Goal: Information Seeking & Learning: Learn about a topic

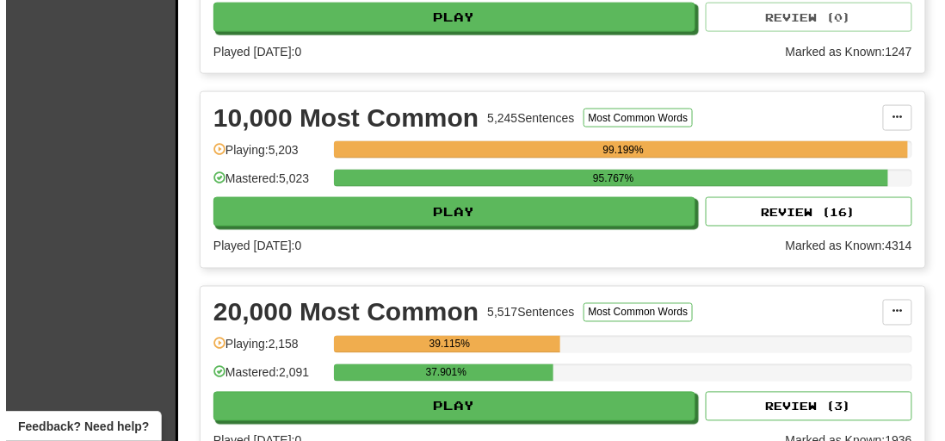
scroll to position [626, 0]
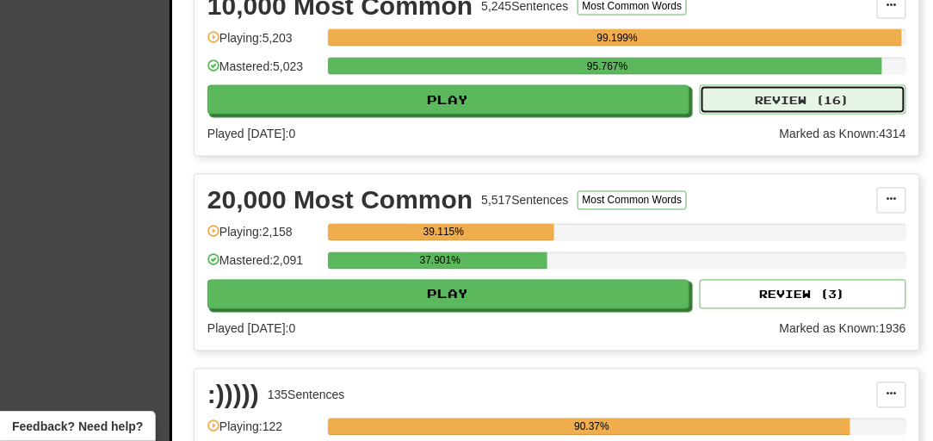
click at [756, 115] on button "Review ( 16 )" at bounding box center [803, 99] width 207 height 29
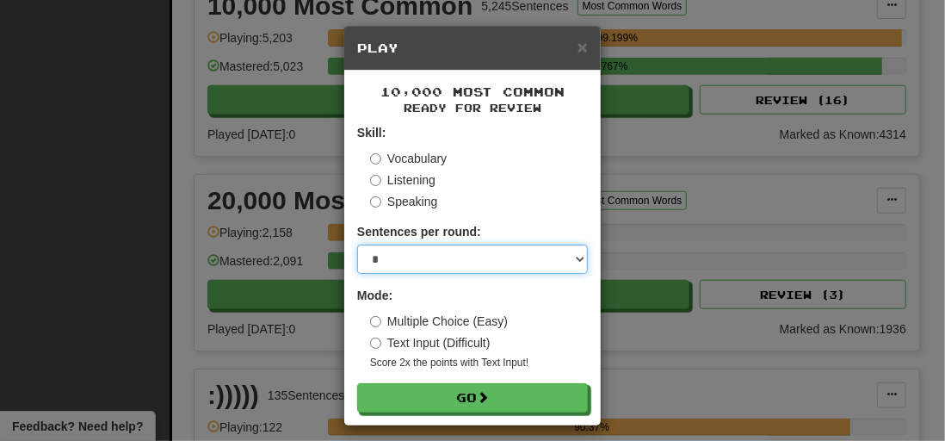
click at [449, 262] on select "* ** ** ** ** ** *** ********" at bounding box center [472, 259] width 231 height 29
select select "**"
click at [357, 245] on select "* ** ** ** ** ** *** ********" at bounding box center [472, 259] width 231 height 29
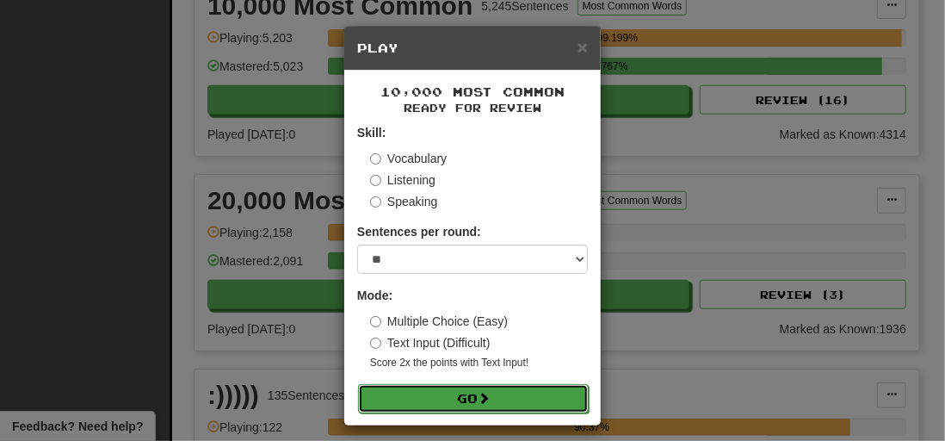
click at [400, 392] on button "Go" at bounding box center [473, 398] width 231 height 29
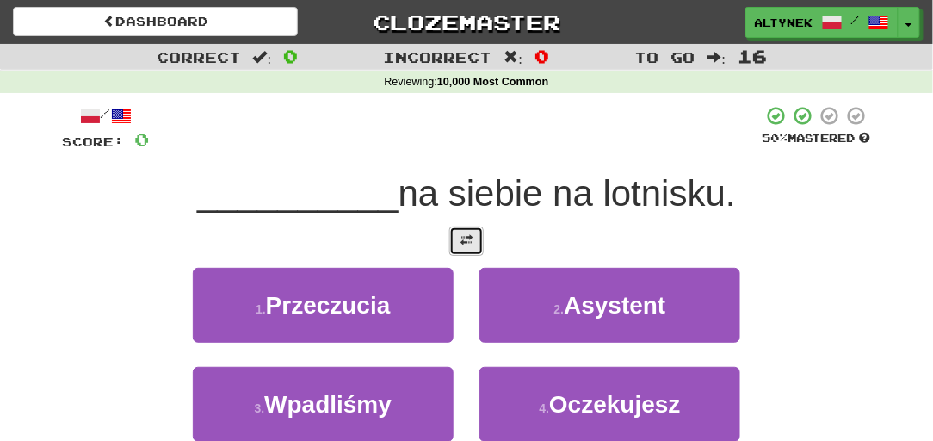
click at [464, 239] on span at bounding box center [467, 240] width 12 height 12
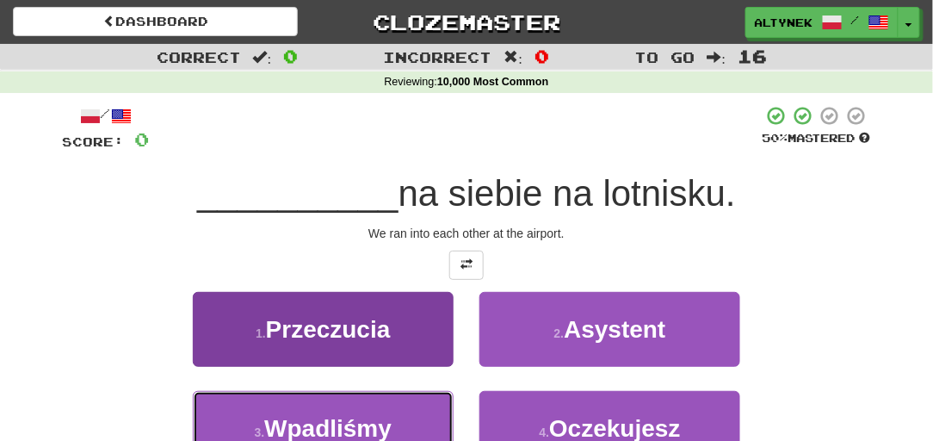
click at [379, 393] on button "3 . Wpadliśmy" at bounding box center [323, 428] width 261 height 75
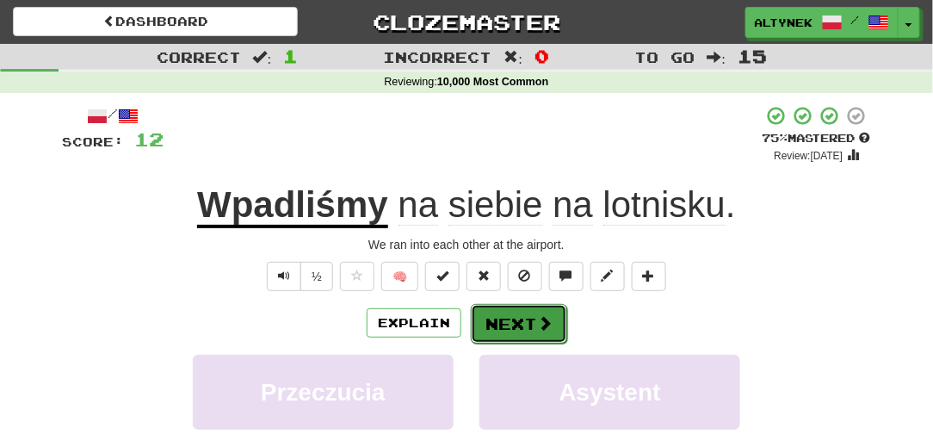
click at [513, 322] on button "Next" at bounding box center [519, 324] width 96 height 40
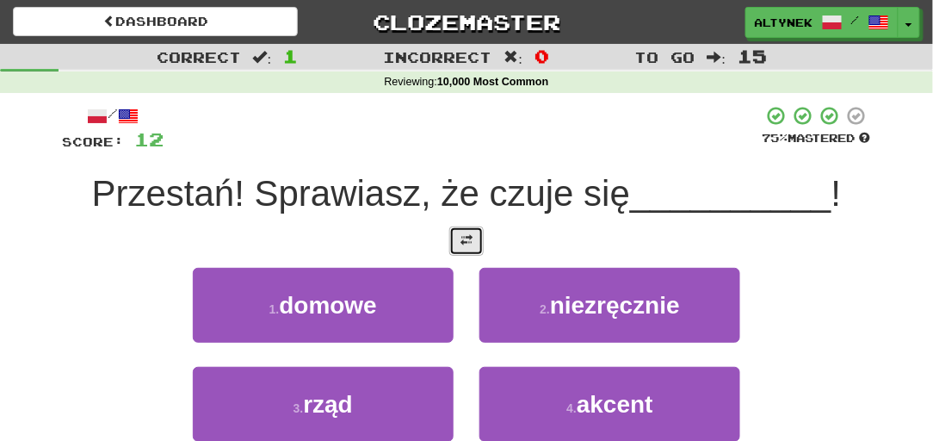
click at [474, 240] on button at bounding box center [466, 240] width 34 height 29
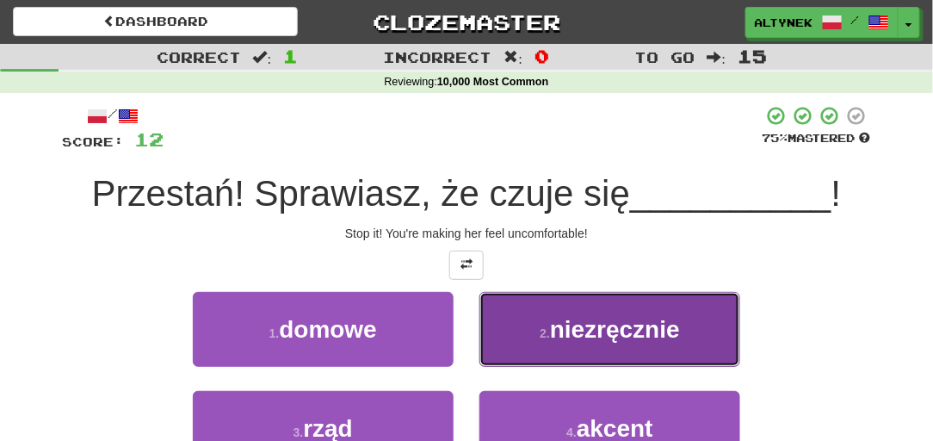
click at [493, 329] on button "2 . niezręcznie" at bounding box center [610, 329] width 261 height 75
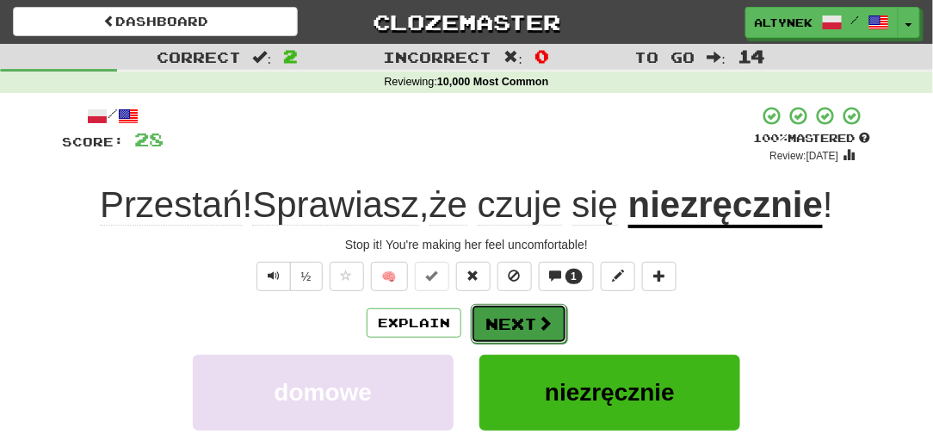
click at [503, 319] on button "Next" at bounding box center [519, 324] width 96 height 40
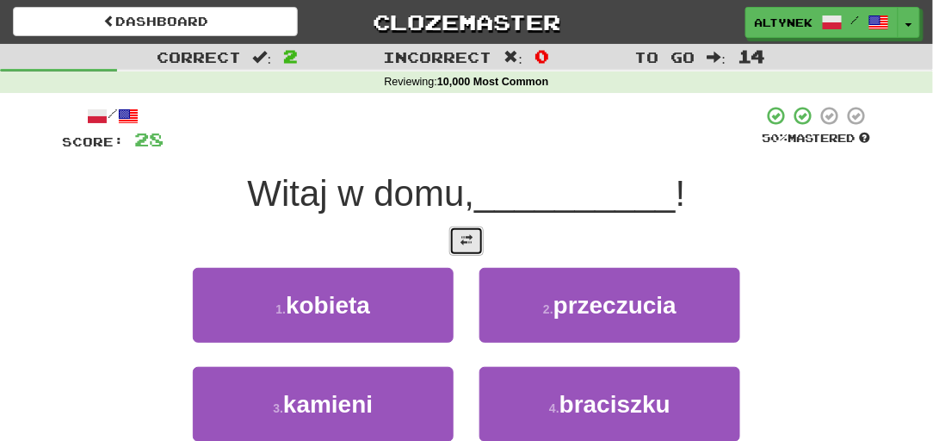
click at [455, 240] on button at bounding box center [466, 240] width 34 height 29
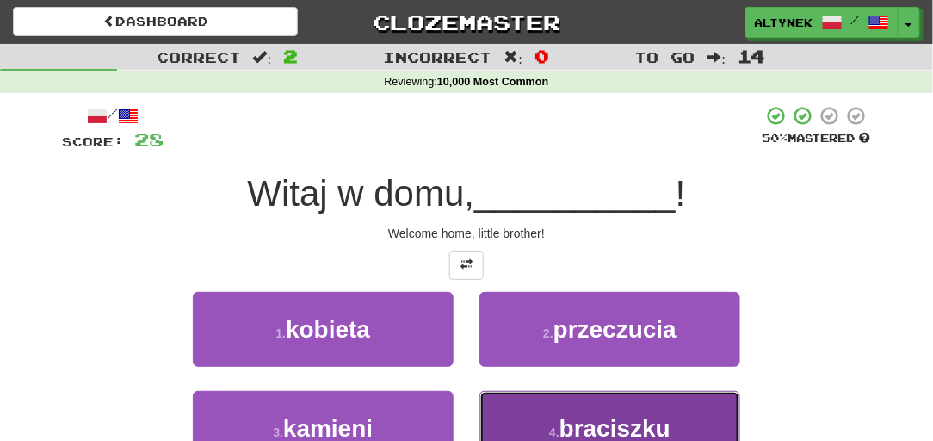
click at [559, 410] on button "4 . braciszku" at bounding box center [610, 428] width 261 height 75
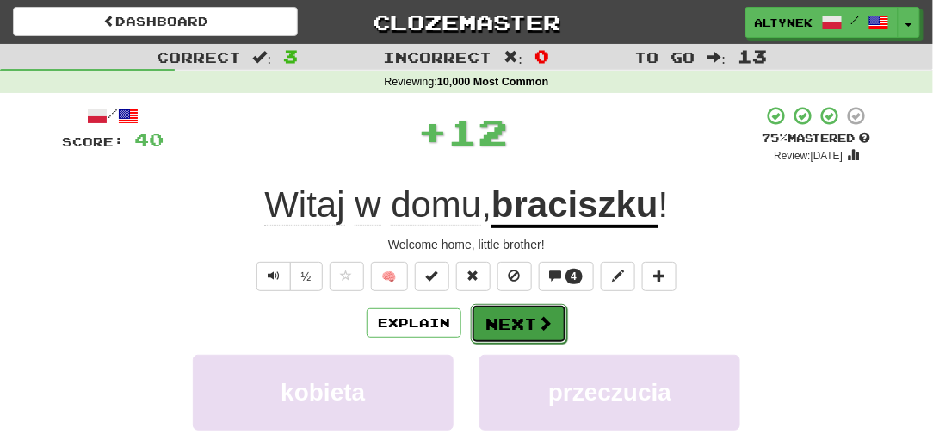
click at [527, 322] on button "Next" at bounding box center [519, 324] width 96 height 40
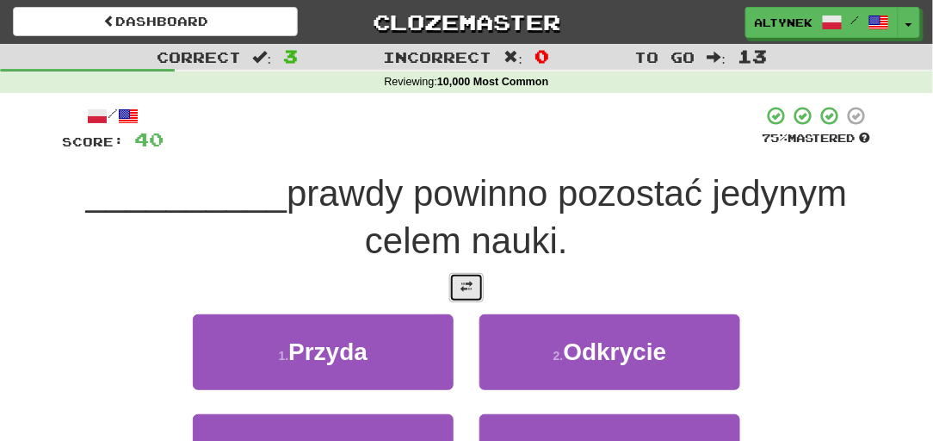
click at [475, 278] on button at bounding box center [466, 287] width 34 height 29
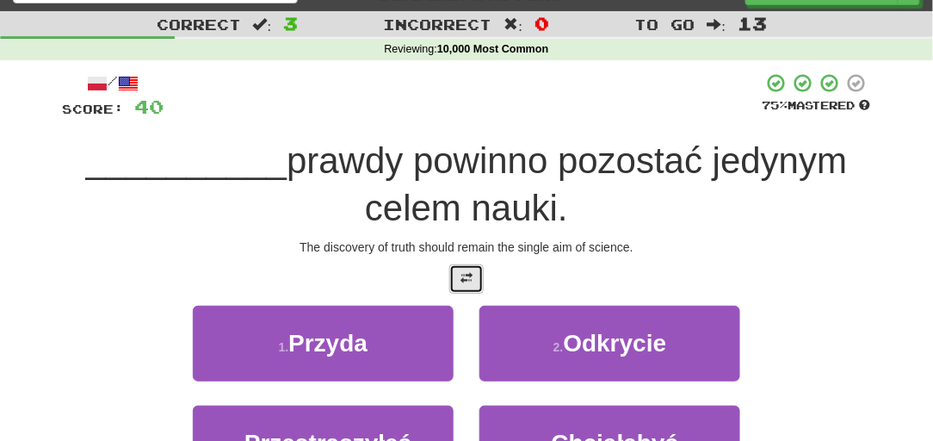
scroll to position [52, 0]
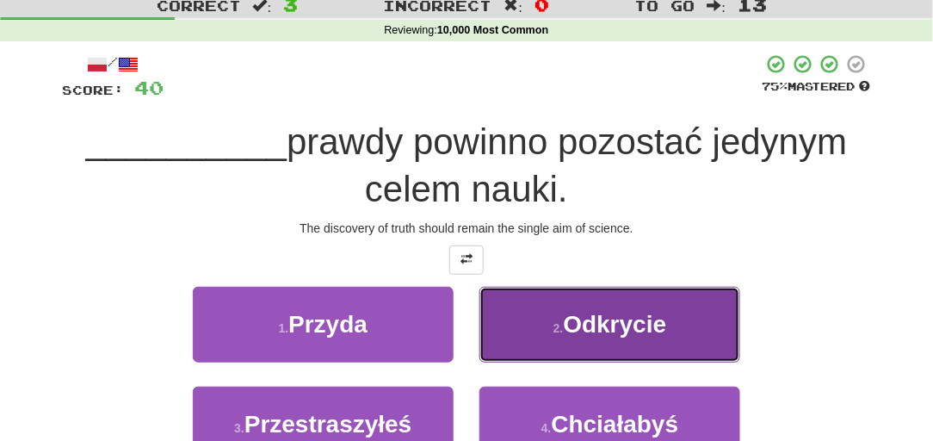
click at [505, 310] on button "2 . Odkrycie" at bounding box center [610, 324] width 261 height 75
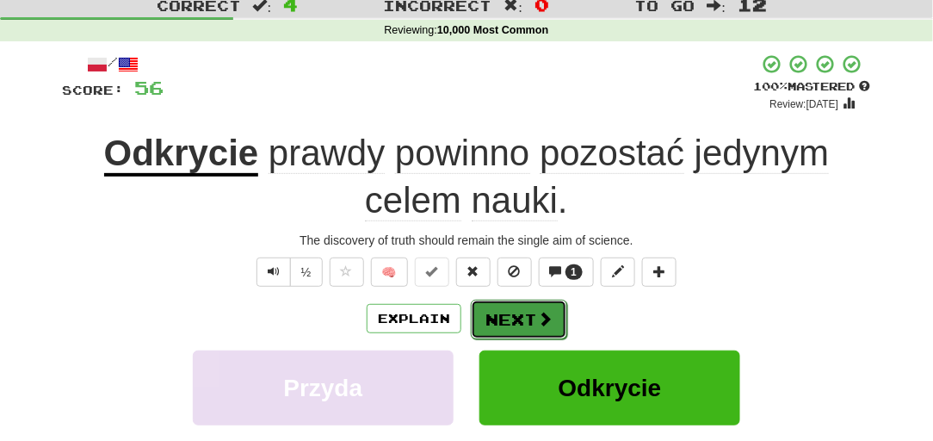
click at [505, 309] on button "Next" at bounding box center [519, 320] width 96 height 40
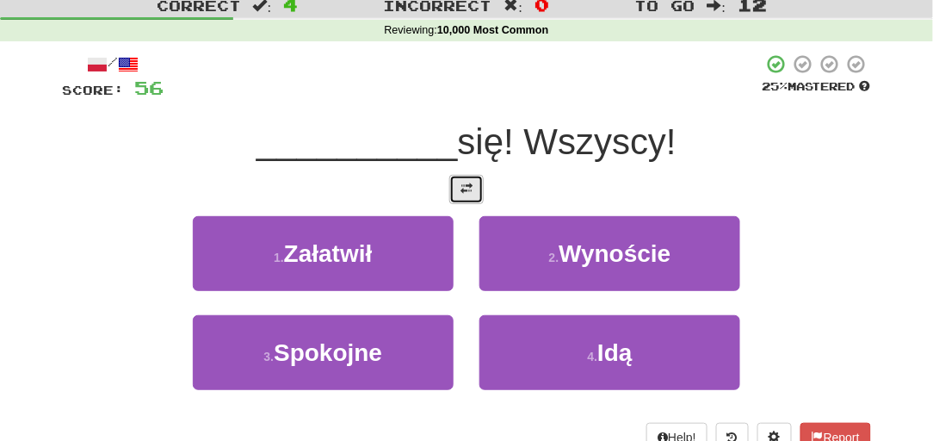
click at [474, 188] on button at bounding box center [466, 189] width 34 height 29
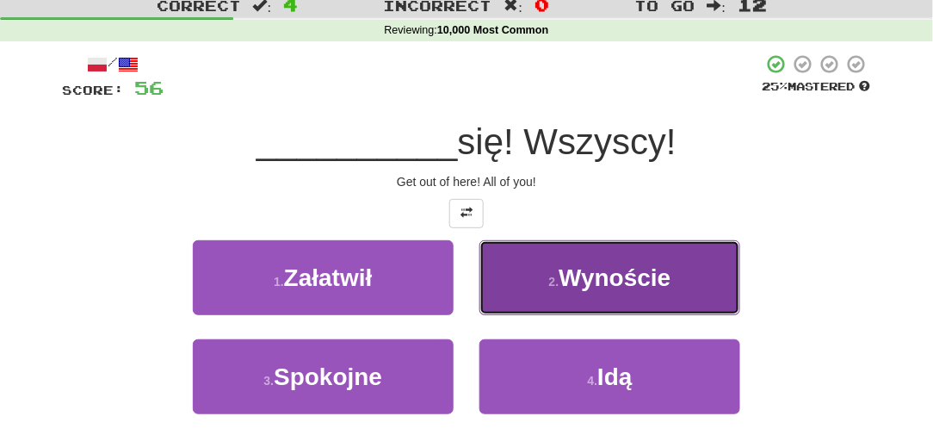
click at [553, 269] on button "2 . Wynoście" at bounding box center [610, 277] width 261 height 75
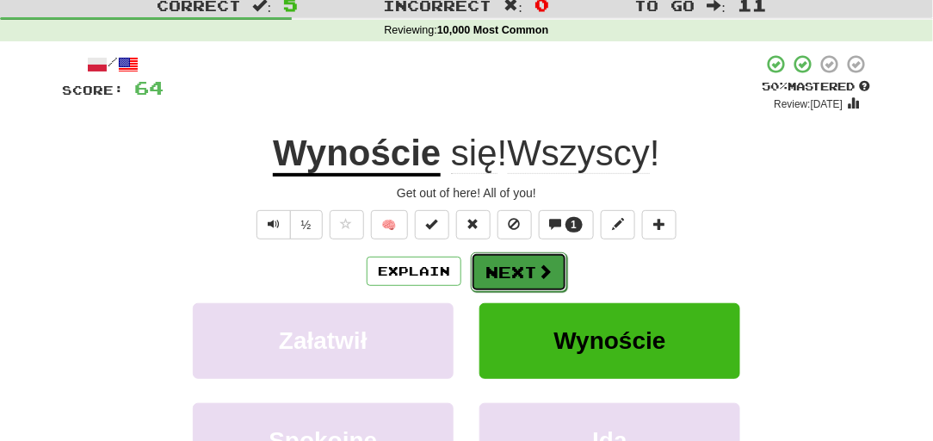
click at [473, 260] on button "Next" at bounding box center [519, 272] width 96 height 40
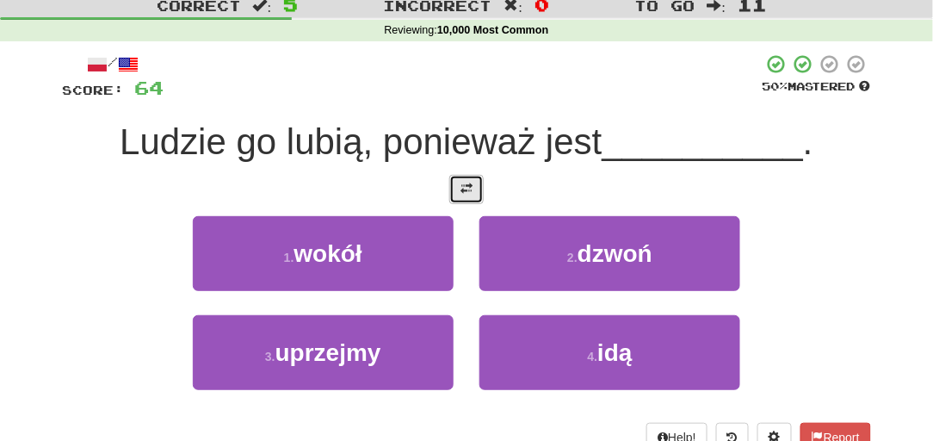
click at [471, 183] on span at bounding box center [467, 189] width 12 height 12
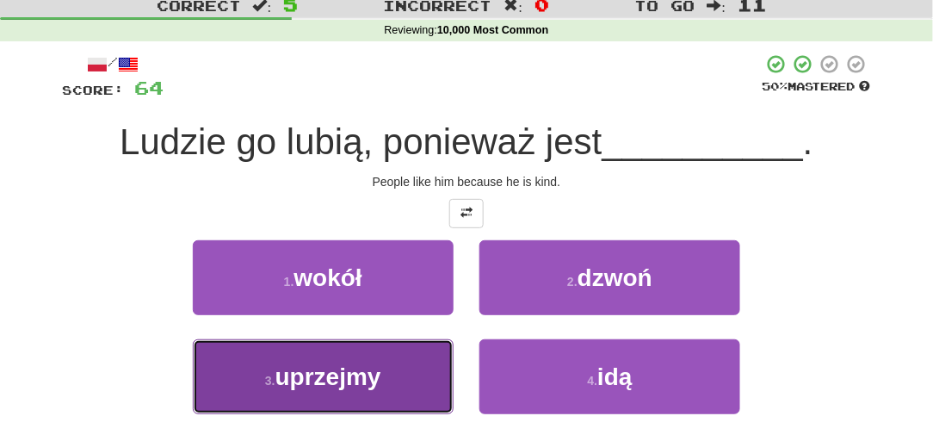
click at [333, 394] on button "3 . uprzejmy" at bounding box center [323, 376] width 261 height 75
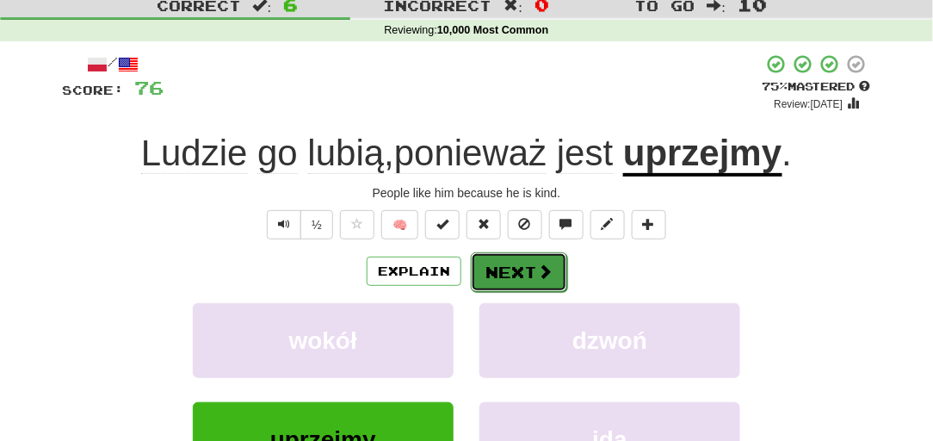
click at [494, 272] on button "Next" at bounding box center [519, 272] width 96 height 40
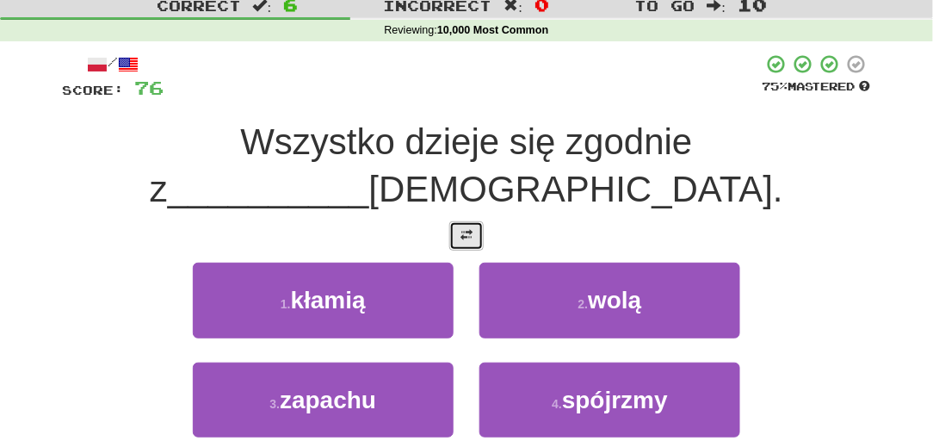
click at [465, 221] on button at bounding box center [466, 235] width 34 height 29
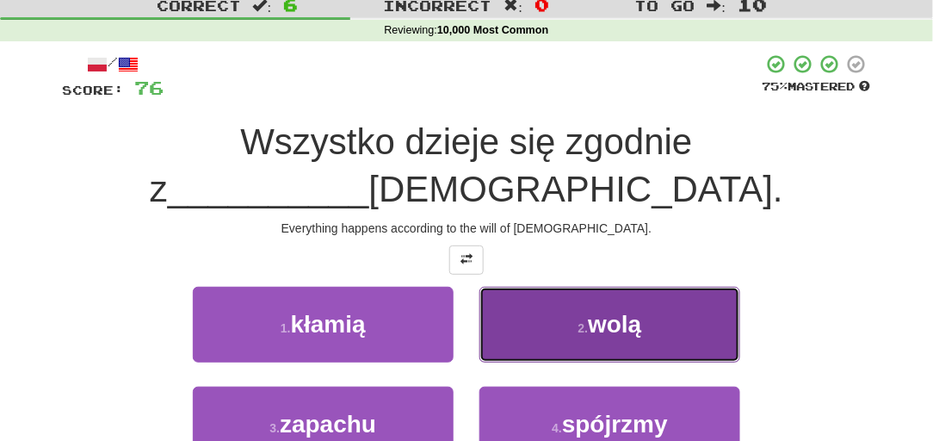
click at [524, 287] on button "2 . wolą" at bounding box center [610, 324] width 261 height 75
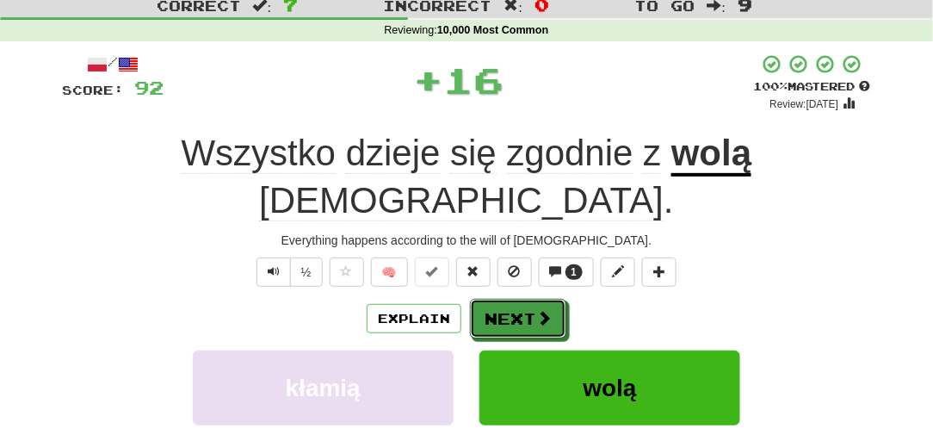
click at [524, 299] on button "Next" at bounding box center [518, 319] width 96 height 40
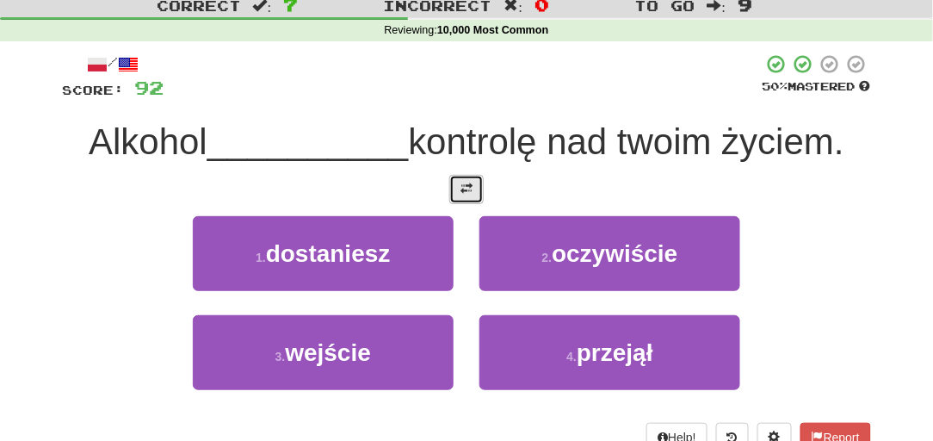
click at [458, 184] on button at bounding box center [466, 189] width 34 height 29
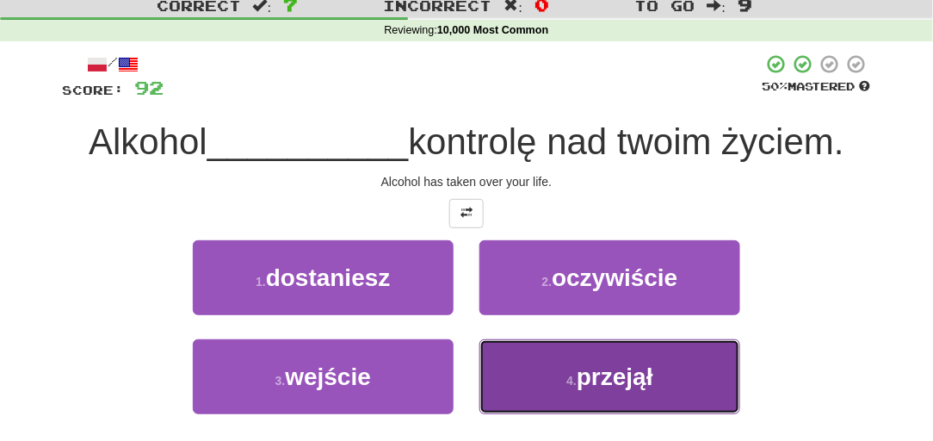
click at [559, 370] on button "4 . przejął" at bounding box center [610, 376] width 261 height 75
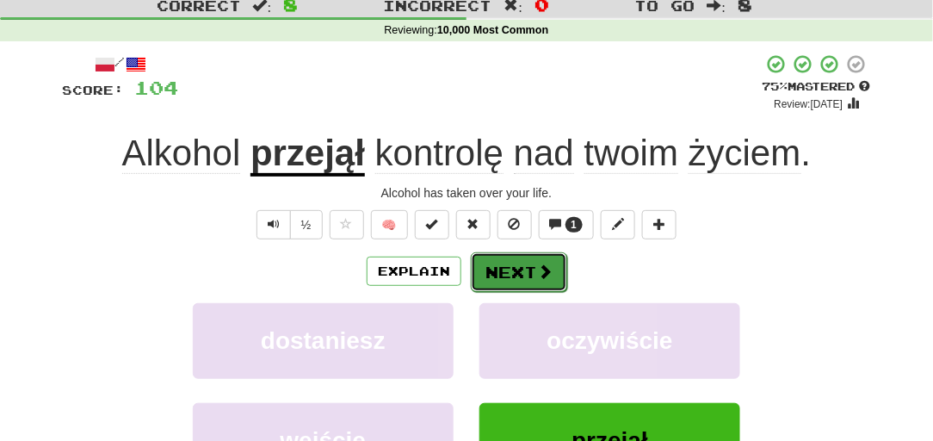
click at [548, 266] on span at bounding box center [544, 270] width 15 height 15
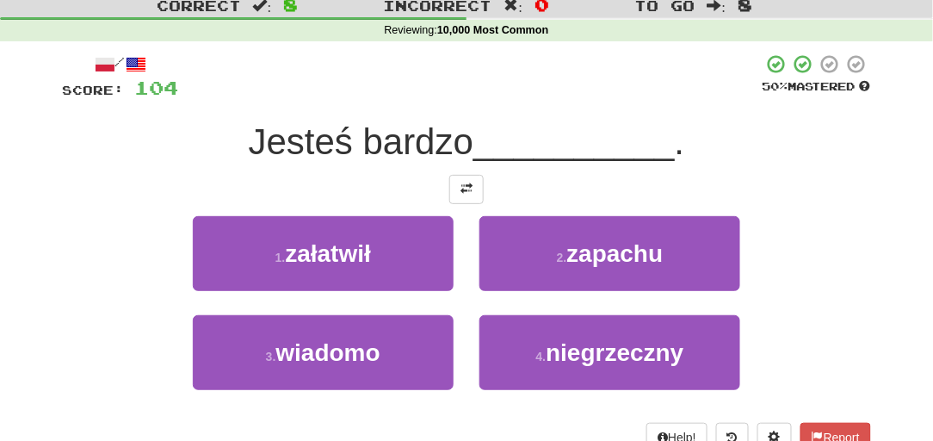
click at [467, 203] on div "/ Score: 104 50 % Mastered Jesteś bardzo __________ . 1 . załatwił 2 . zapachu …" at bounding box center [466, 252] width 809 height 399
click at [463, 195] on button at bounding box center [466, 189] width 34 height 29
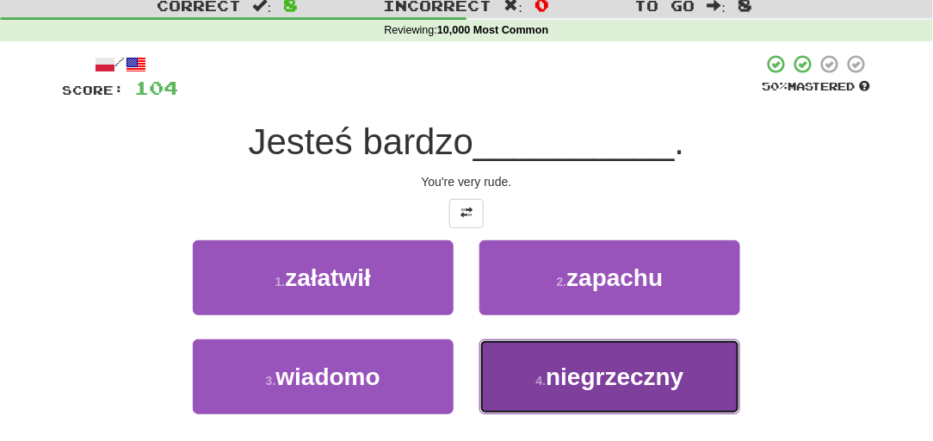
click at [513, 391] on button "4 . niegrzeczny" at bounding box center [610, 376] width 261 height 75
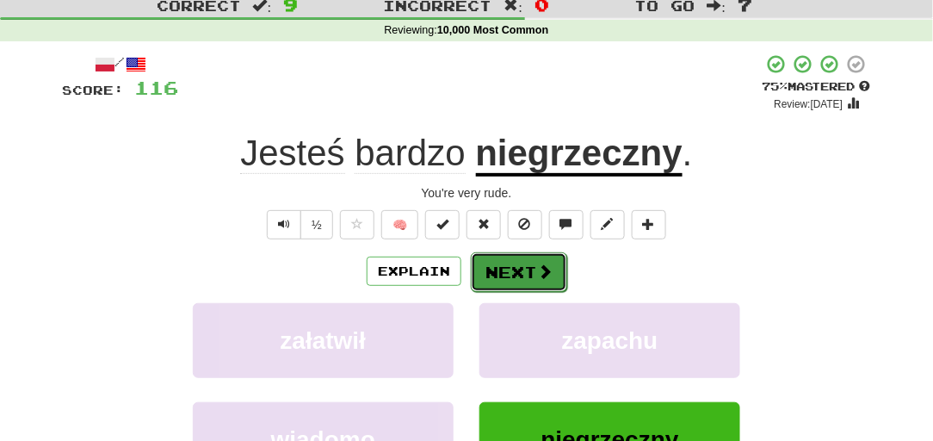
click at [537, 269] on span at bounding box center [544, 270] width 15 height 15
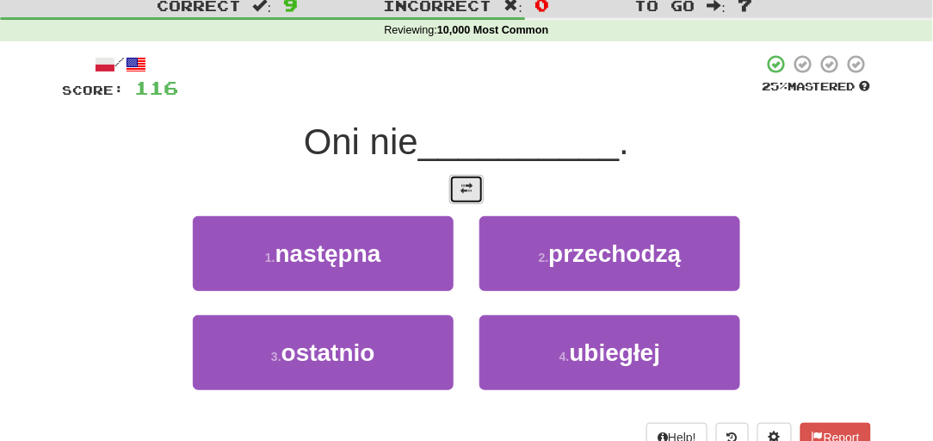
click at [477, 185] on button at bounding box center [466, 189] width 34 height 29
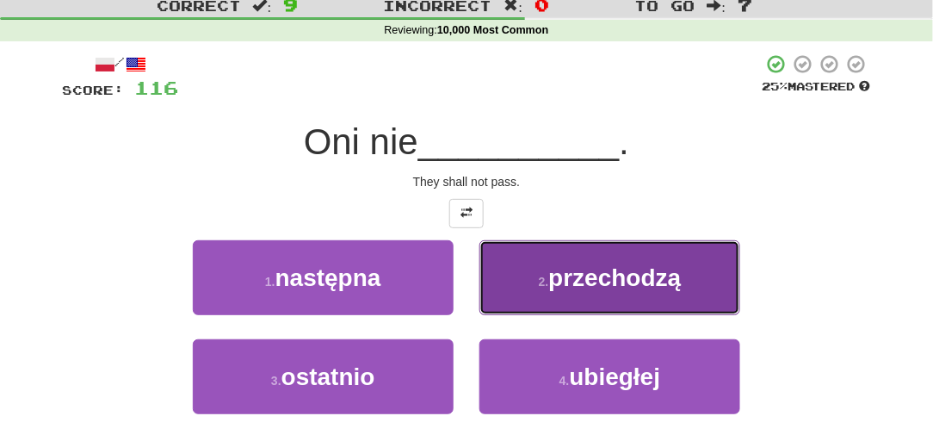
click at [518, 301] on button "2 . przechodzą" at bounding box center [610, 277] width 261 height 75
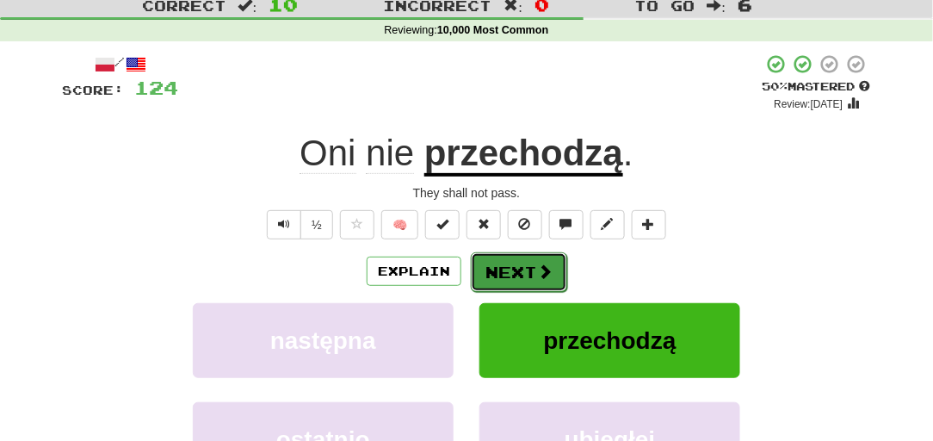
click at [485, 273] on button "Next" at bounding box center [519, 272] width 96 height 40
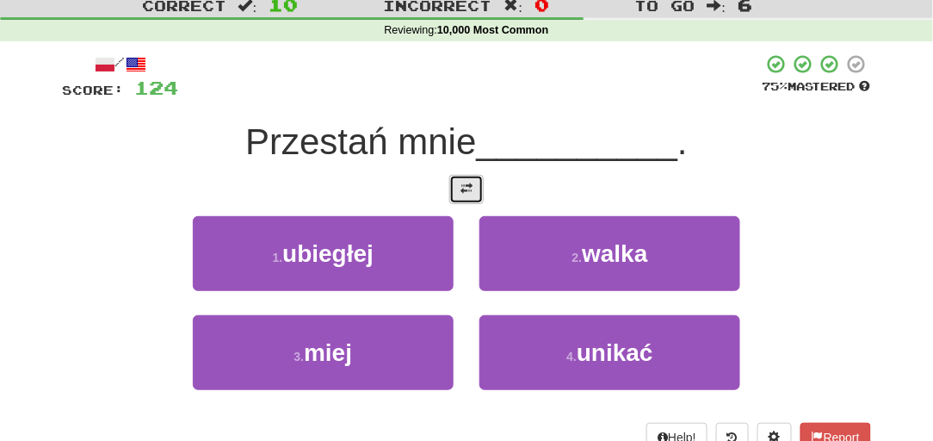
click at [461, 183] on span at bounding box center [467, 189] width 12 height 12
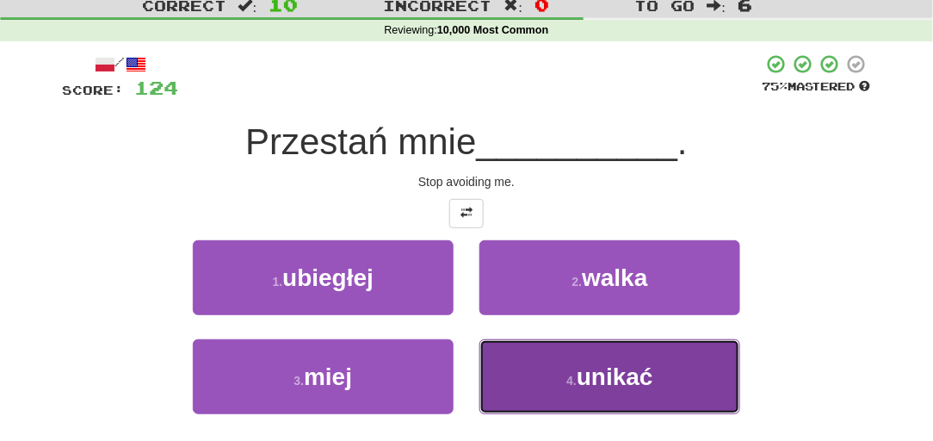
click at [570, 374] on small "4 ." at bounding box center [572, 381] width 10 height 14
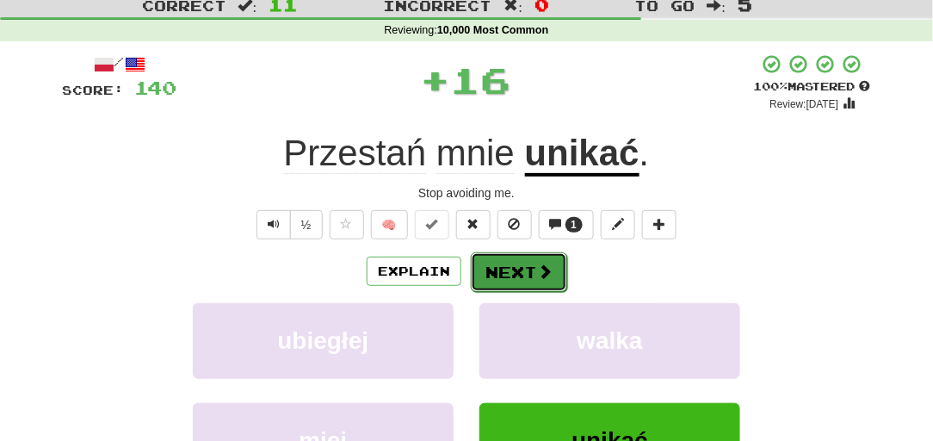
click at [506, 275] on button "Next" at bounding box center [519, 272] width 96 height 40
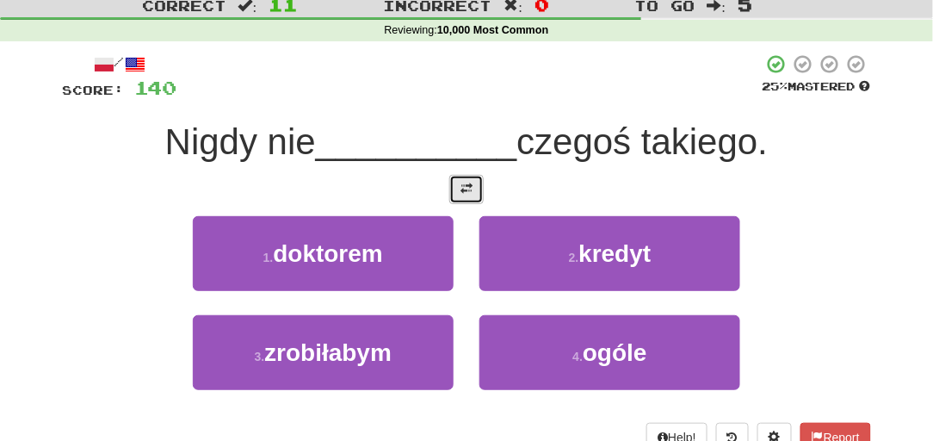
click at [474, 192] on button at bounding box center [466, 189] width 34 height 29
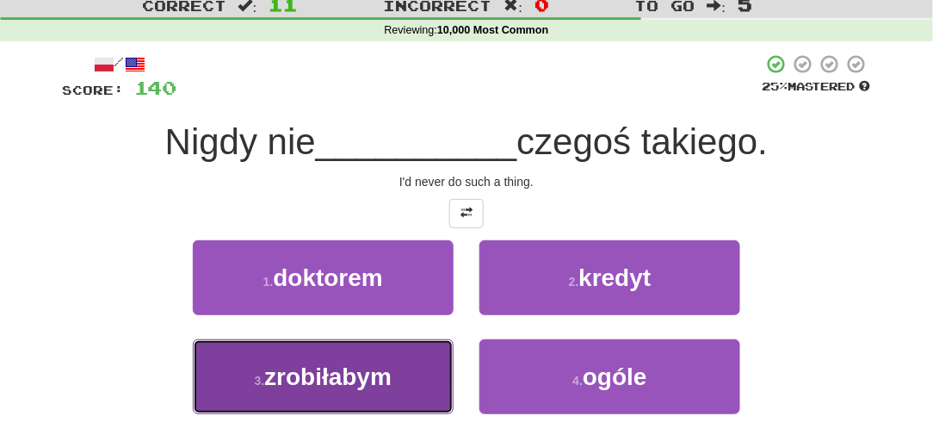
click at [399, 346] on button "3 . zrobiłabym" at bounding box center [323, 376] width 261 height 75
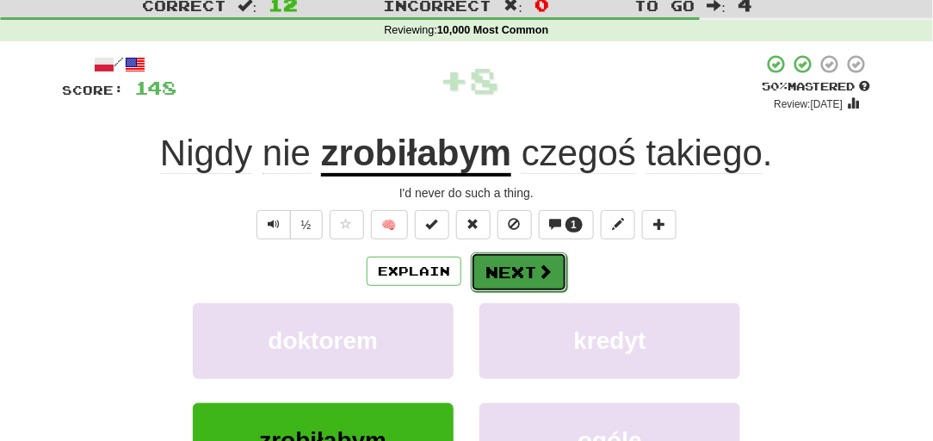
click at [480, 285] on button "Next" at bounding box center [519, 272] width 96 height 40
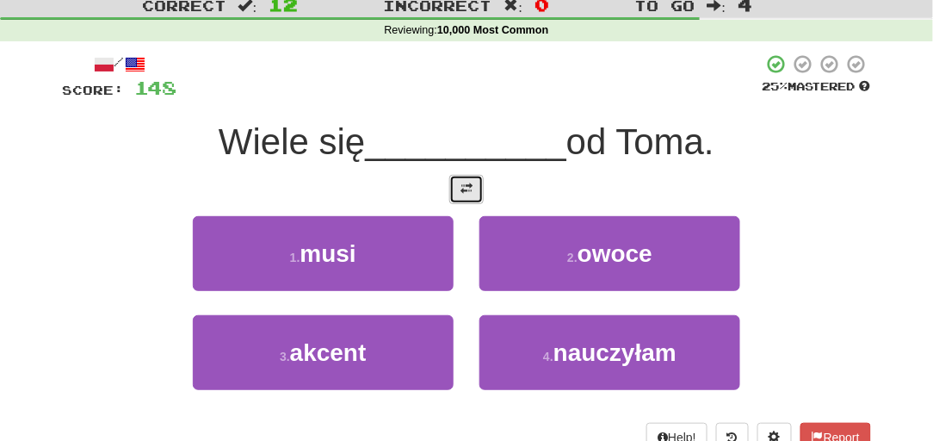
click at [469, 189] on span at bounding box center [467, 189] width 12 height 12
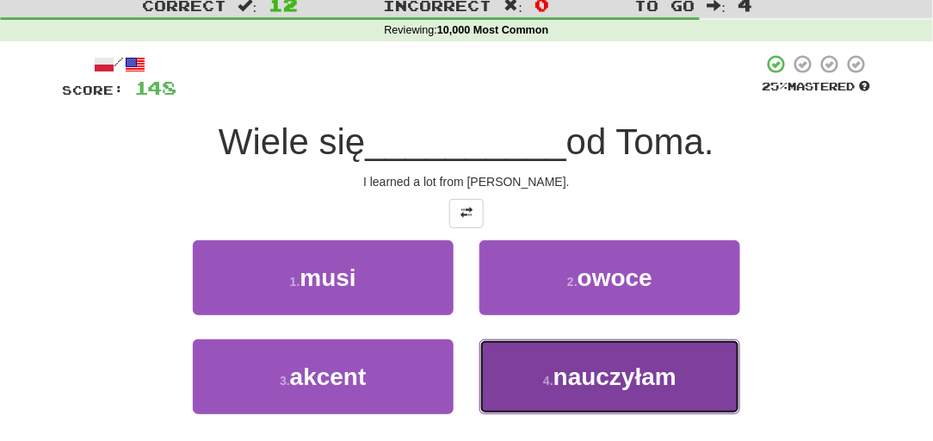
click at [578, 375] on span "nauczyłam" at bounding box center [615, 376] width 123 height 27
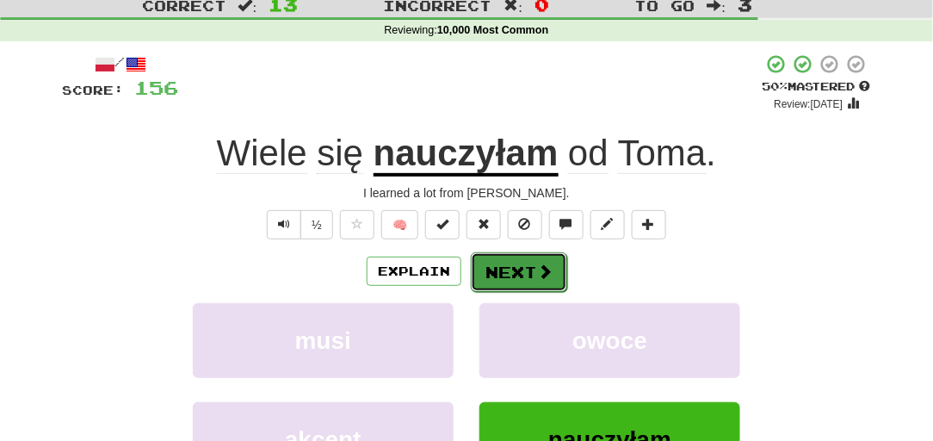
click at [510, 270] on button "Next" at bounding box center [519, 272] width 96 height 40
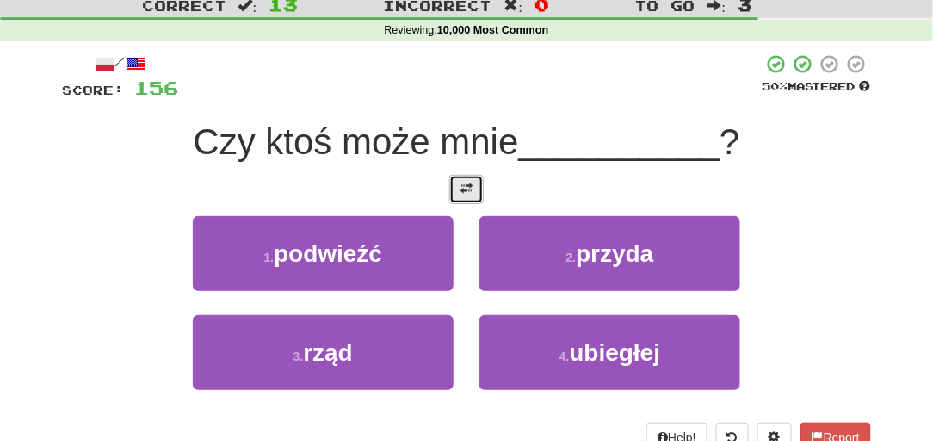
click at [465, 196] on button at bounding box center [466, 189] width 34 height 29
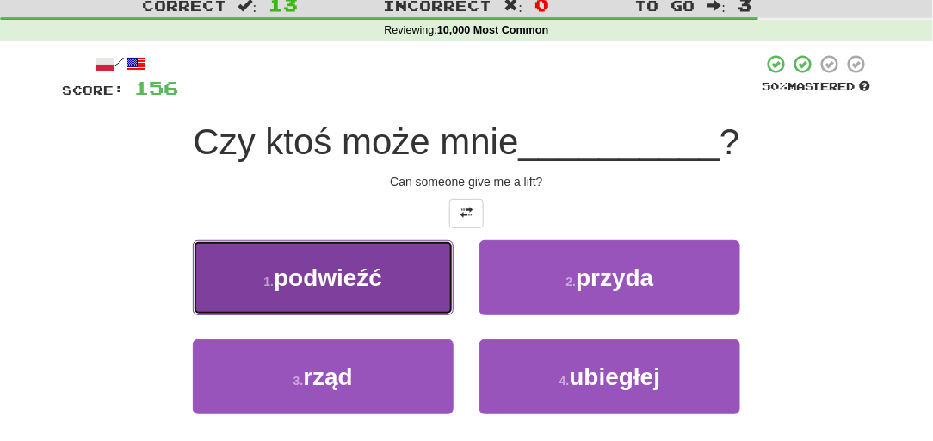
click at [380, 299] on button "1 . podwieźć" at bounding box center [323, 277] width 261 height 75
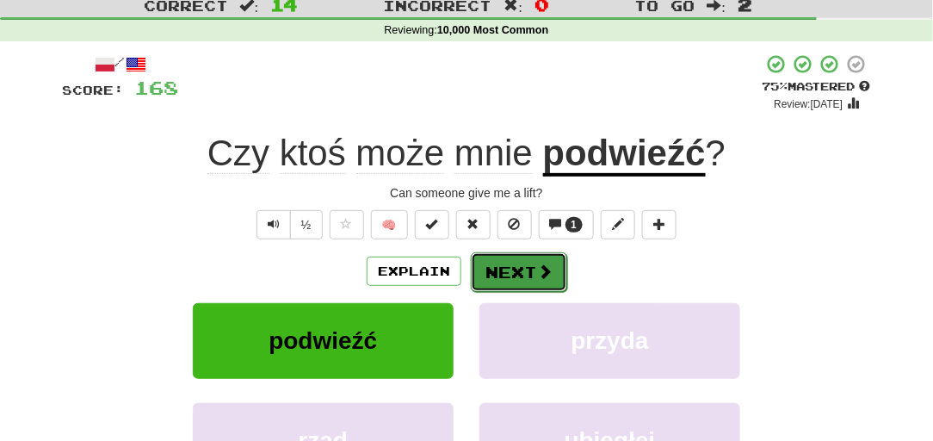
click at [546, 261] on button "Next" at bounding box center [519, 272] width 96 height 40
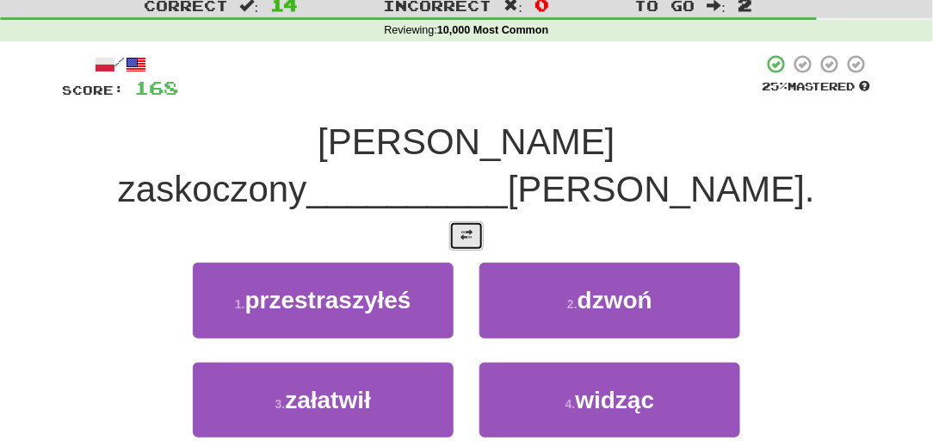
click at [461, 229] on span at bounding box center [467, 235] width 12 height 12
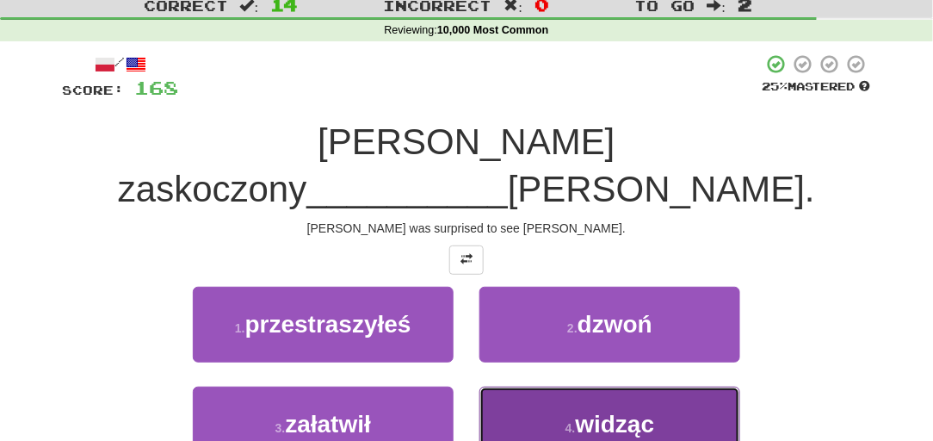
click at [527, 390] on button "4 . widząc" at bounding box center [610, 424] width 261 height 75
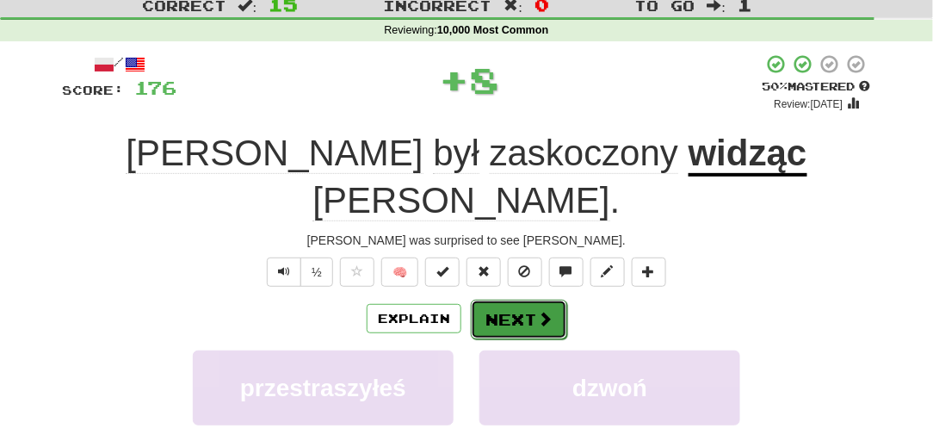
click at [553, 300] on button "Next" at bounding box center [519, 320] width 96 height 40
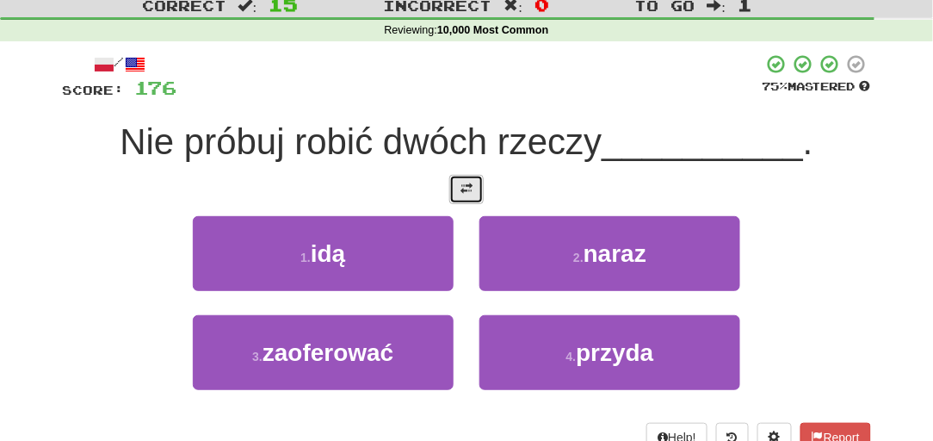
click at [478, 175] on button at bounding box center [466, 189] width 34 height 29
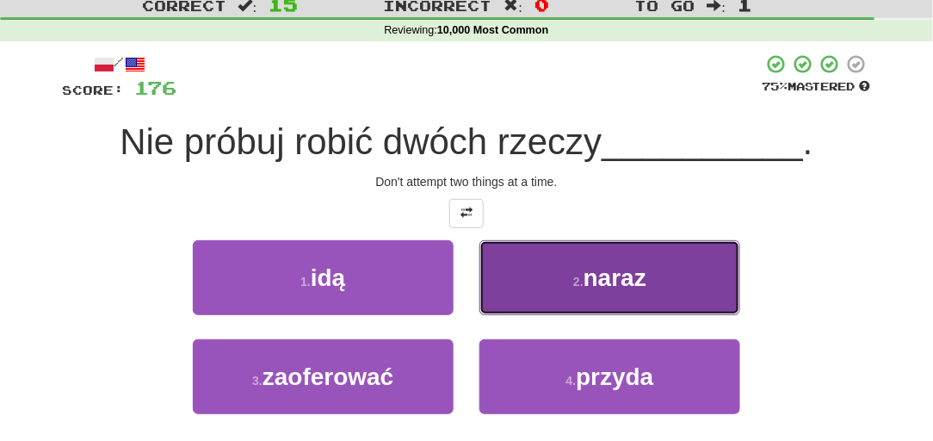
click at [529, 276] on button "2 . naraz" at bounding box center [610, 277] width 261 height 75
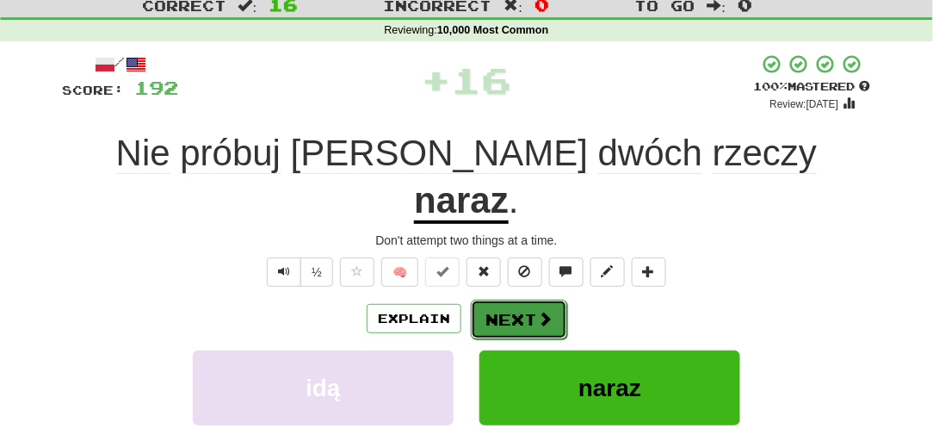
click at [496, 300] on button "Next" at bounding box center [519, 320] width 96 height 40
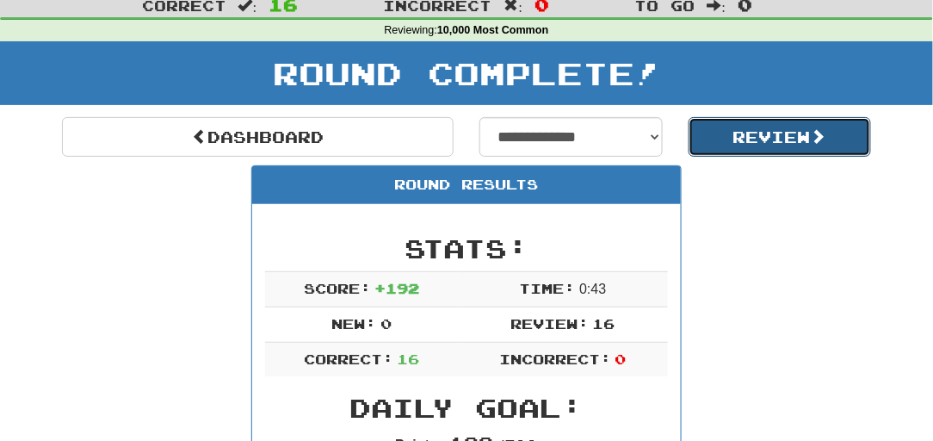
click at [735, 132] on button "Review" at bounding box center [780, 137] width 183 height 40
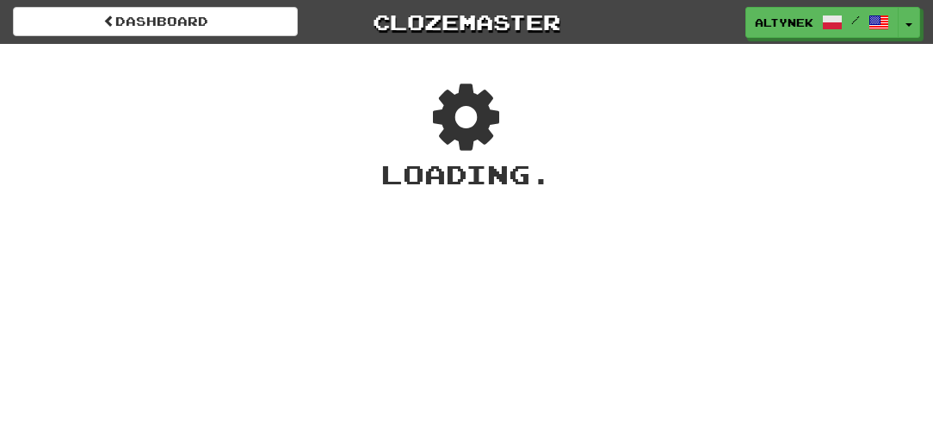
click at [212, 31] on link "Dashboard" at bounding box center [155, 21] width 285 height 29
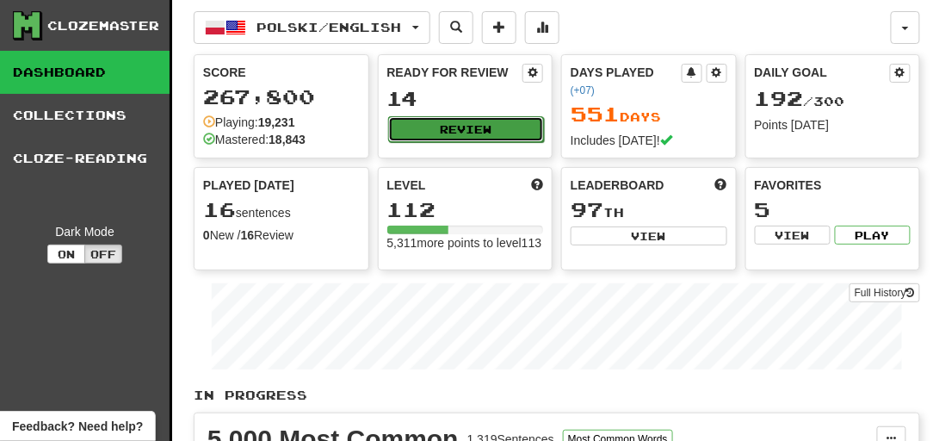
click at [453, 124] on button "Review" at bounding box center [466, 129] width 157 height 26
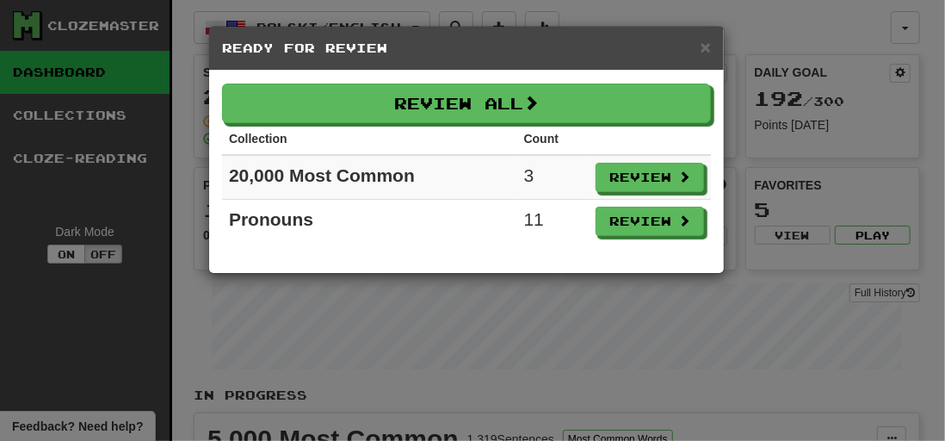
click at [829, 197] on div "× Ready for Review Review All Collection Count 20,000 Most Common 3 Review Pron…" at bounding box center [472, 220] width 945 height 441
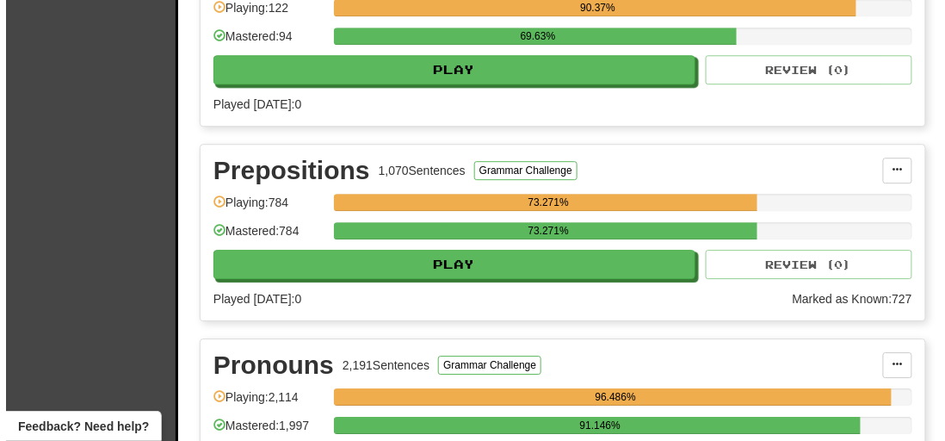
scroll to position [1199, 0]
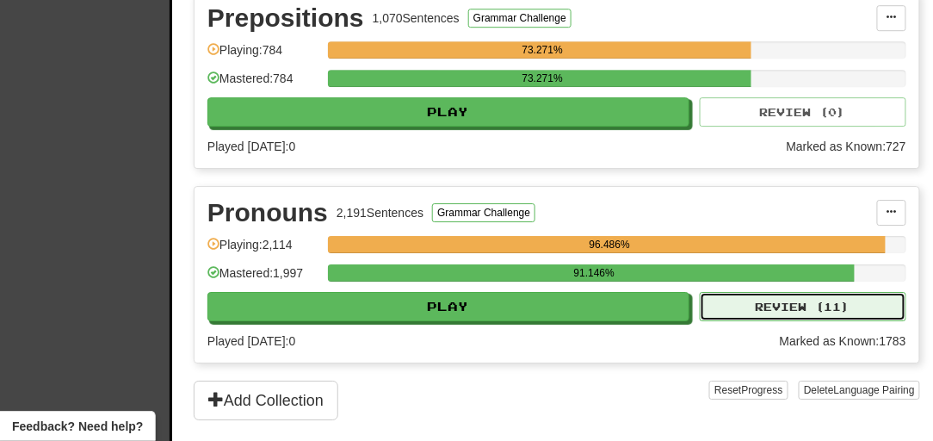
click at [770, 300] on button "Review ( 11 )" at bounding box center [803, 306] width 207 height 29
select select "**"
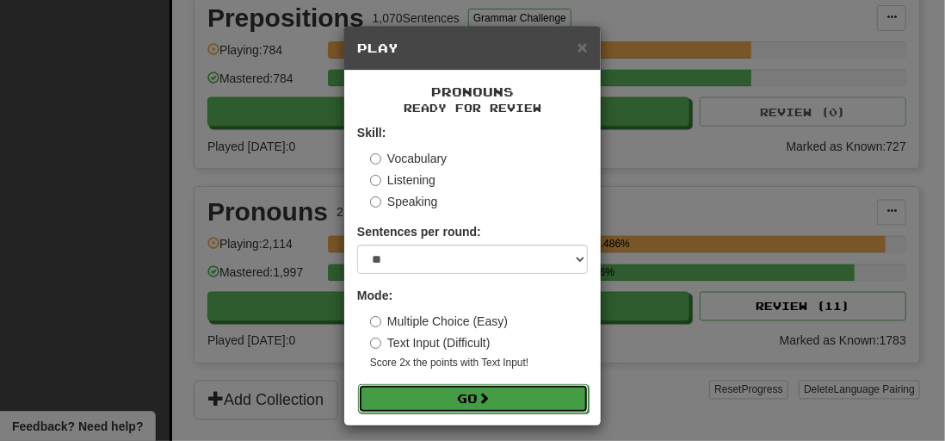
click at [435, 398] on button "Go" at bounding box center [473, 398] width 231 height 29
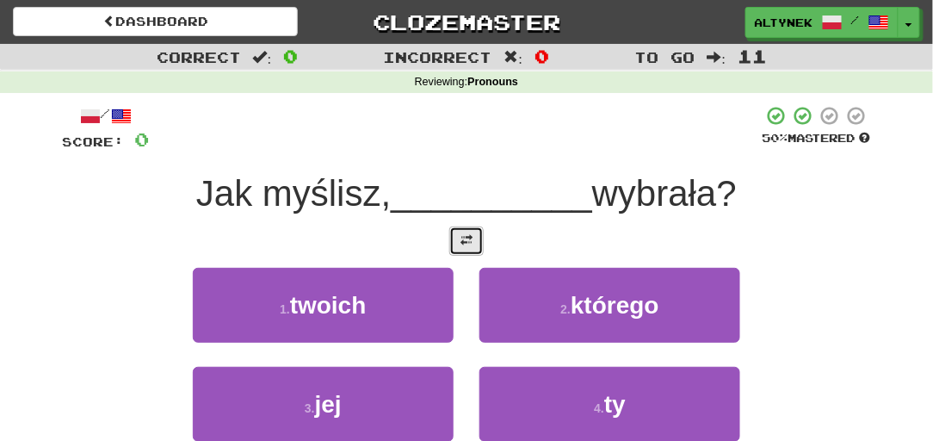
click at [468, 240] on span at bounding box center [467, 240] width 12 height 12
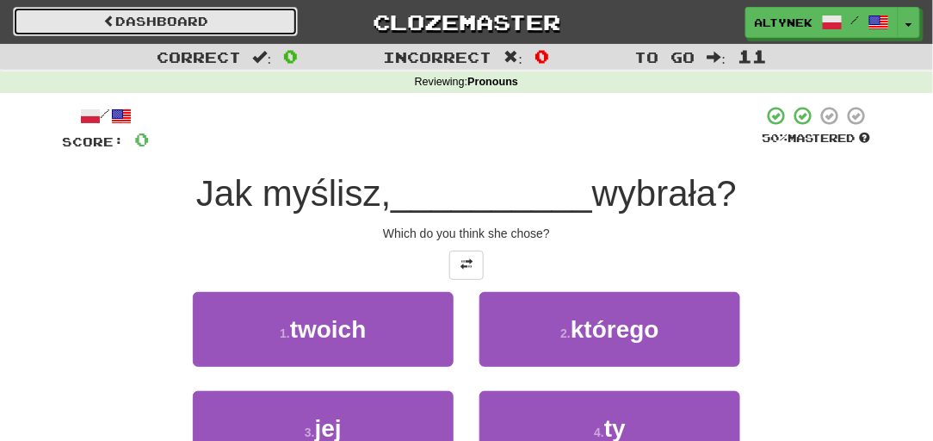
click at [25, 26] on link "Dashboard" at bounding box center [155, 21] width 285 height 29
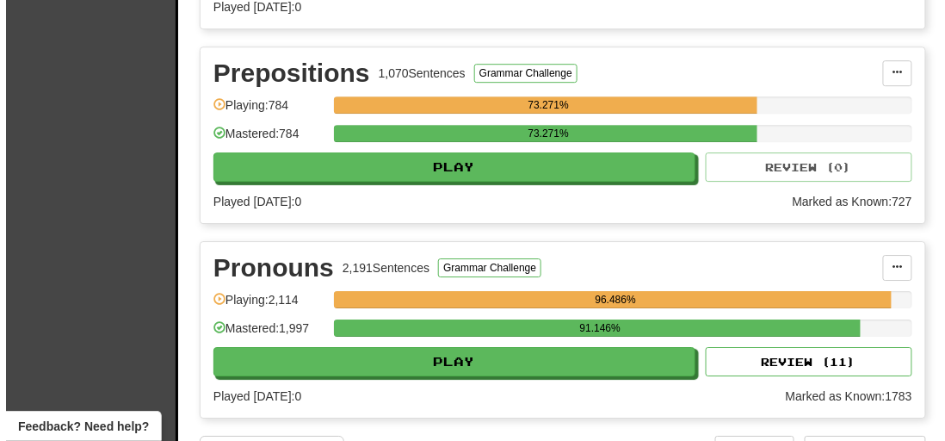
scroll to position [1148, 0]
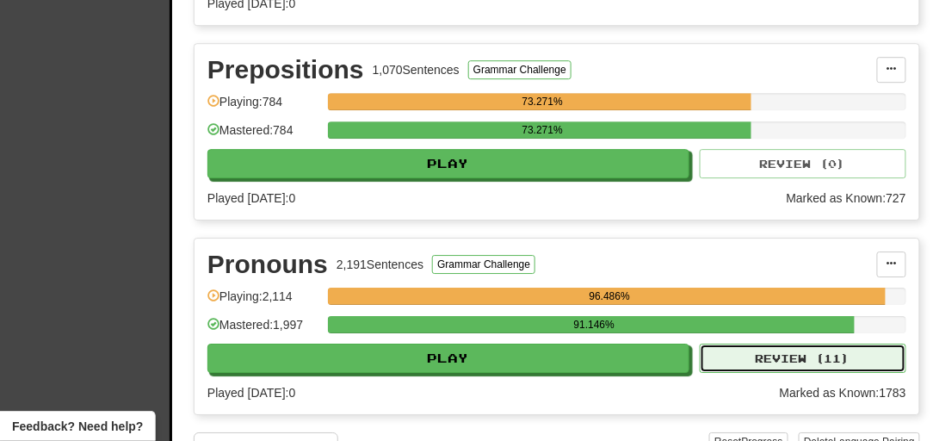
click at [793, 361] on button "Review ( 11 )" at bounding box center [803, 358] width 207 height 29
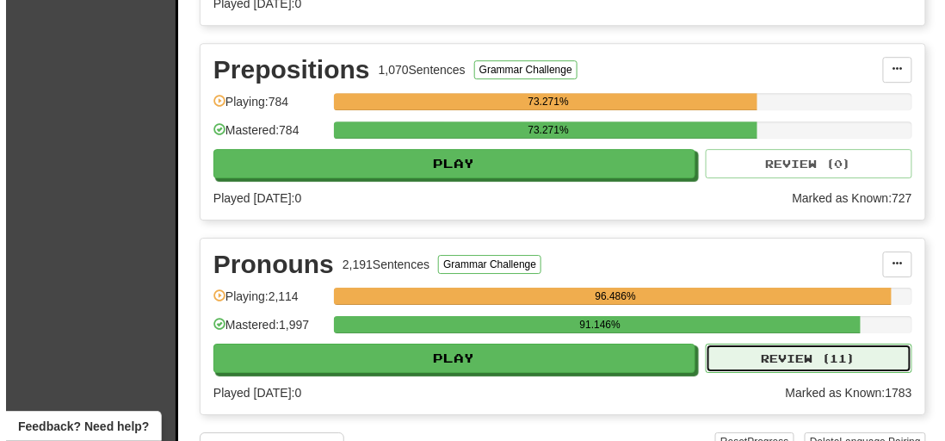
select select "**"
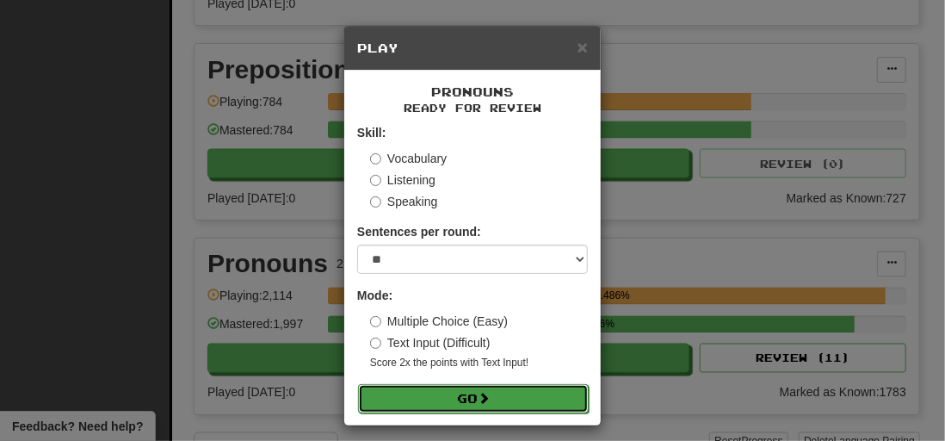
click at [428, 404] on button "Go" at bounding box center [473, 398] width 231 height 29
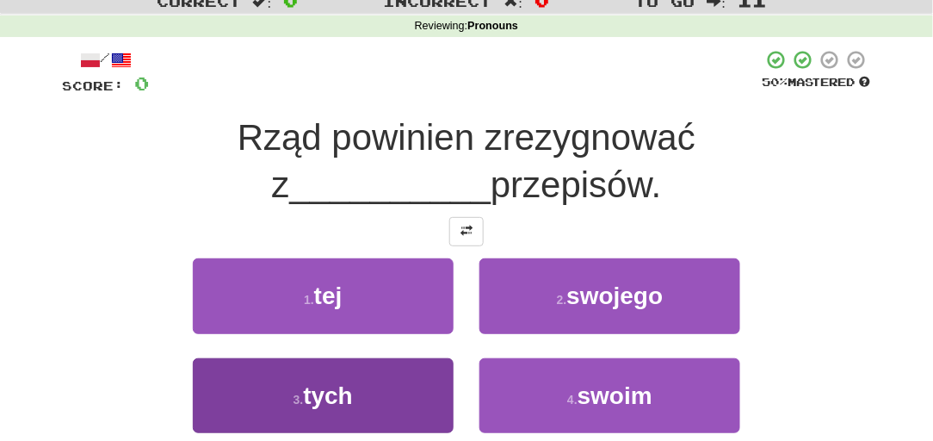
scroll to position [52, 0]
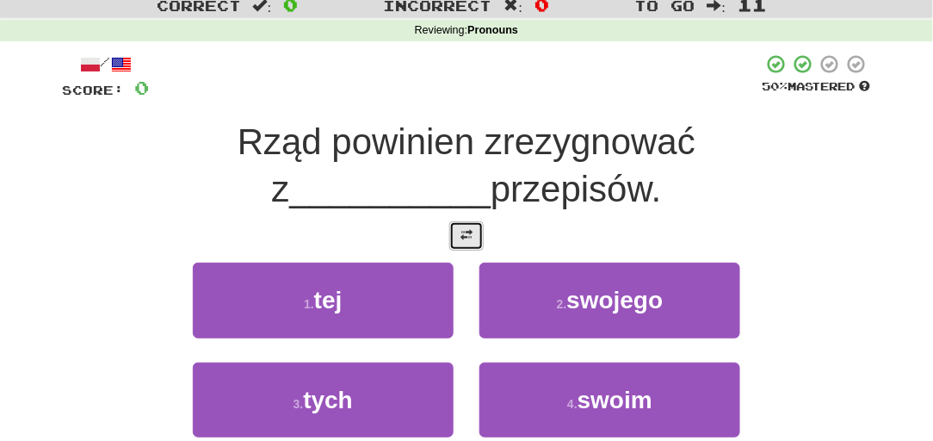
click at [462, 237] on span at bounding box center [467, 235] width 12 height 12
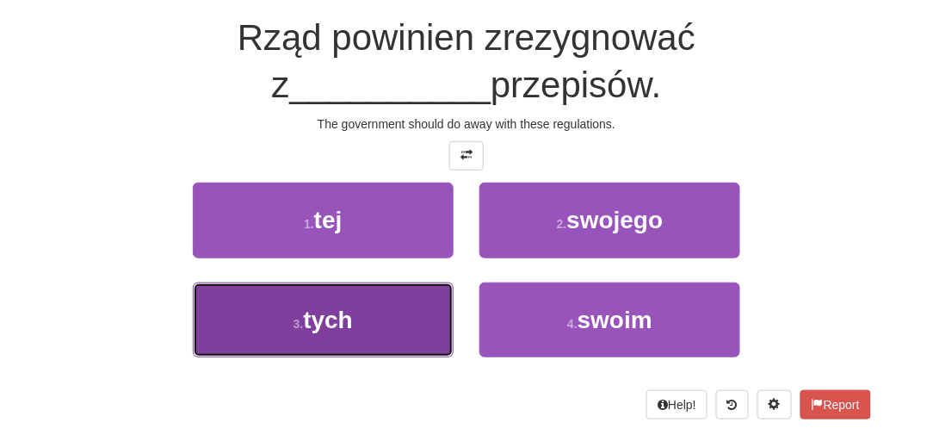
click at [375, 313] on button "3 . tych" at bounding box center [323, 319] width 261 height 75
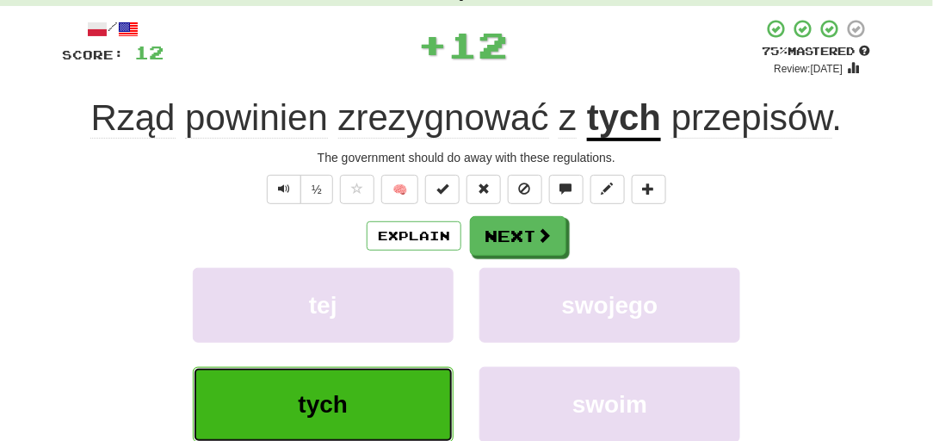
scroll to position [11, 0]
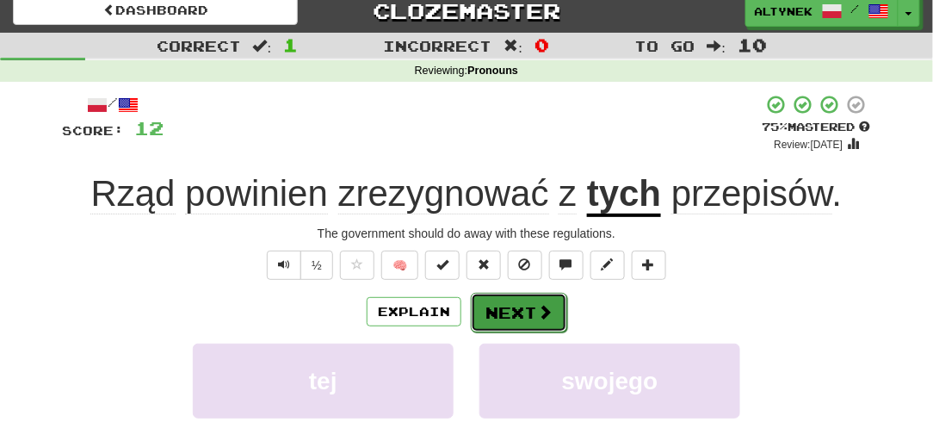
click at [508, 318] on button "Next" at bounding box center [519, 313] width 96 height 40
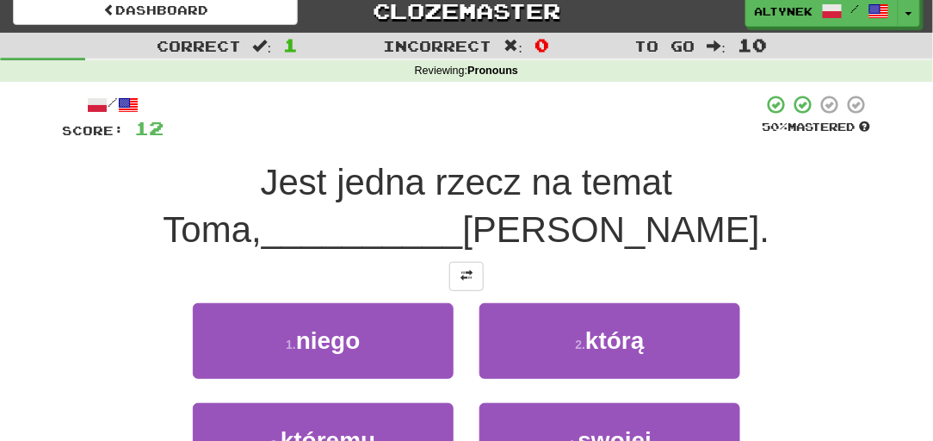
click at [455, 260] on div "/ Score: 12 50 % Mastered Jest jedna rzecz na temat Toma, __________ musisz wie…" at bounding box center [466, 316] width 809 height 445
click at [462, 271] on span at bounding box center [467, 276] width 12 height 12
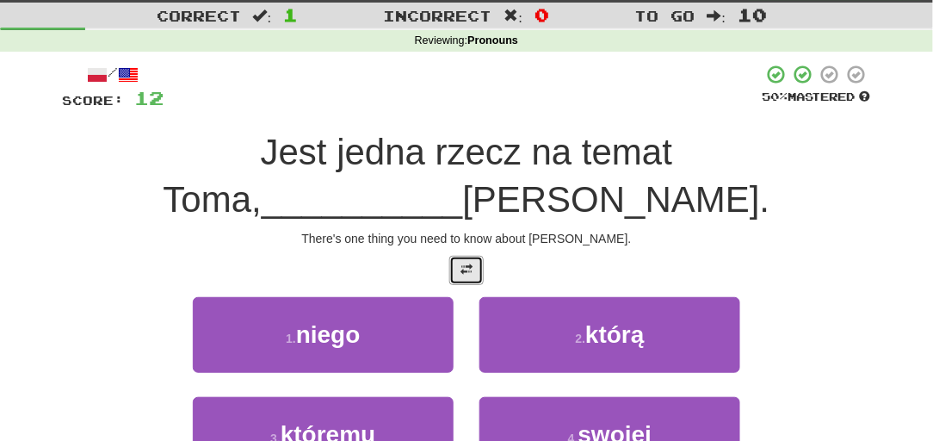
scroll to position [115, 0]
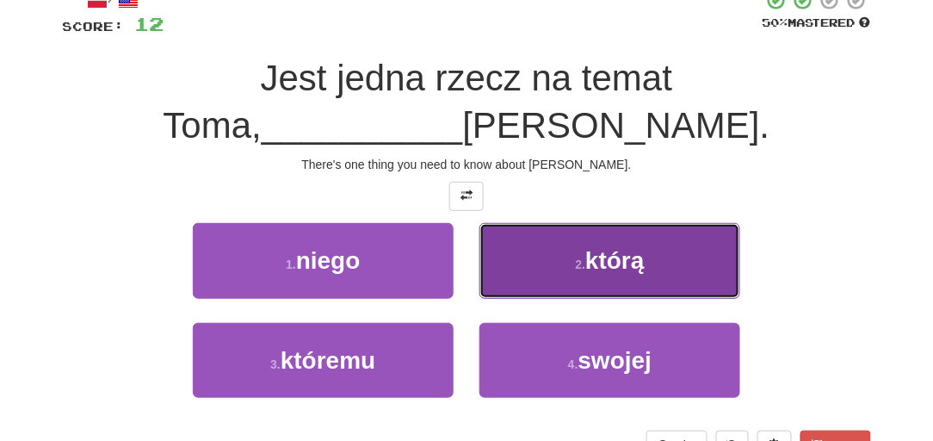
click at [522, 279] on button "2 . którą" at bounding box center [610, 260] width 261 height 75
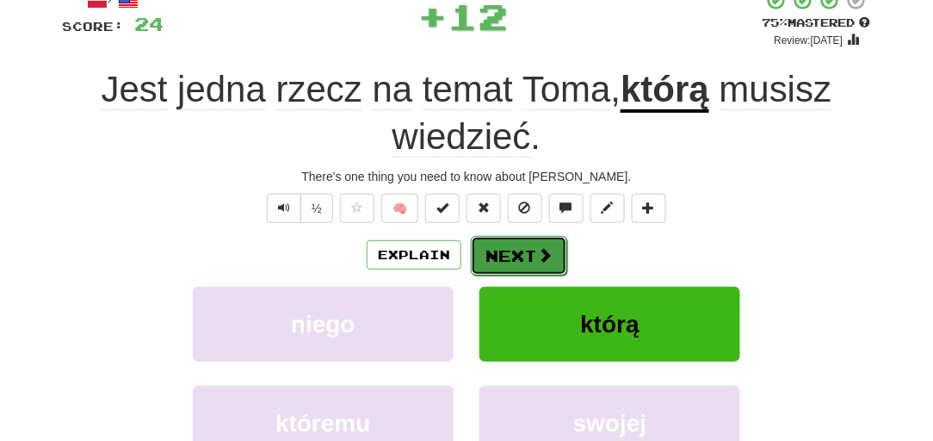
click at [507, 261] on button "Next" at bounding box center [519, 256] width 96 height 40
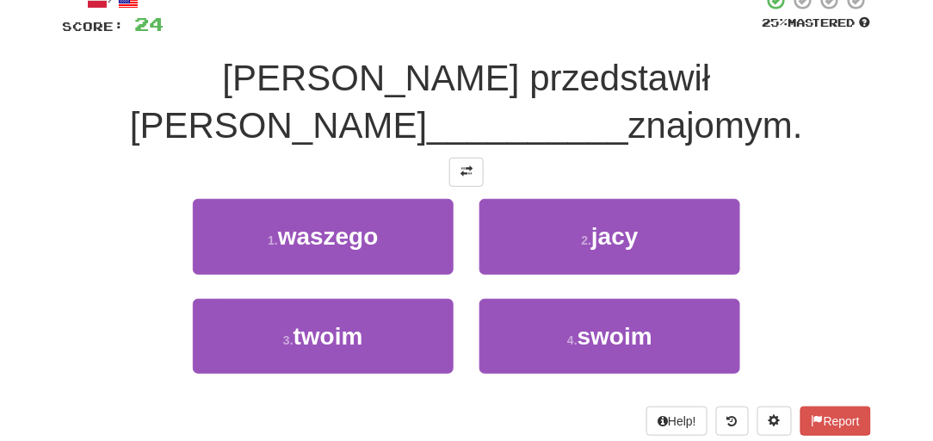
scroll to position [64, 0]
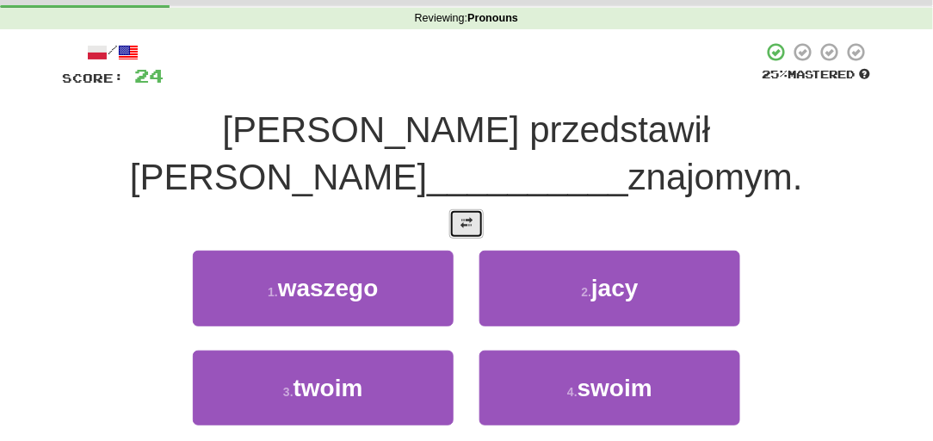
click at [455, 209] on button at bounding box center [466, 223] width 34 height 29
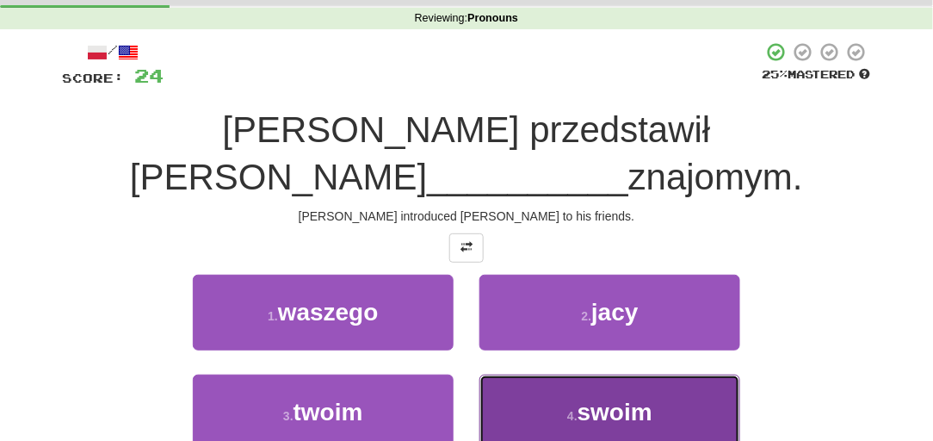
click at [513, 375] on button "4 . swoim" at bounding box center [610, 412] width 261 height 75
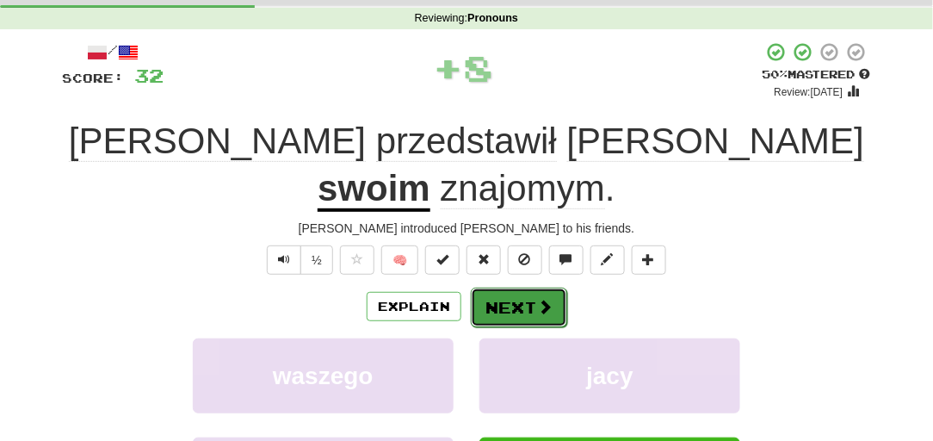
click at [480, 288] on button "Next" at bounding box center [519, 308] width 96 height 40
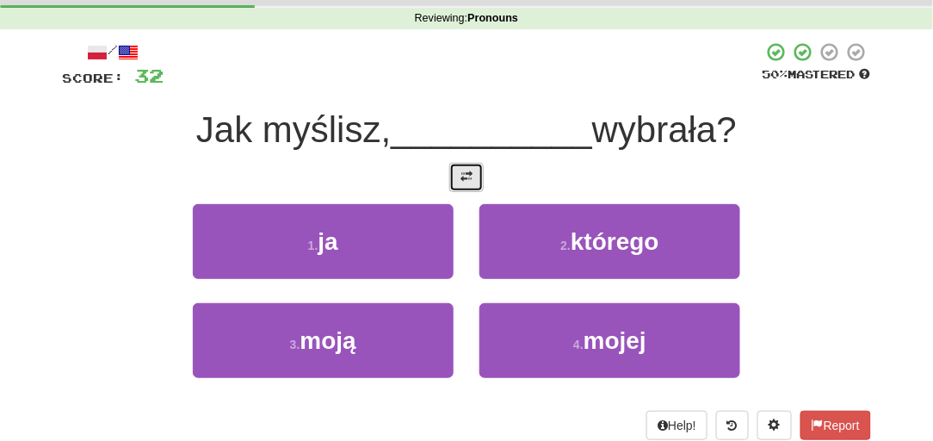
click at [458, 185] on button at bounding box center [466, 177] width 34 height 29
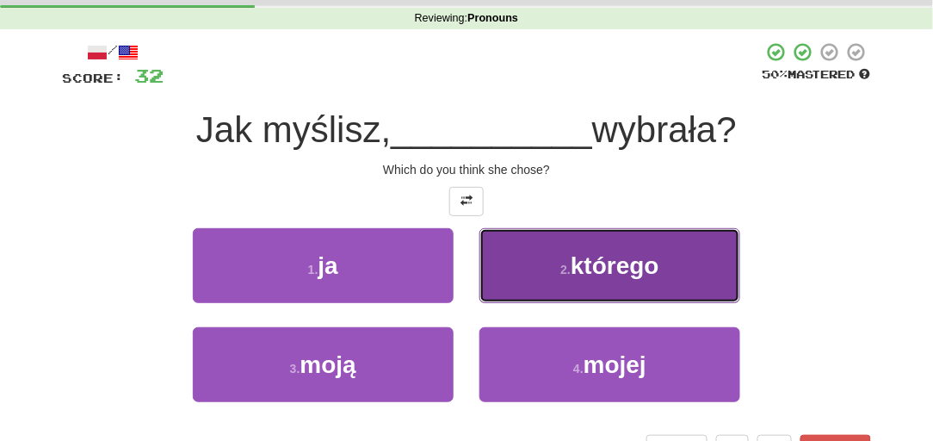
click at [539, 271] on button "2 . którego" at bounding box center [610, 265] width 261 height 75
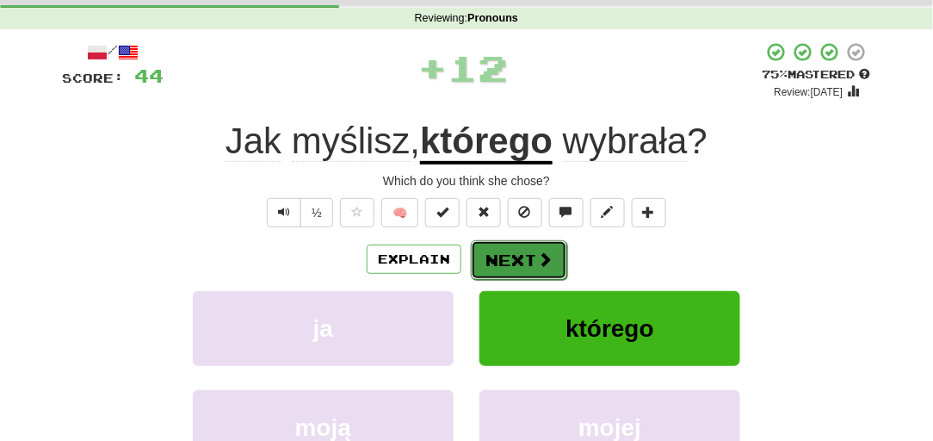
click at [537, 262] on span at bounding box center [544, 258] width 15 height 15
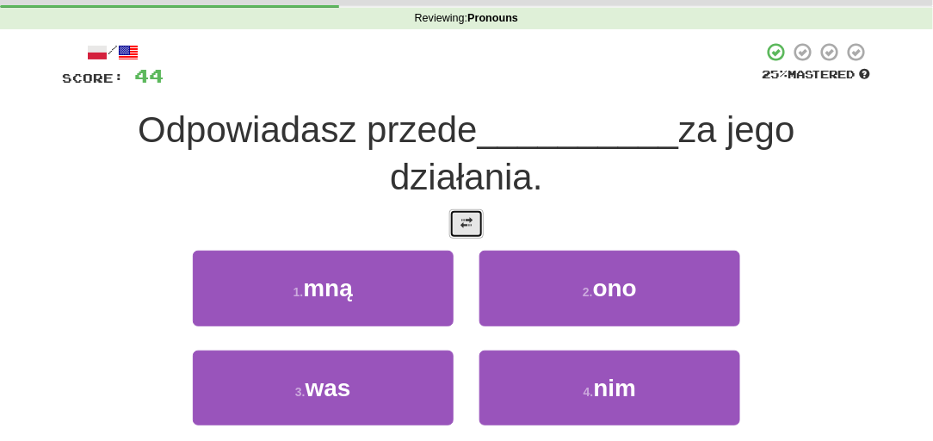
click at [461, 220] on span at bounding box center [467, 223] width 12 height 12
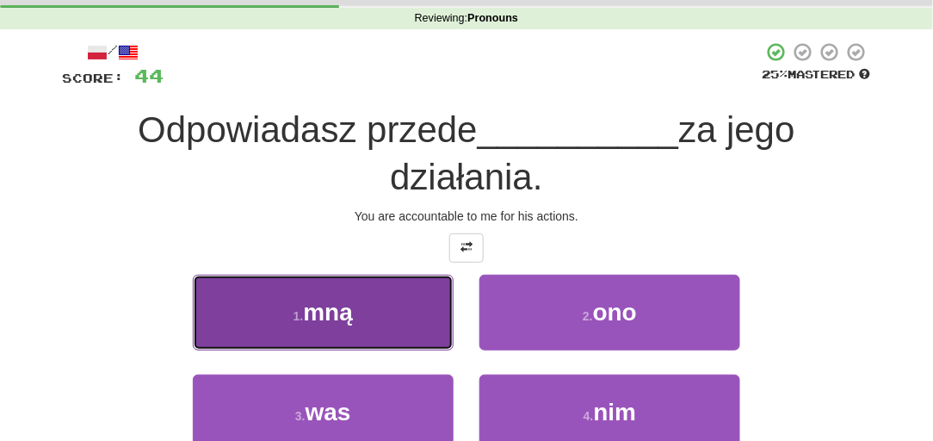
click at [423, 297] on button "1 . mną" at bounding box center [323, 312] width 261 height 75
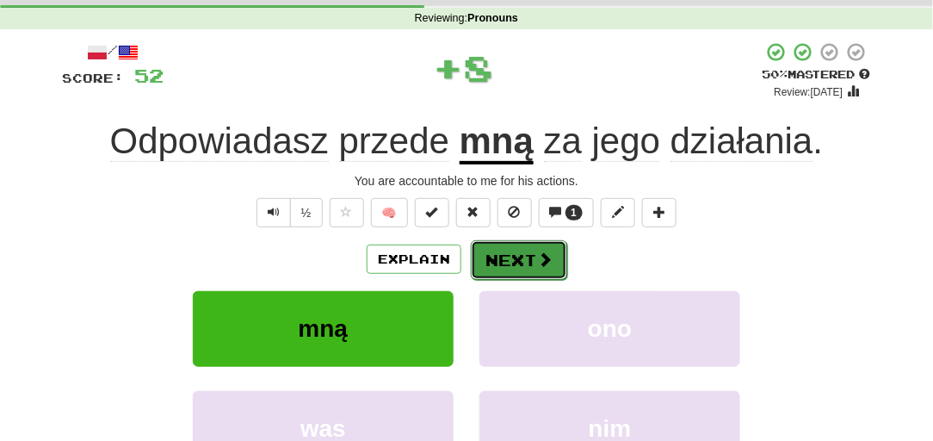
click at [477, 274] on button "Next" at bounding box center [519, 260] width 96 height 40
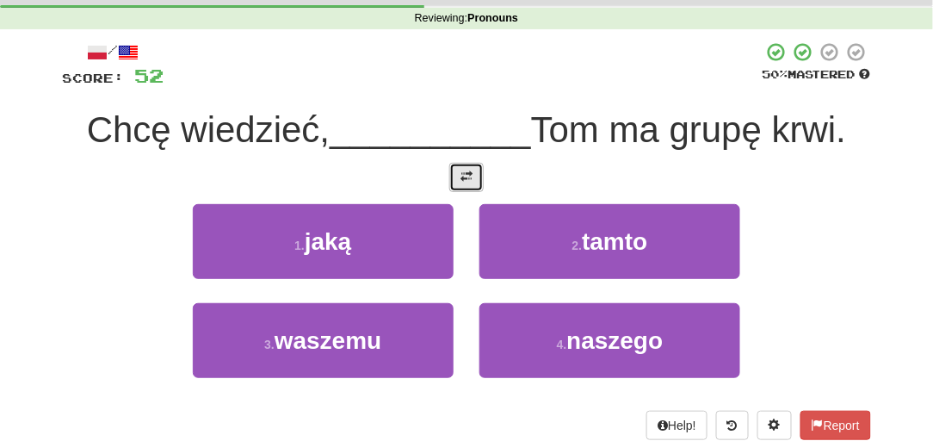
click at [474, 184] on button at bounding box center [466, 177] width 34 height 29
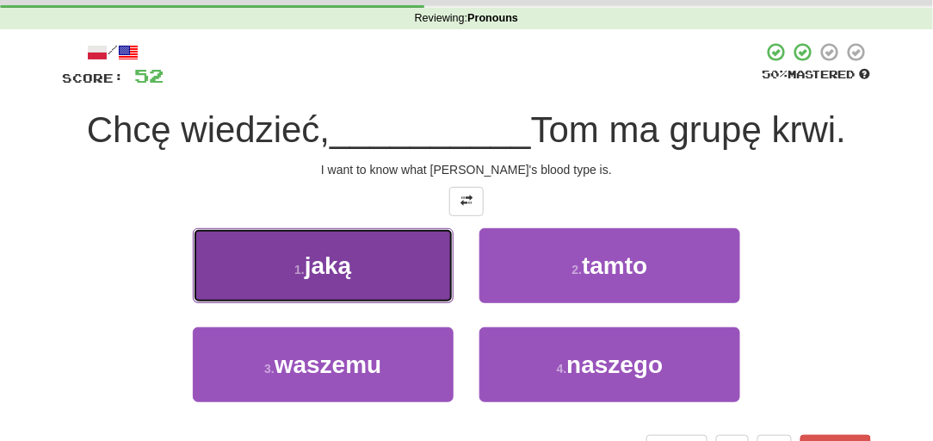
click at [388, 275] on button "1 . jaką" at bounding box center [323, 265] width 261 height 75
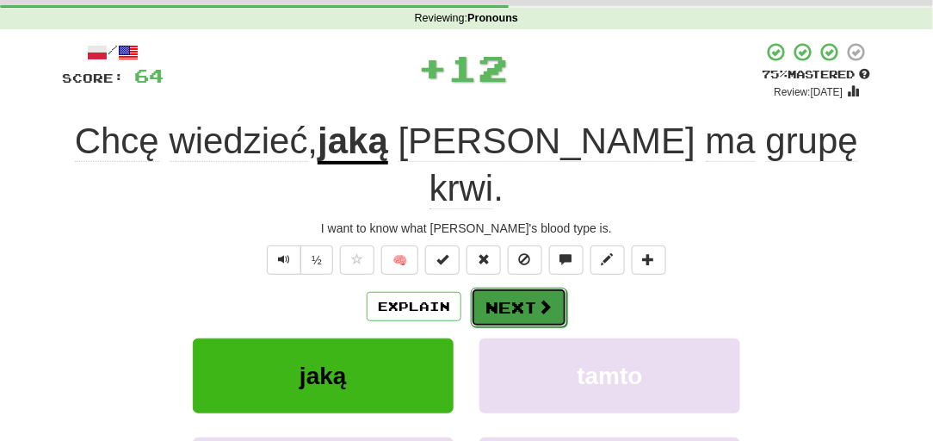
click at [501, 288] on button "Next" at bounding box center [519, 308] width 96 height 40
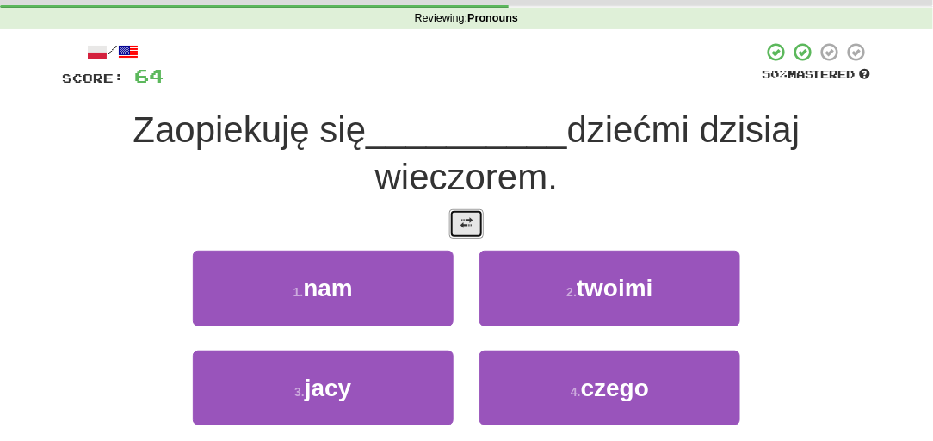
click at [456, 209] on button at bounding box center [466, 223] width 34 height 29
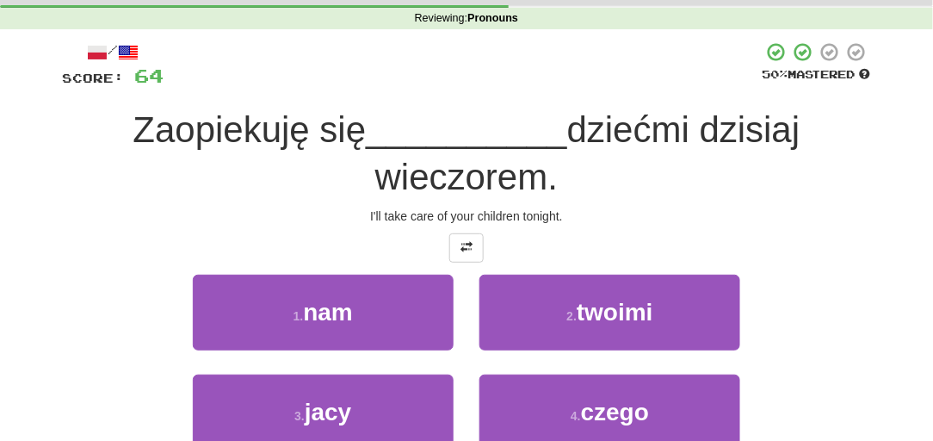
click at [375, 221] on div "I'll take care of your children tonight." at bounding box center [466, 216] width 809 height 17
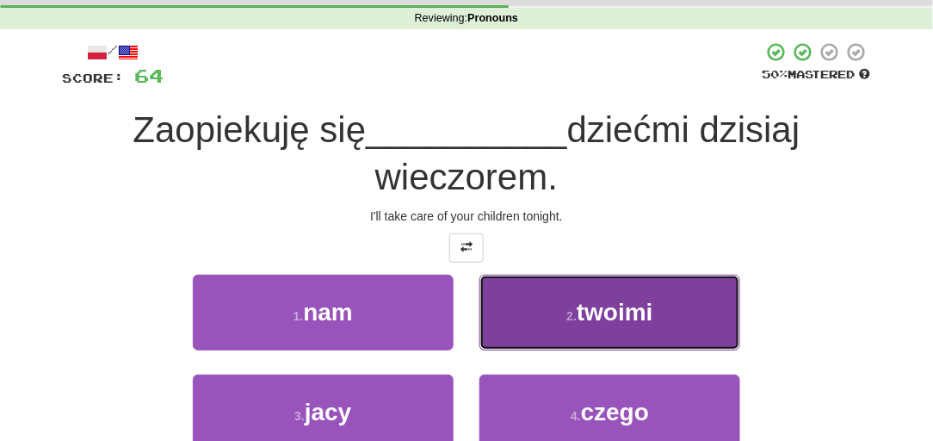
click at [542, 332] on button "2 . twoimi" at bounding box center [610, 312] width 261 height 75
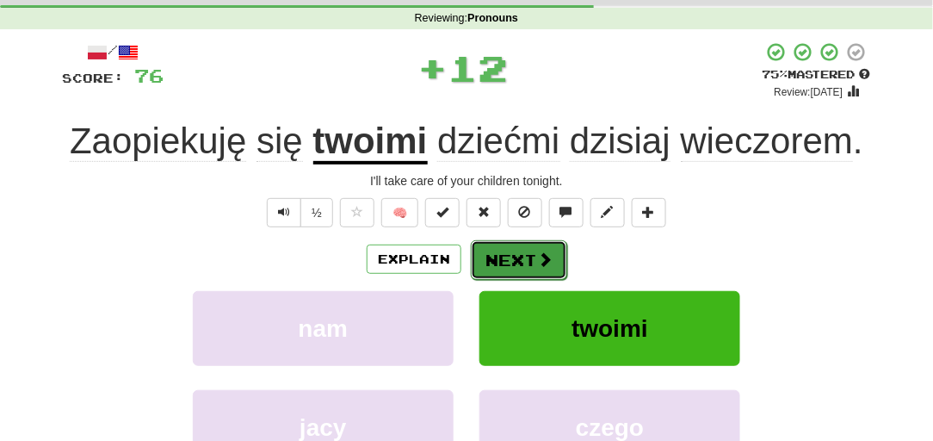
click at [496, 267] on button "Next" at bounding box center [519, 260] width 96 height 40
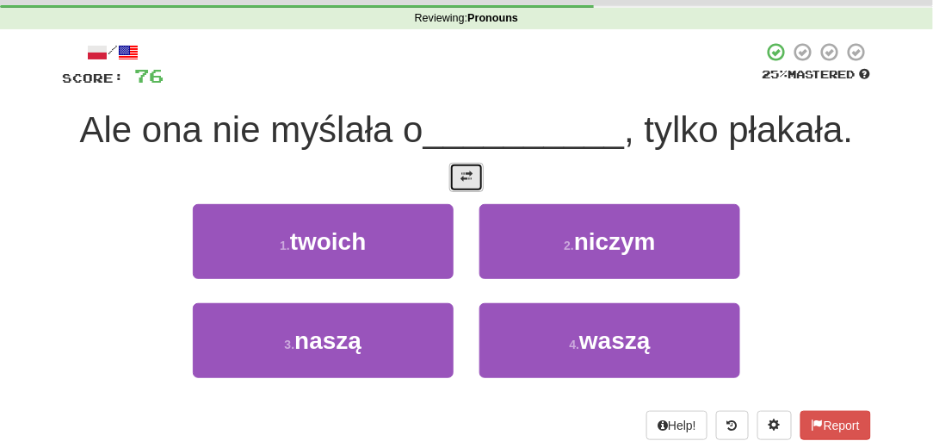
click at [459, 175] on button at bounding box center [466, 177] width 34 height 29
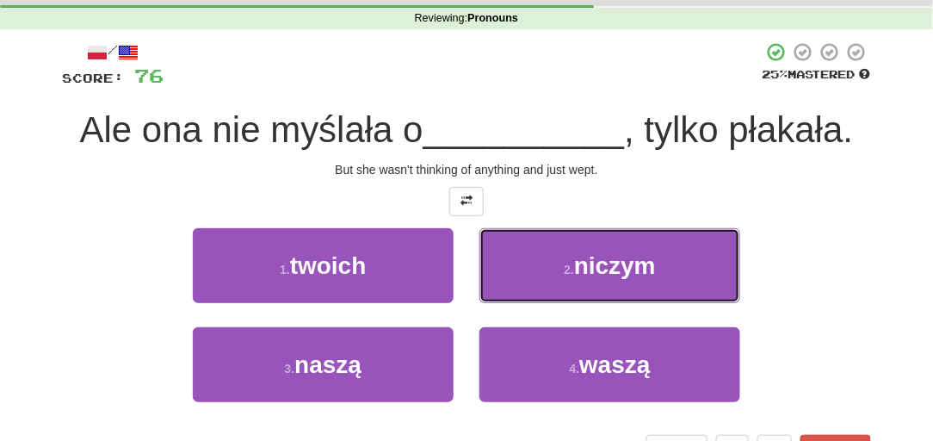
click at [528, 283] on button "2 . niczym" at bounding box center [610, 265] width 261 height 75
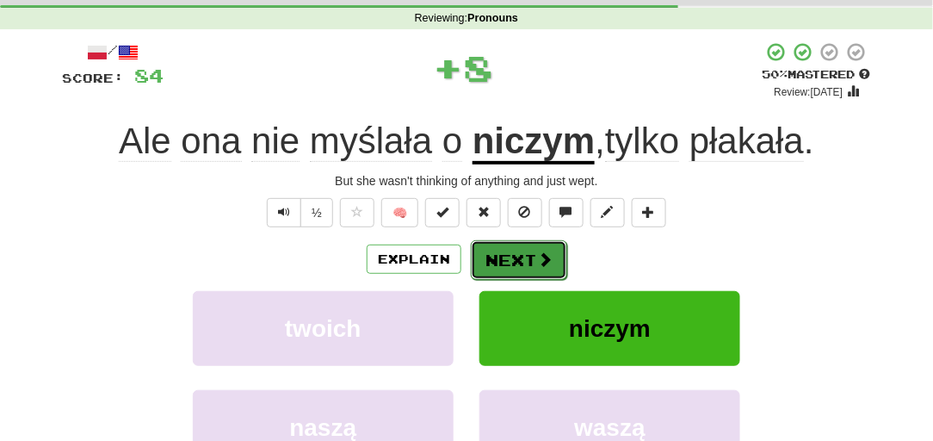
click at [492, 249] on button "Next" at bounding box center [519, 260] width 96 height 40
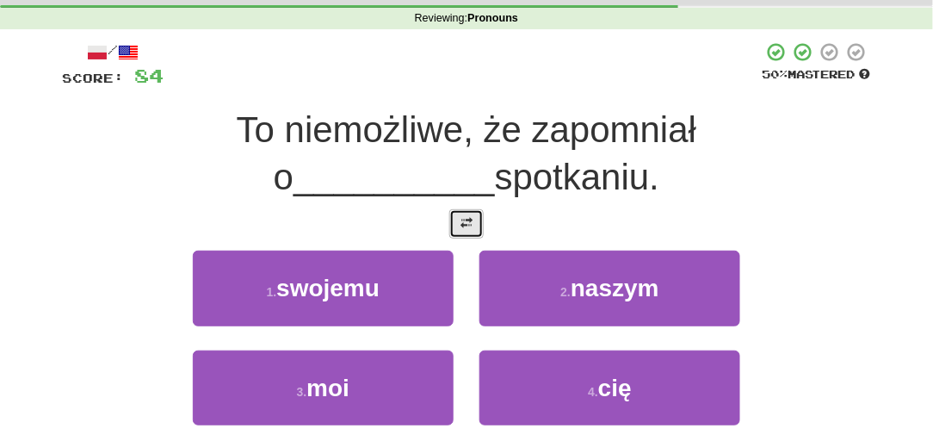
click at [470, 217] on span at bounding box center [467, 223] width 12 height 12
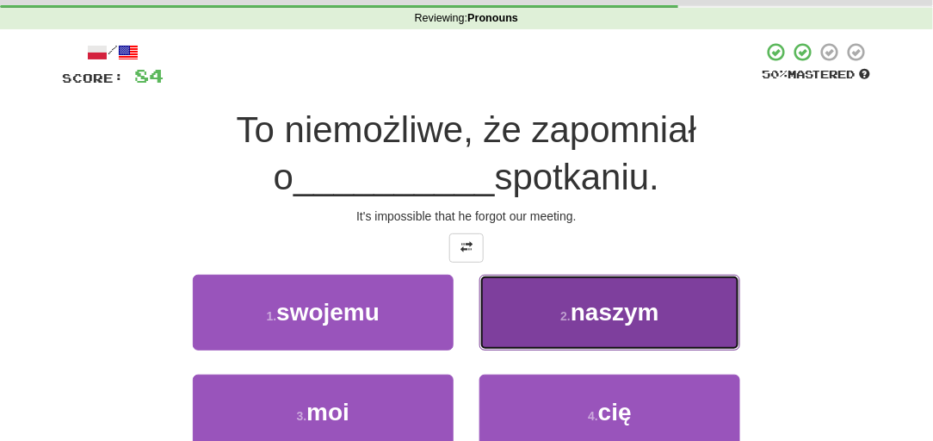
click at [549, 299] on button "2 . naszym" at bounding box center [610, 312] width 261 height 75
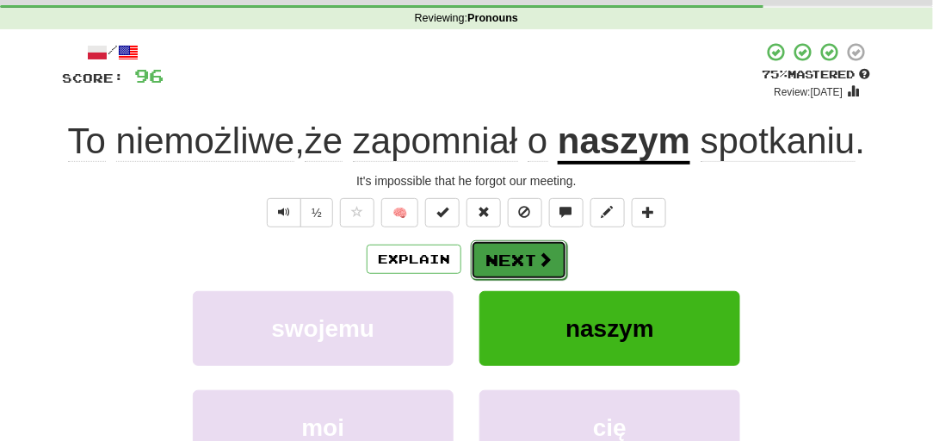
click at [503, 266] on button "Next" at bounding box center [519, 260] width 96 height 40
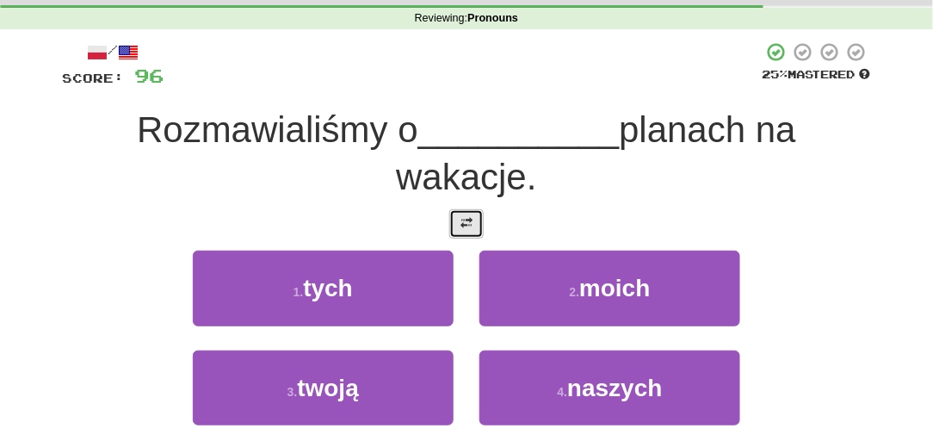
click at [475, 217] on button at bounding box center [466, 223] width 34 height 29
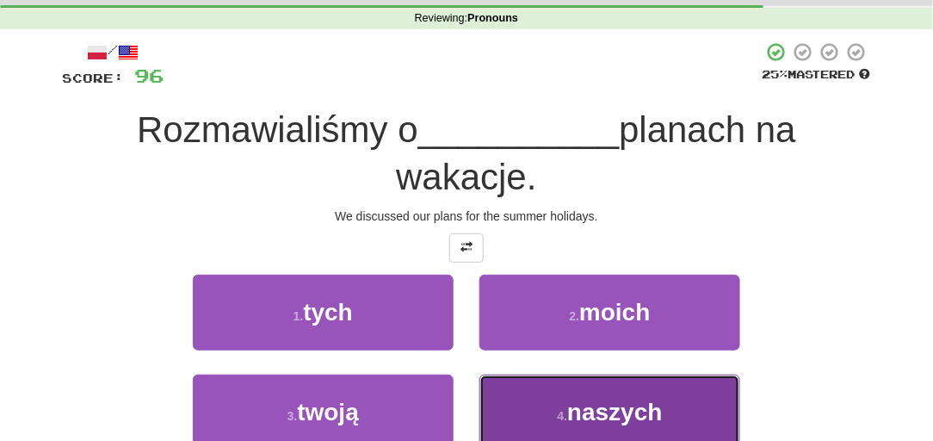
click at [555, 419] on button "4 . naszych" at bounding box center [610, 412] width 261 height 75
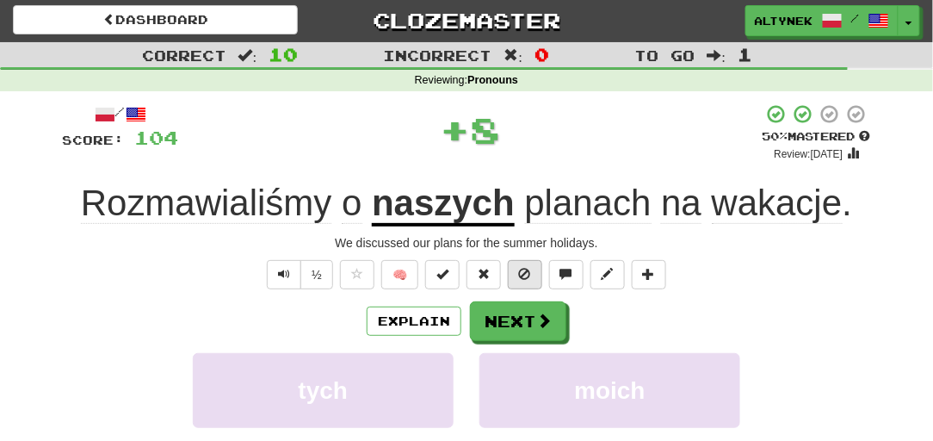
scroll to position [0, 0]
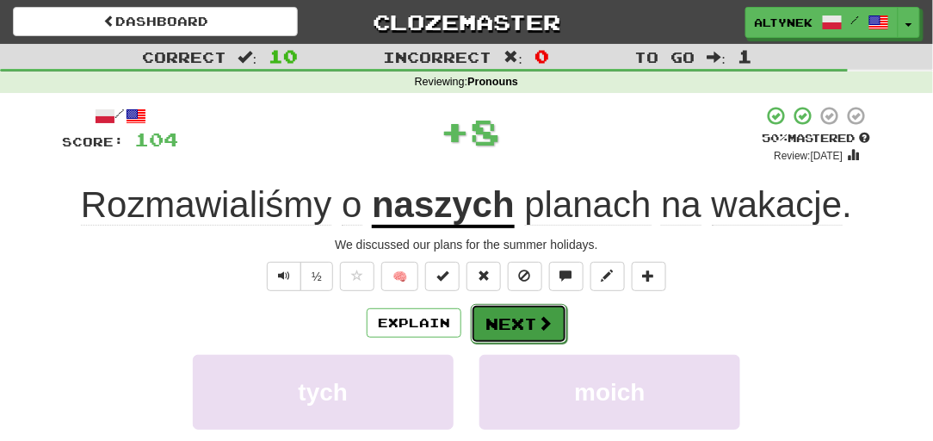
click at [524, 311] on button "Next" at bounding box center [519, 324] width 96 height 40
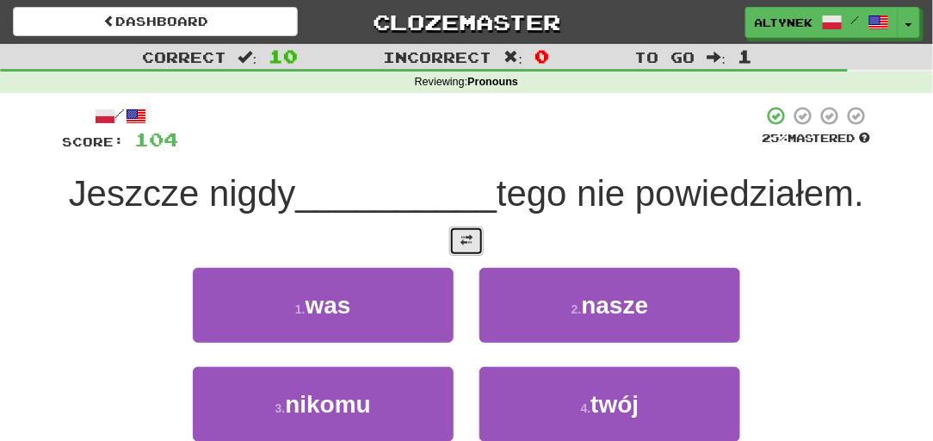
click at [474, 256] on button at bounding box center [466, 240] width 34 height 29
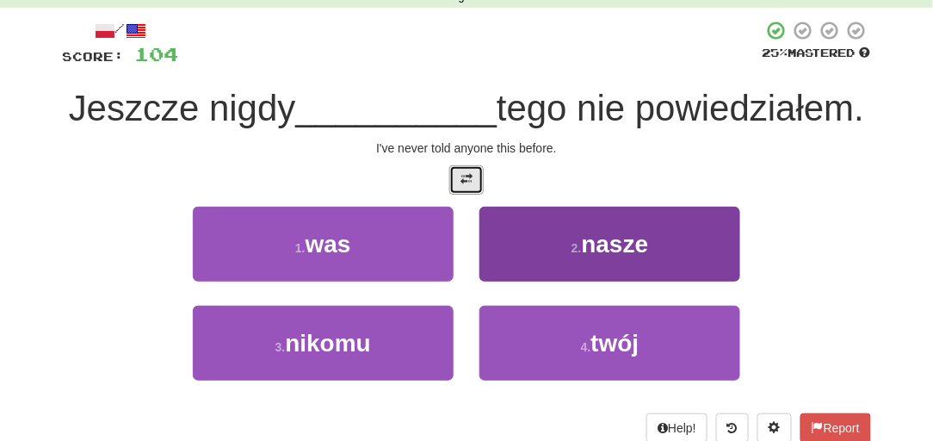
scroll to position [104, 0]
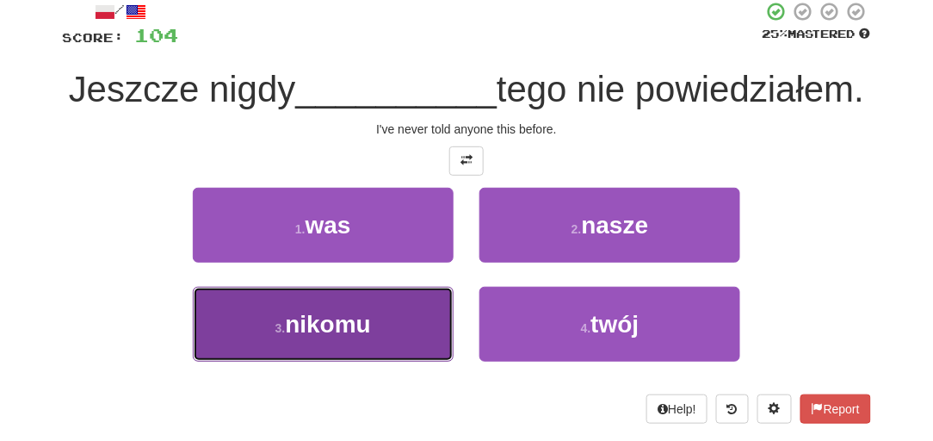
click at [389, 362] on button "3 . nikomu" at bounding box center [323, 324] width 261 height 75
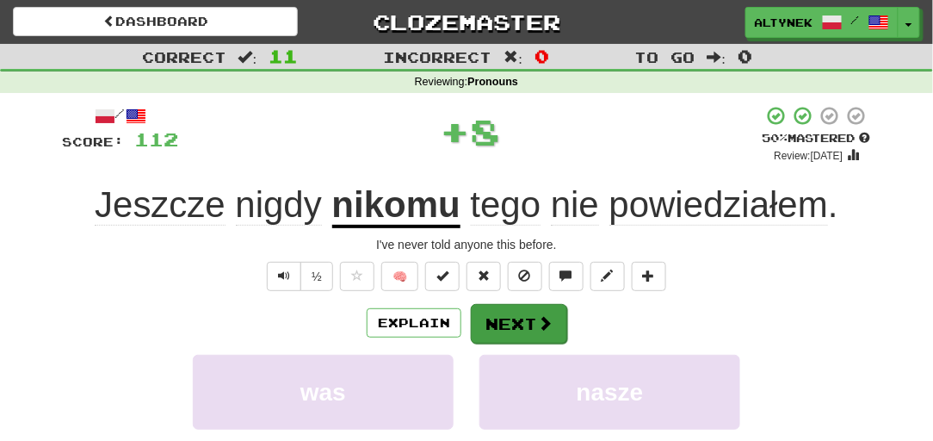
scroll to position [0, 0]
click at [481, 324] on button "Next" at bounding box center [519, 324] width 96 height 40
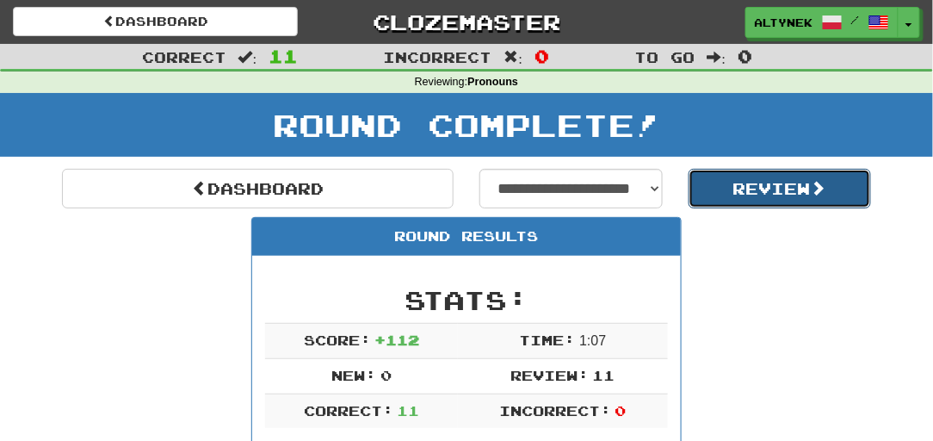
click at [745, 189] on button "Review" at bounding box center [780, 189] width 183 height 40
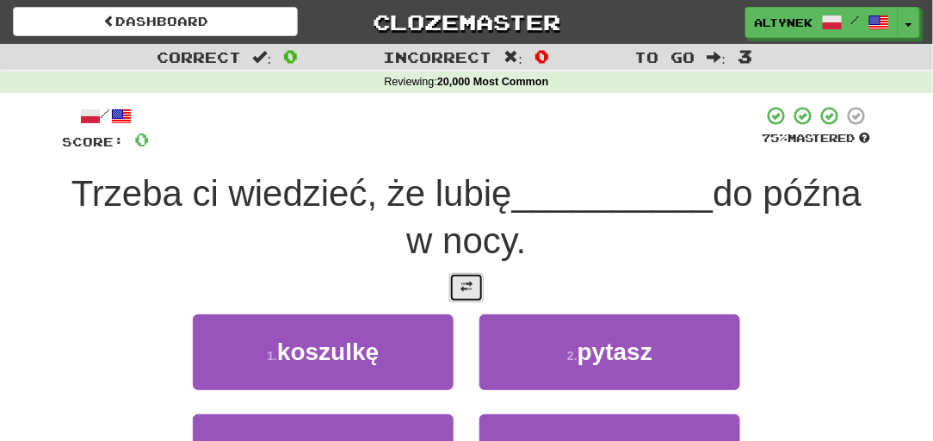
click at [472, 284] on span at bounding box center [467, 287] width 12 height 12
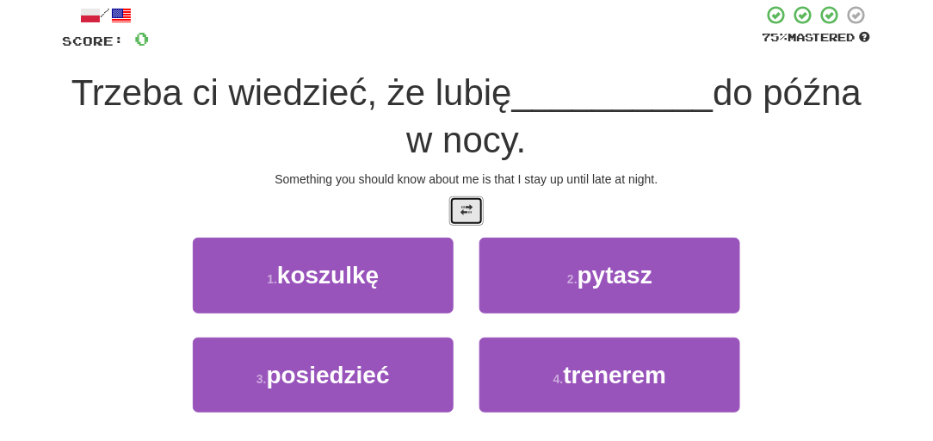
scroll to position [104, 0]
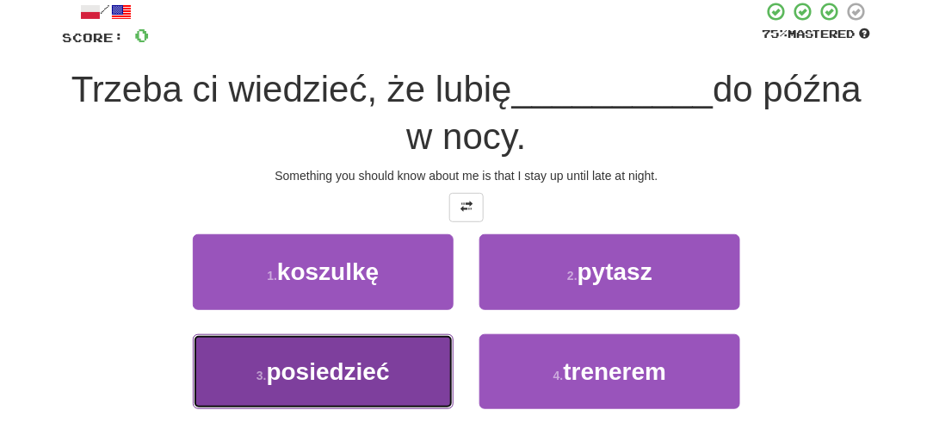
click at [392, 366] on button "3 . posiedzieć" at bounding box center [323, 371] width 261 height 75
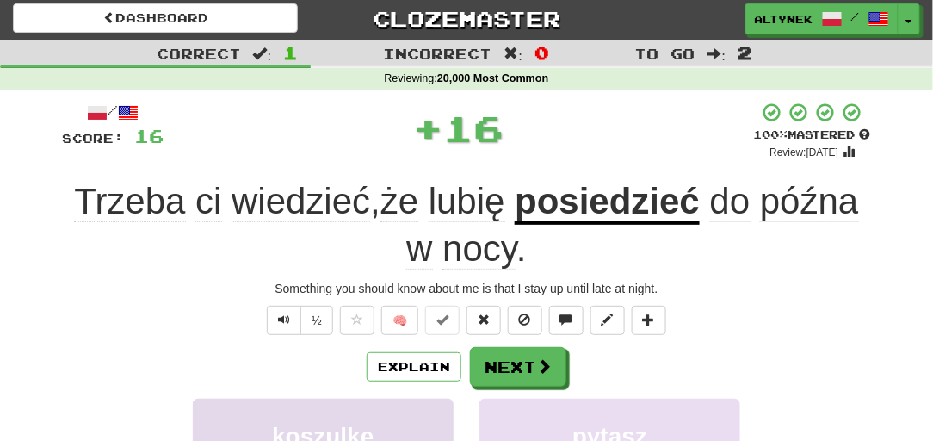
scroll to position [0, 0]
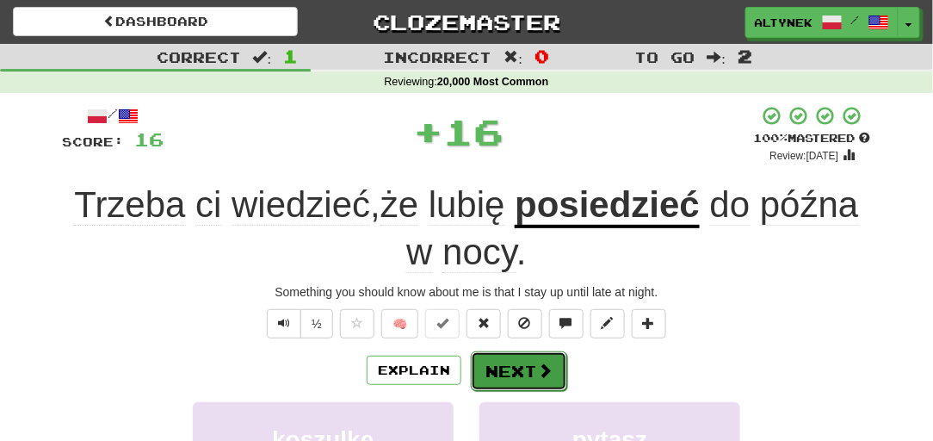
click at [510, 371] on button "Next" at bounding box center [519, 371] width 96 height 40
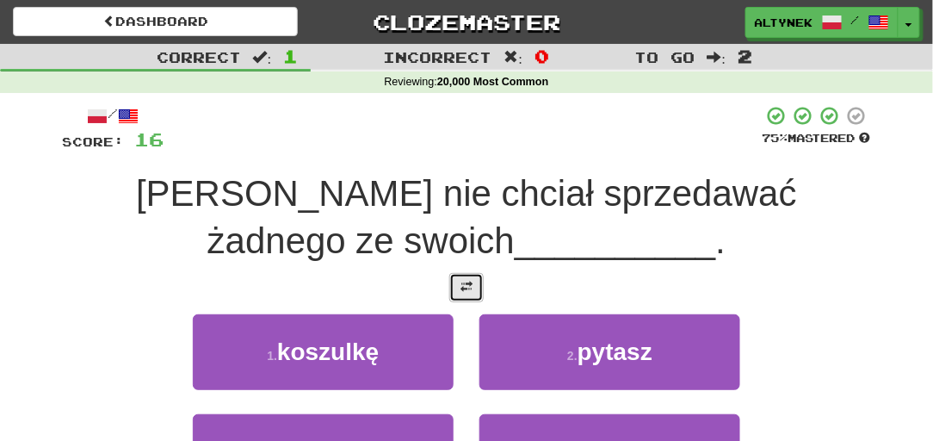
click at [470, 286] on span at bounding box center [467, 287] width 12 height 12
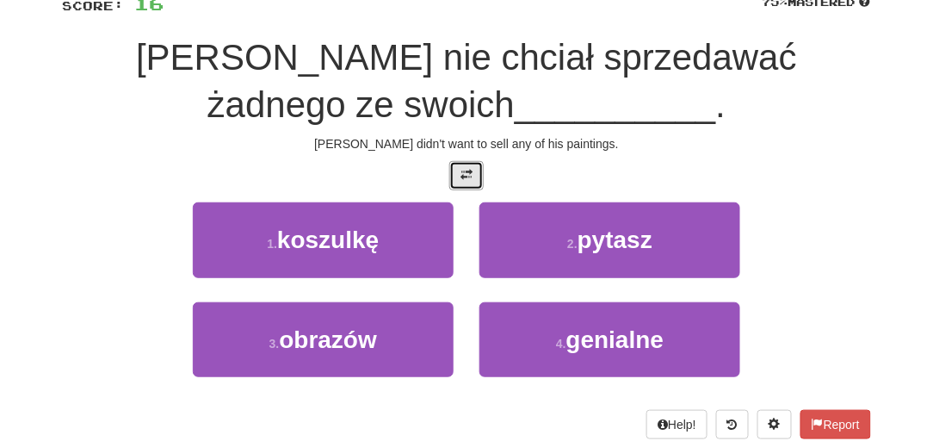
scroll to position [156, 0]
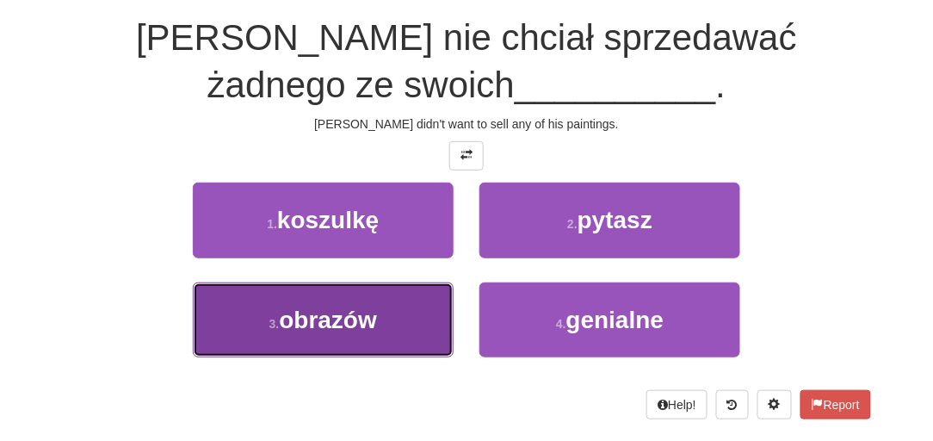
click at [371, 307] on span "obrazów" at bounding box center [328, 320] width 98 height 27
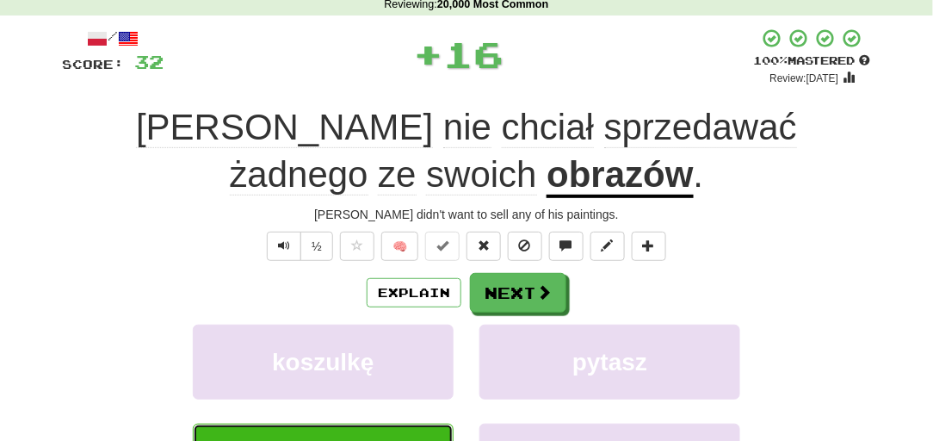
scroll to position [11, 0]
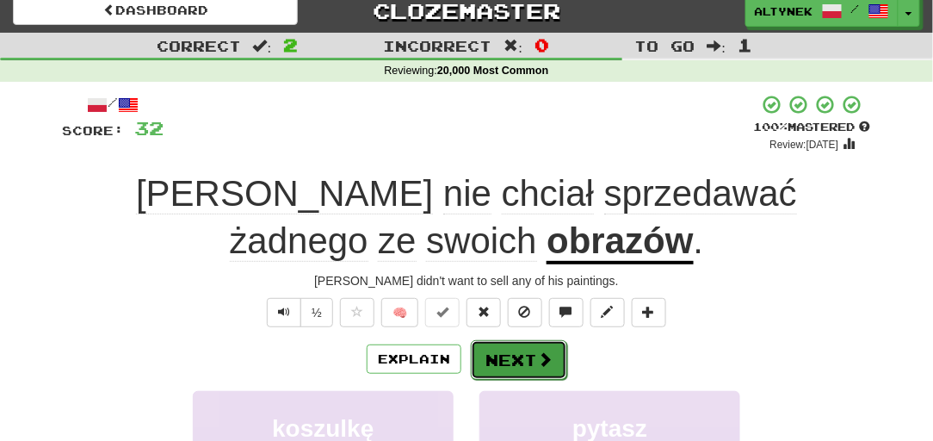
click at [533, 359] on button "Next" at bounding box center [519, 360] width 96 height 40
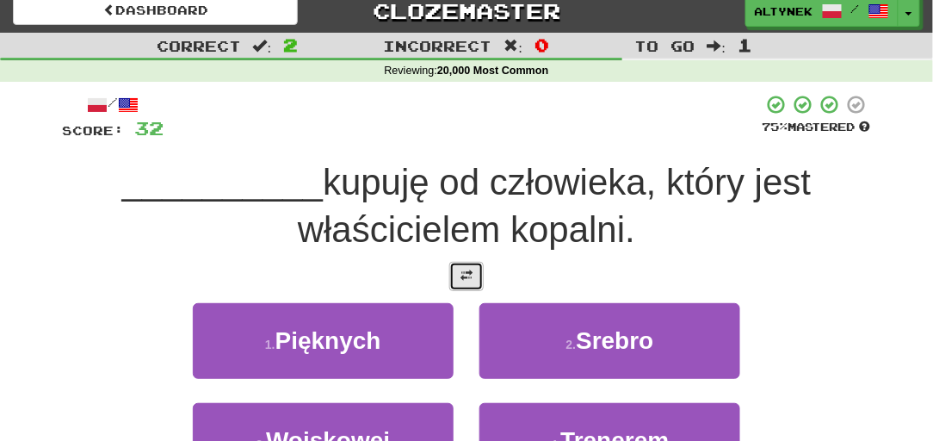
click at [464, 272] on span at bounding box center [467, 276] width 12 height 12
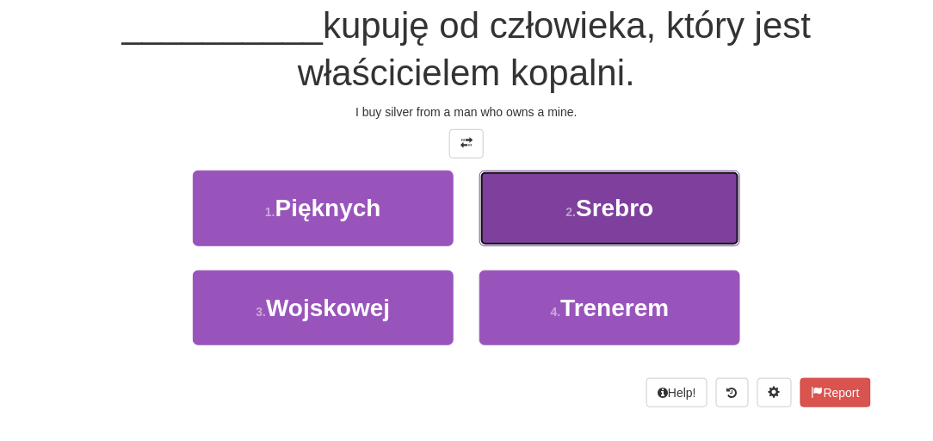
click at [579, 220] on button "2 . Srebro" at bounding box center [610, 207] width 261 height 75
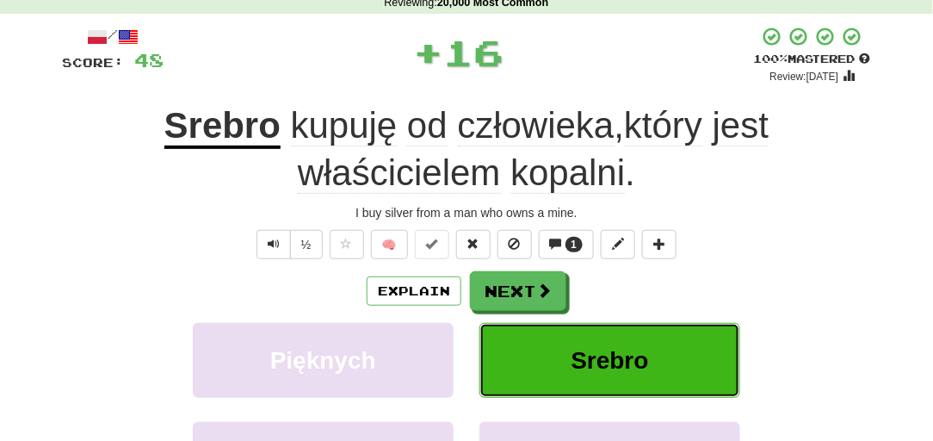
scroll to position [76, 0]
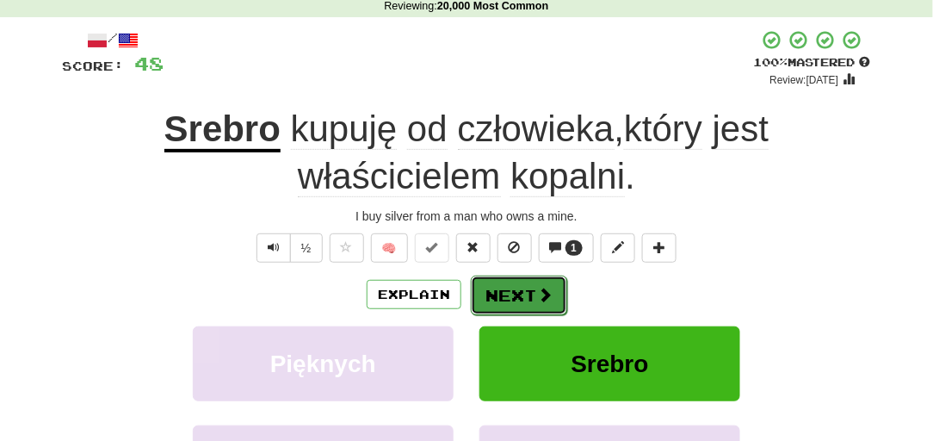
click at [500, 279] on button "Next" at bounding box center [519, 296] width 96 height 40
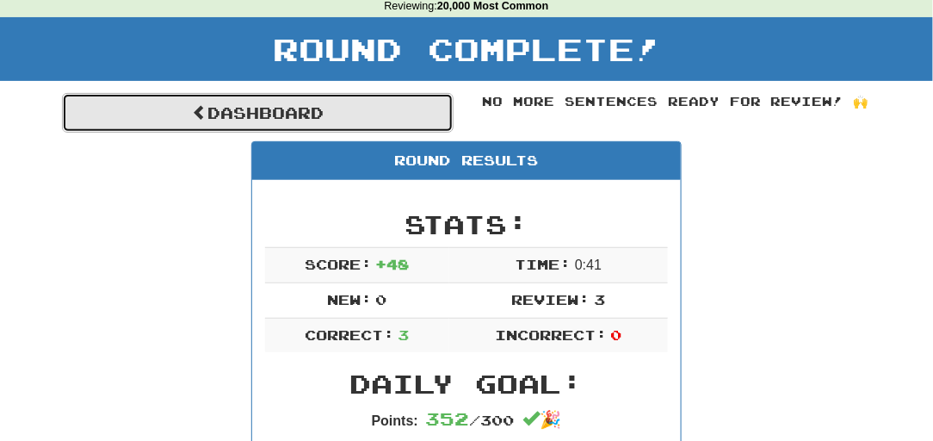
click at [368, 115] on link "Dashboard" at bounding box center [258, 113] width 392 height 40
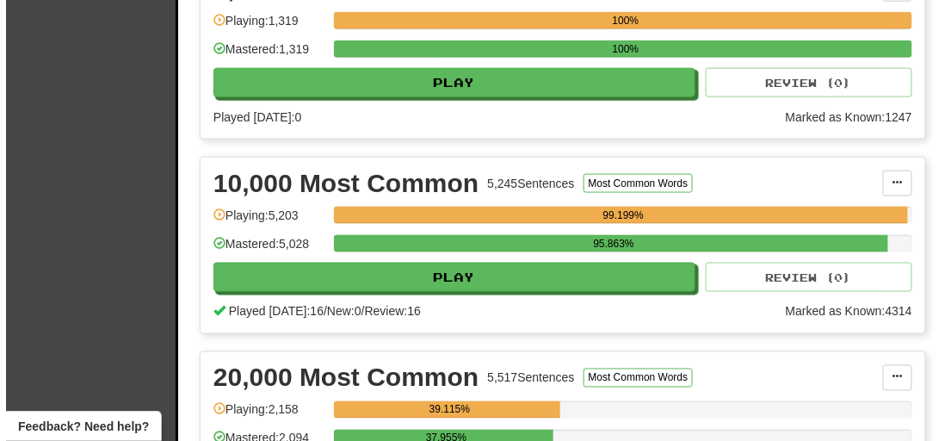
scroll to position [469, 0]
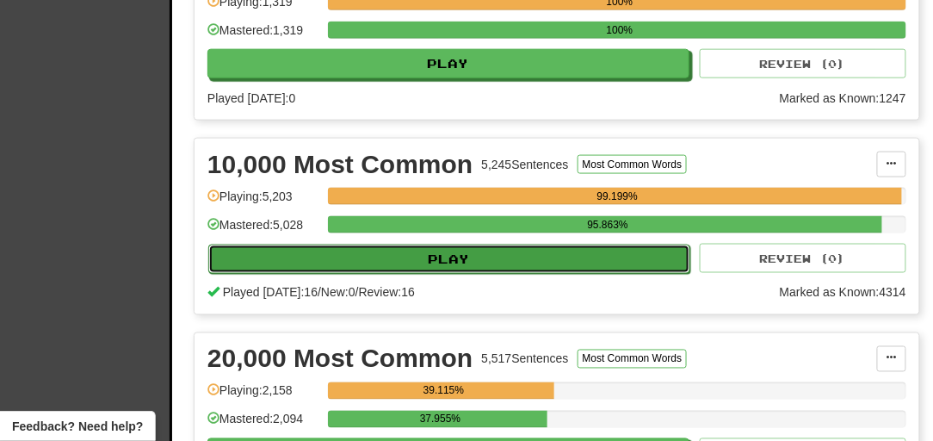
click at [357, 274] on button "Play" at bounding box center [449, 259] width 482 height 29
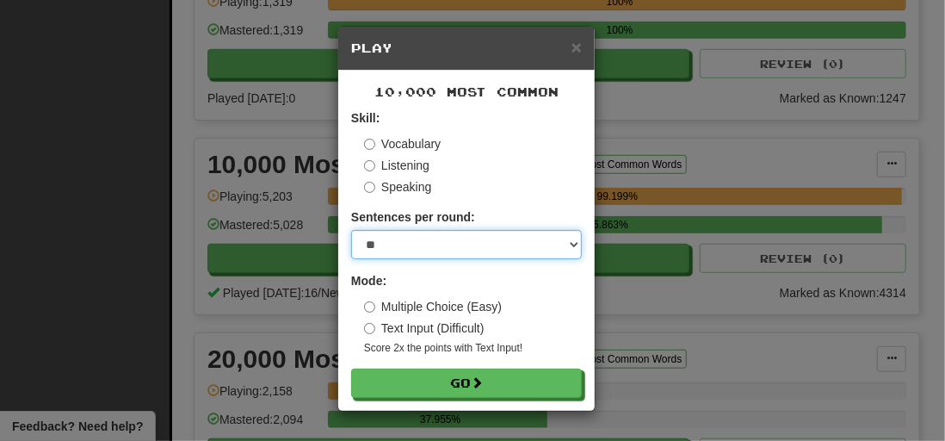
click at [375, 233] on select "* ** ** ** ** ** *** ********" at bounding box center [466, 244] width 231 height 29
select select "*"
click at [351, 230] on select "* ** ** ** ** ** *** ********" at bounding box center [466, 244] width 231 height 29
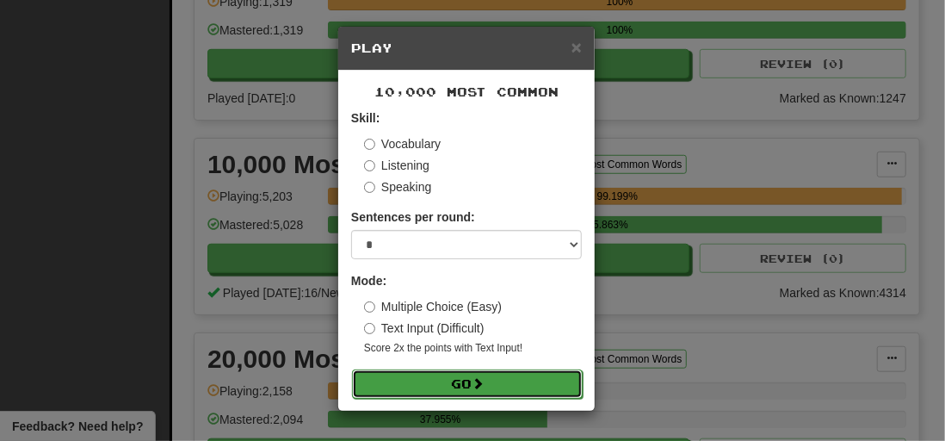
click at [383, 391] on button "Go" at bounding box center [467, 383] width 231 height 29
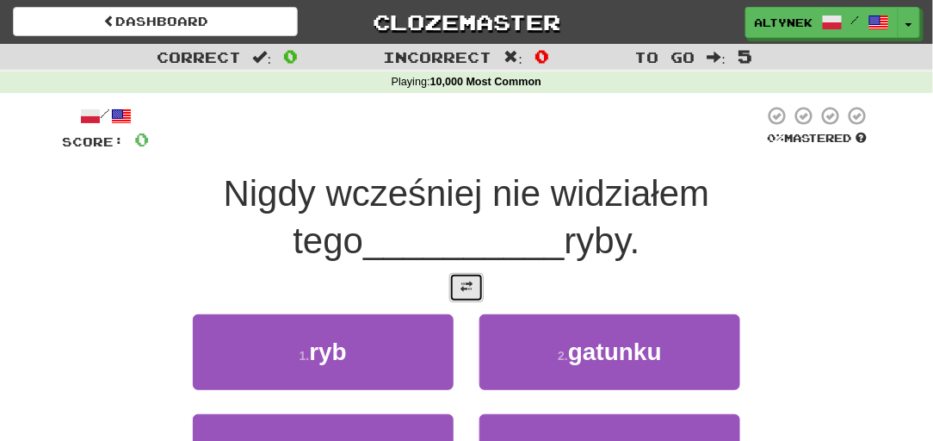
click at [471, 276] on button at bounding box center [466, 287] width 34 height 29
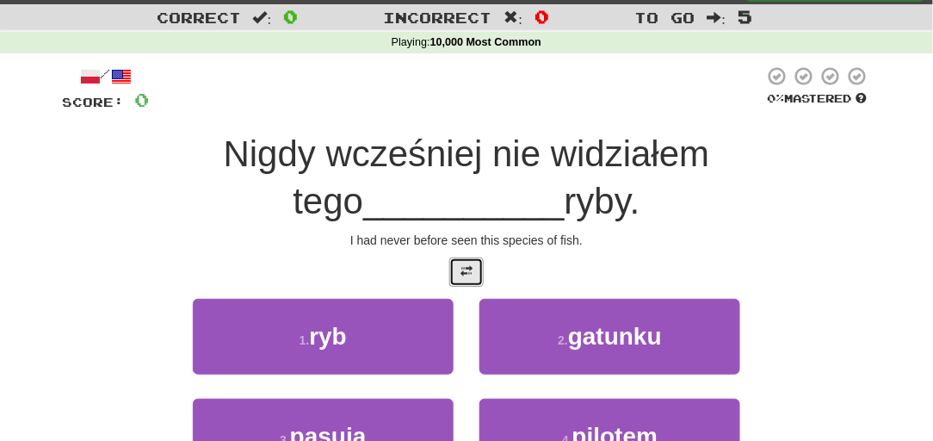
scroll to position [104, 0]
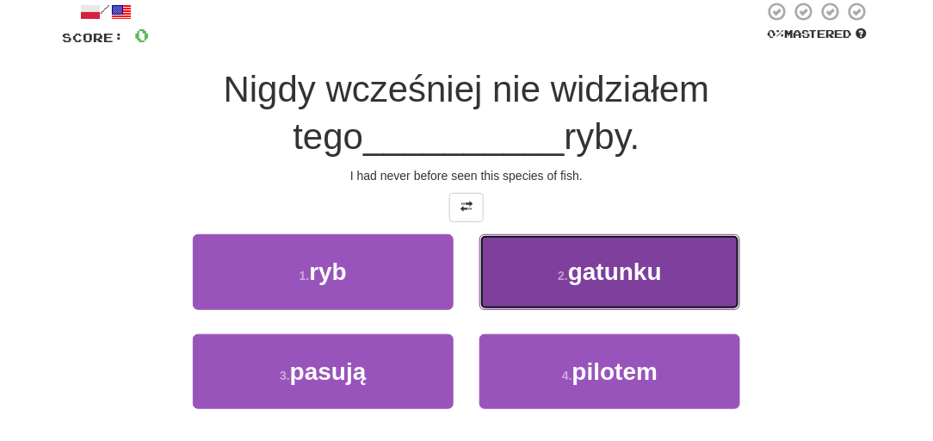
click at [520, 269] on button "2 . gatunku" at bounding box center [610, 271] width 261 height 75
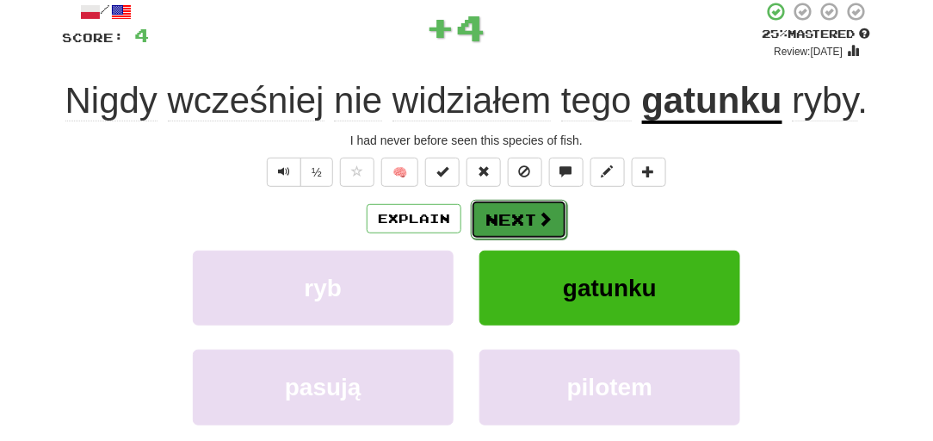
click at [501, 223] on button "Next" at bounding box center [519, 220] width 96 height 40
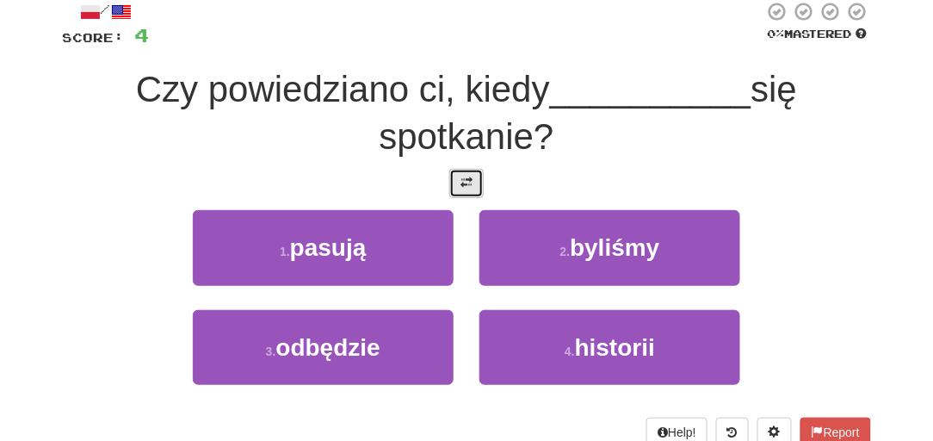
click at [480, 175] on button at bounding box center [466, 183] width 34 height 29
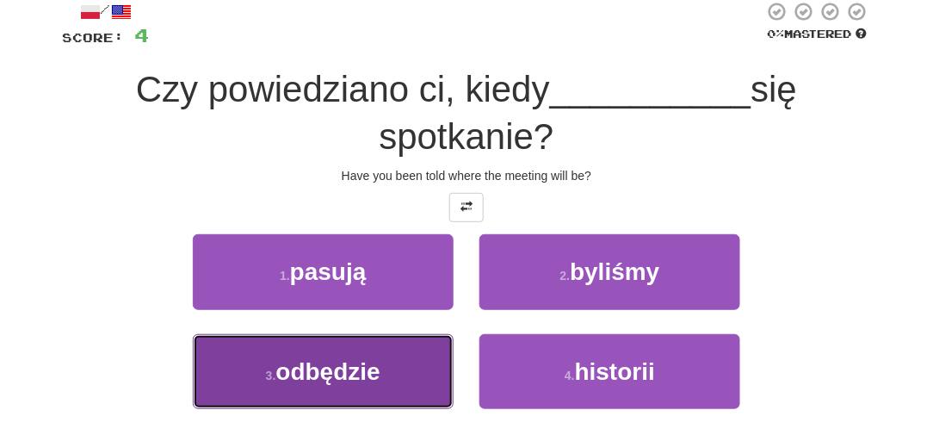
click at [376, 385] on button "3 . odbędzie" at bounding box center [323, 371] width 261 height 75
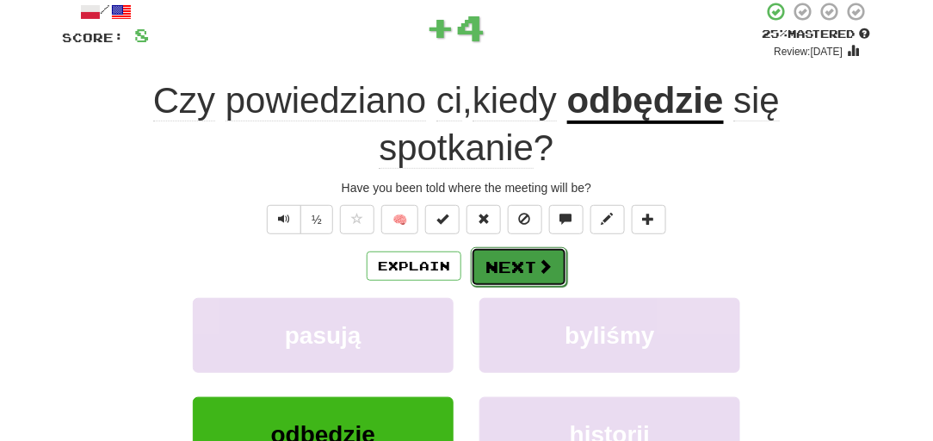
click at [541, 267] on span at bounding box center [544, 265] width 15 height 15
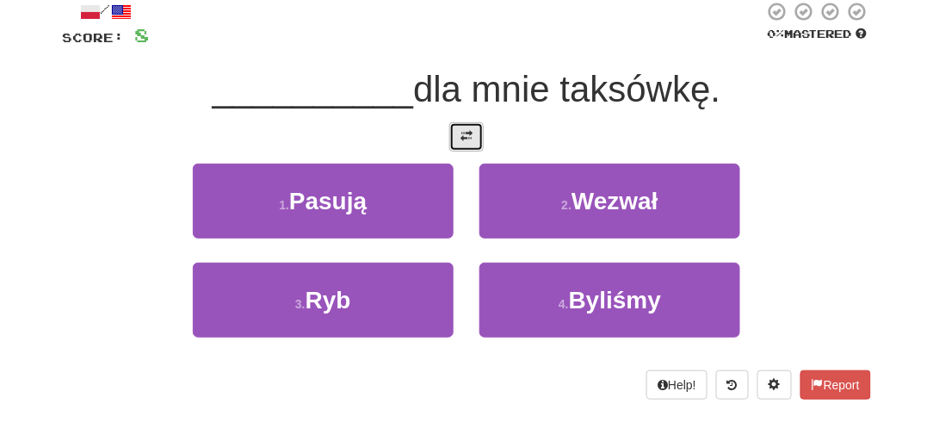
click at [468, 140] on span at bounding box center [467, 136] width 12 height 12
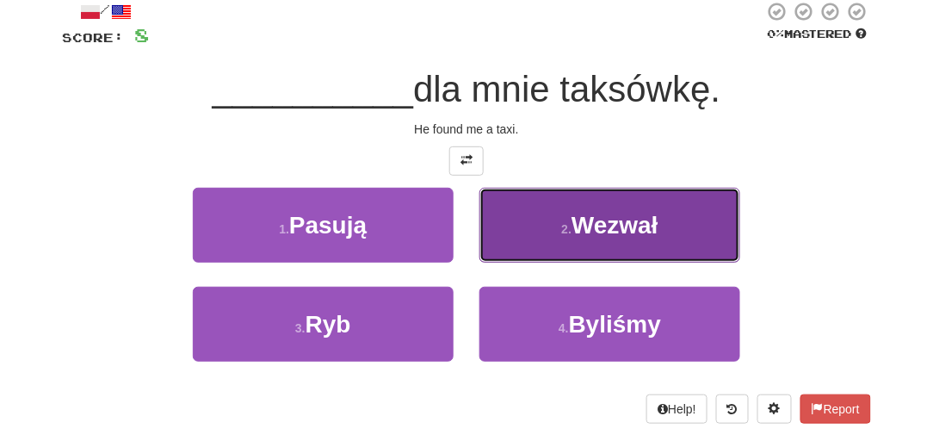
click at [511, 214] on button "2 . Wezwał" at bounding box center [610, 225] width 261 height 75
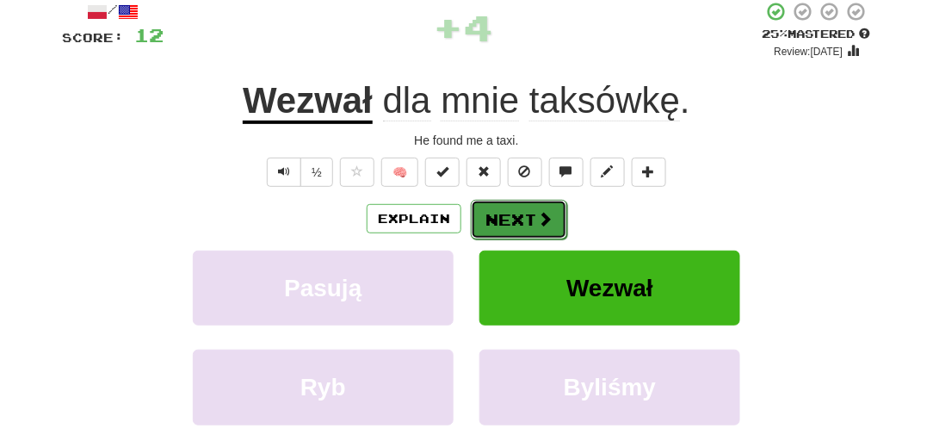
click at [511, 225] on button "Next" at bounding box center [519, 220] width 96 height 40
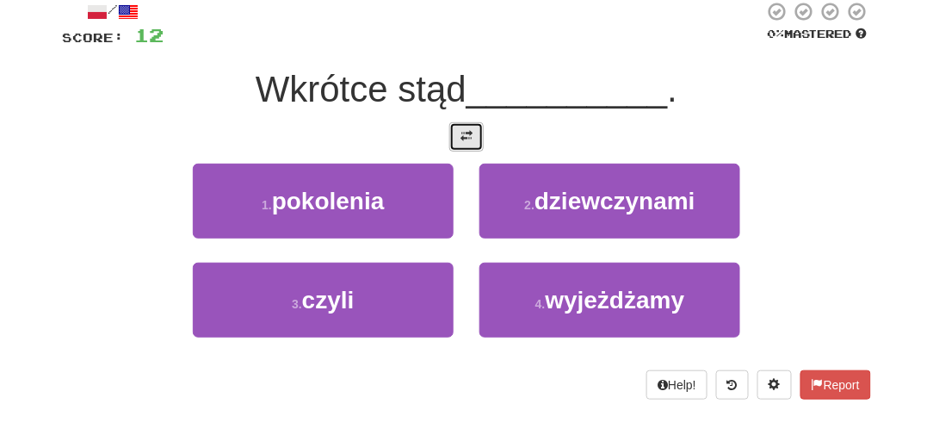
click at [479, 145] on button at bounding box center [466, 136] width 34 height 29
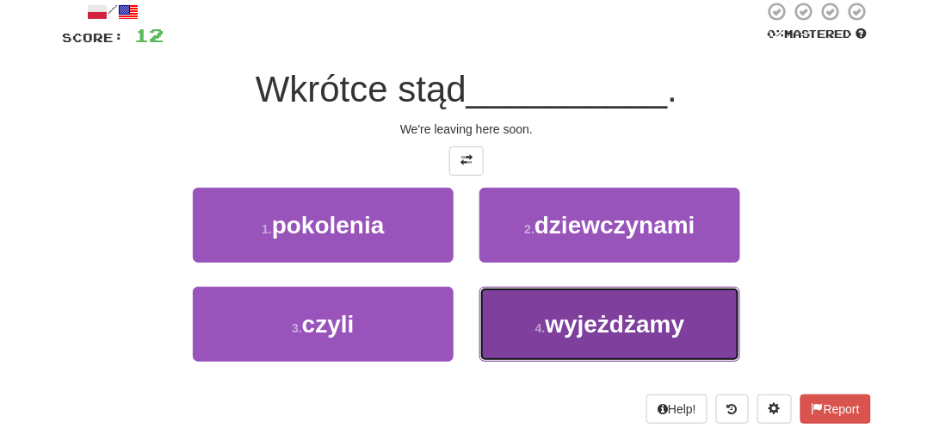
click at [517, 306] on button "4 . wyjeżdżamy" at bounding box center [610, 324] width 261 height 75
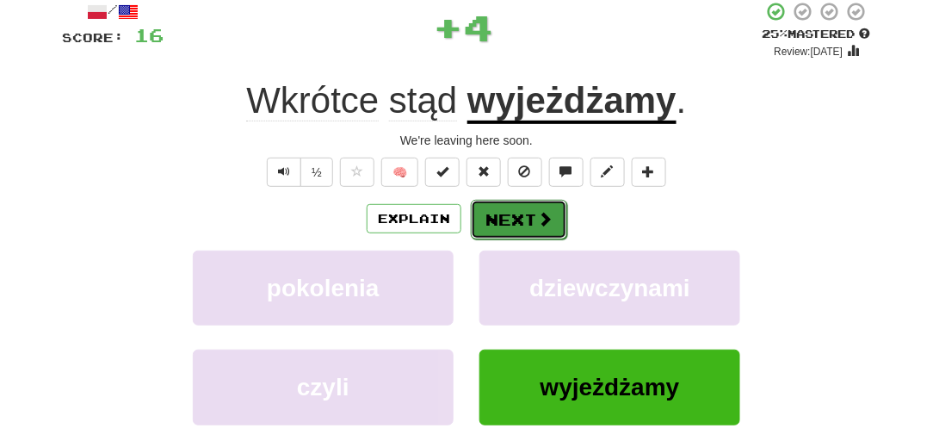
click at [504, 213] on button "Next" at bounding box center [519, 220] width 96 height 40
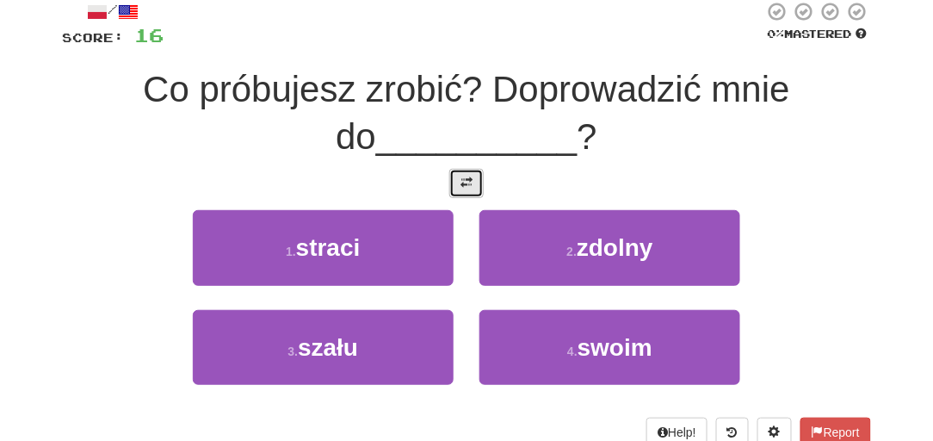
click at [462, 186] on span at bounding box center [467, 183] width 12 height 12
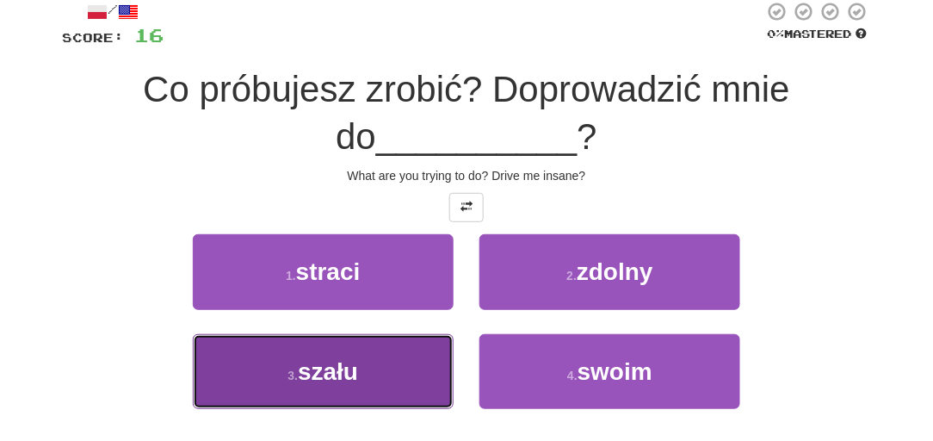
click at [365, 348] on button "3 . szału" at bounding box center [323, 371] width 261 height 75
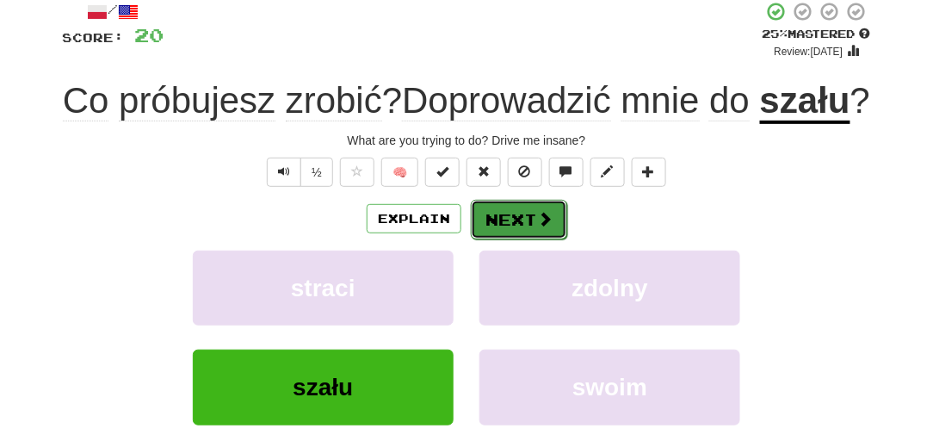
click at [492, 239] on button "Next" at bounding box center [519, 220] width 96 height 40
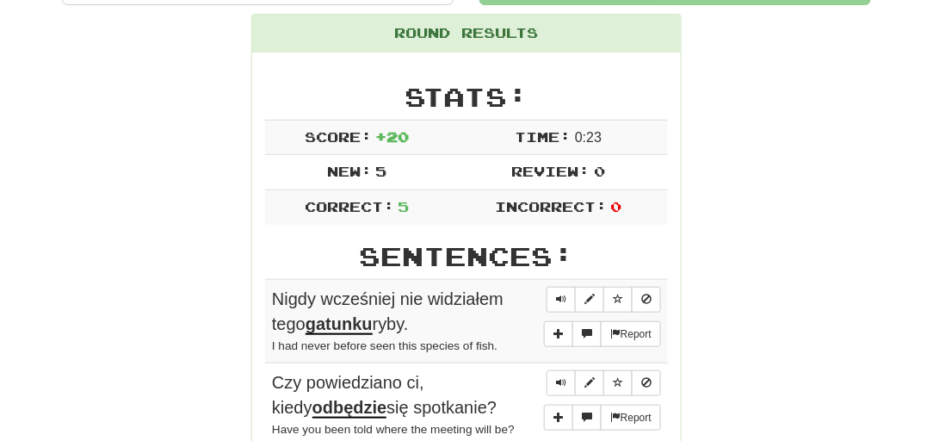
scroll to position [179, 0]
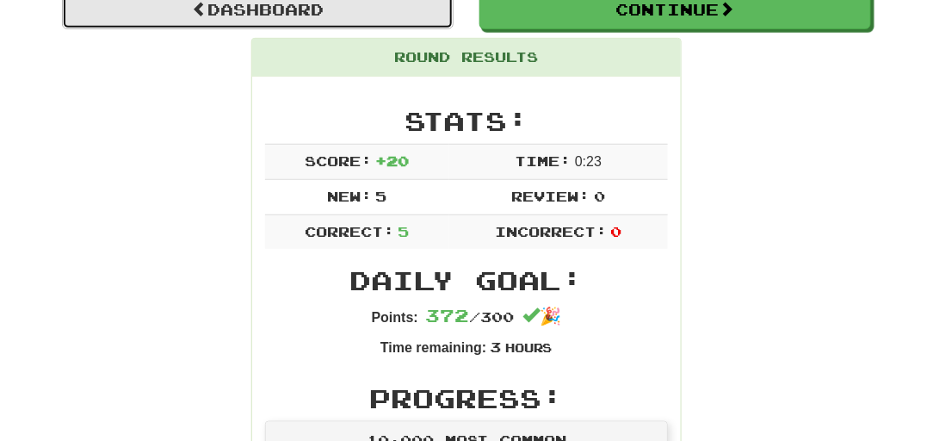
click at [392, 21] on link "Dashboard" at bounding box center [258, 10] width 392 height 40
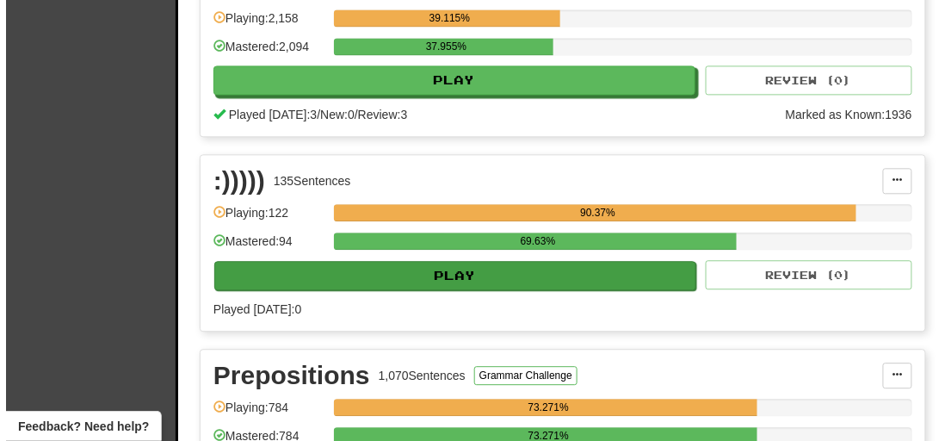
scroll to position [783, 0]
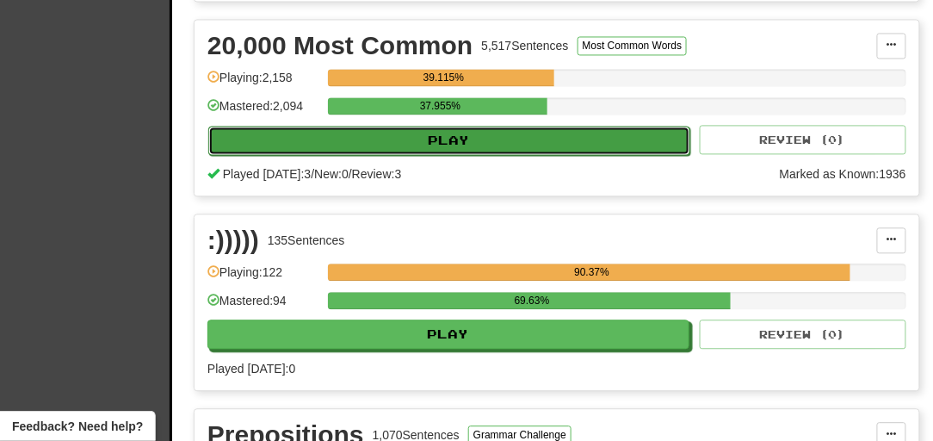
click at [352, 155] on button "Play" at bounding box center [449, 140] width 482 height 29
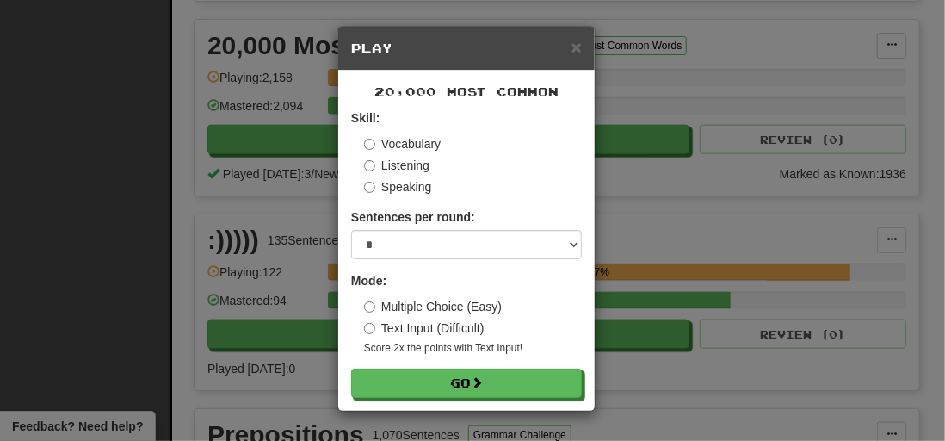
click at [198, 251] on div "× Play 20,000 Most Common Skill: Vocabulary Listening Speaking Sentences per ro…" at bounding box center [472, 220] width 945 height 441
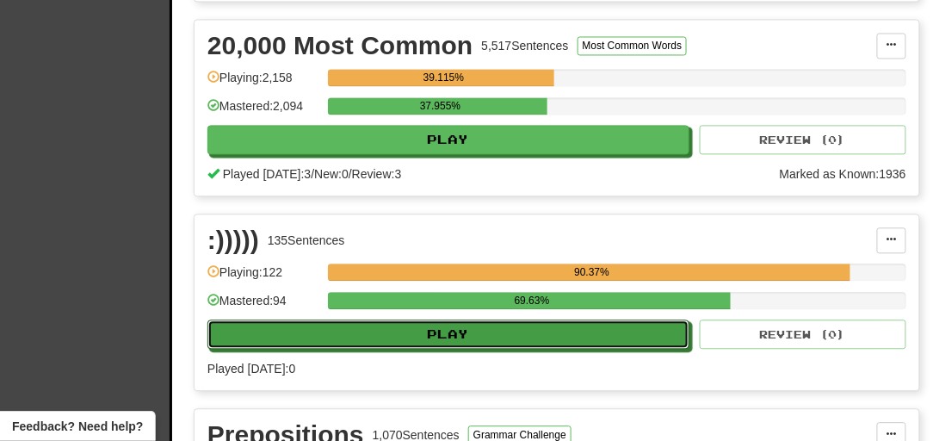
click at [241, 349] on button "Play" at bounding box center [449, 333] width 482 height 29
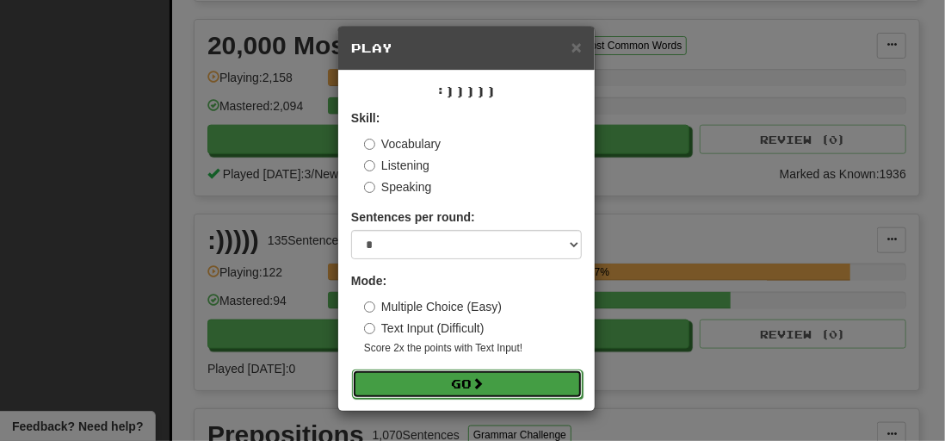
click at [377, 390] on button "Go" at bounding box center [467, 383] width 231 height 29
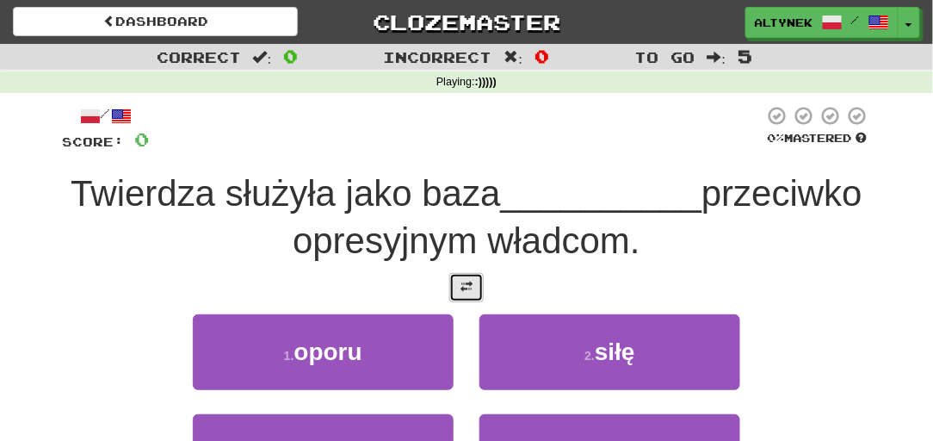
click at [458, 282] on button at bounding box center [466, 287] width 34 height 29
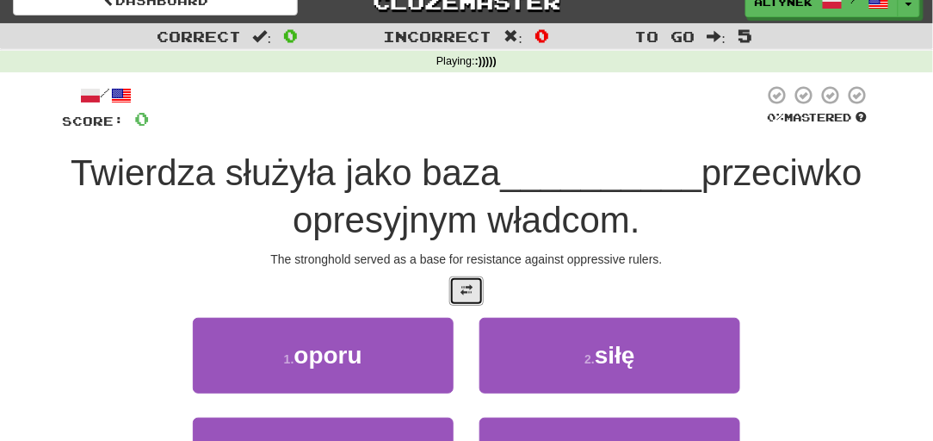
scroll to position [52, 0]
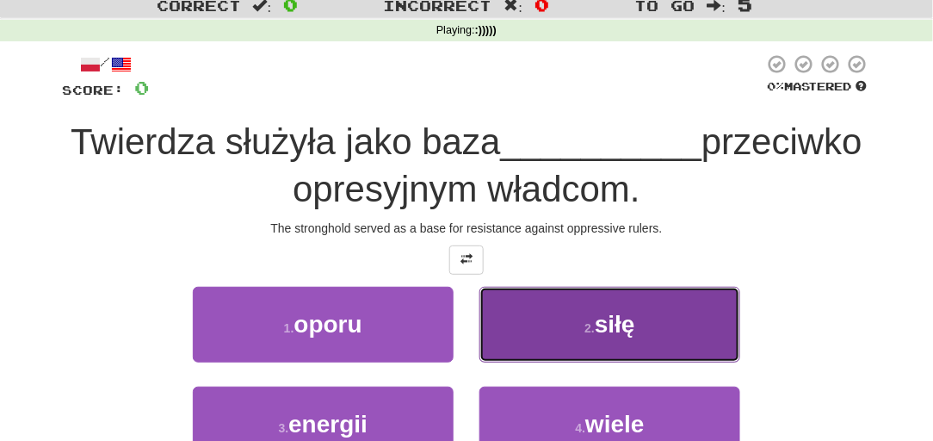
click at [557, 339] on button "2 . siłę" at bounding box center [610, 324] width 261 height 75
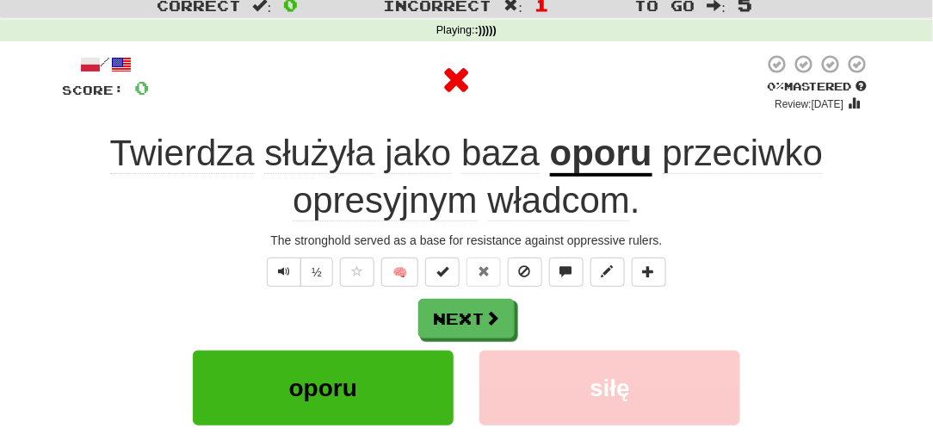
click at [609, 170] on u "oporu" at bounding box center [601, 155] width 102 height 44
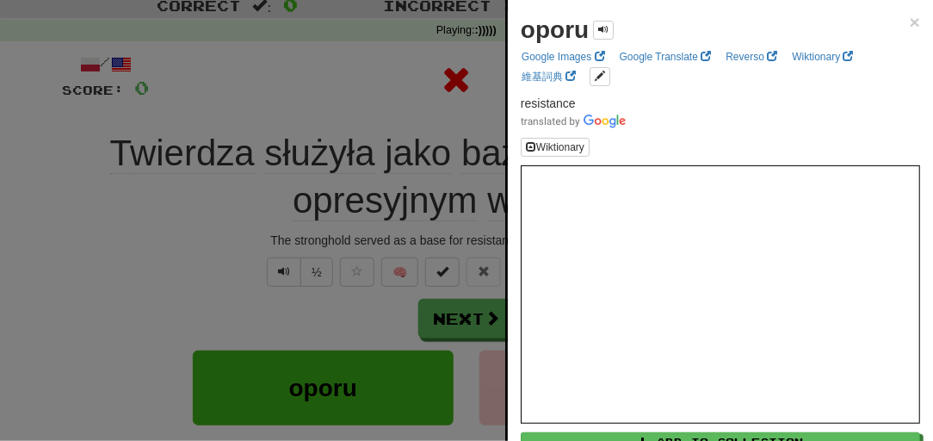
click at [419, 102] on div at bounding box center [466, 220] width 933 height 441
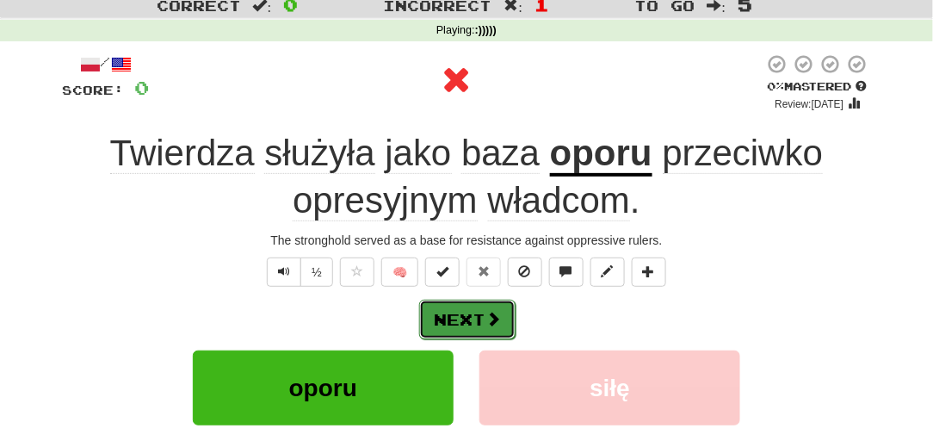
click at [468, 320] on button "Next" at bounding box center [467, 320] width 96 height 40
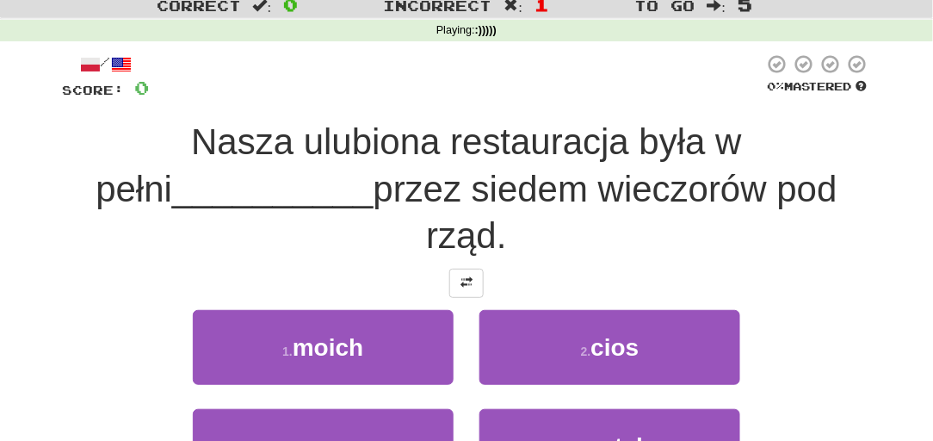
click at [468, 252] on div "/ Score: 0 0 % Mastered [PERSON_NAME] restauracja była w pełni __________ przez…" at bounding box center [466, 299] width 809 height 493
click at [465, 276] on span at bounding box center [467, 282] width 12 height 12
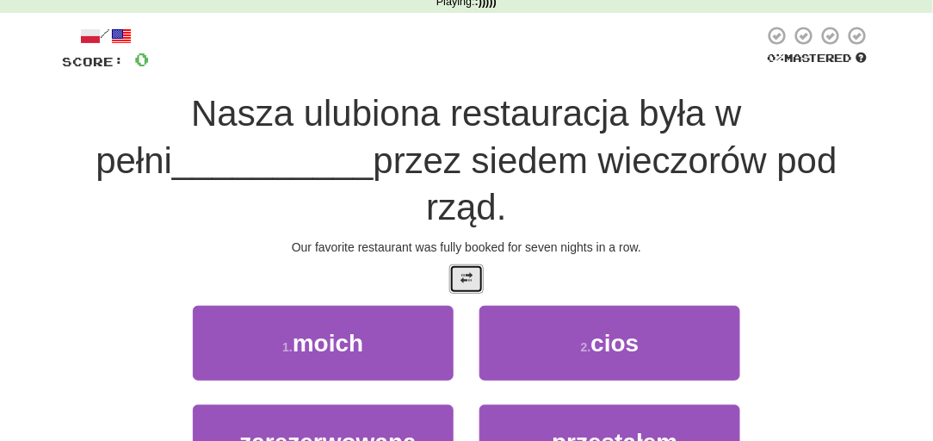
scroll to position [104, 0]
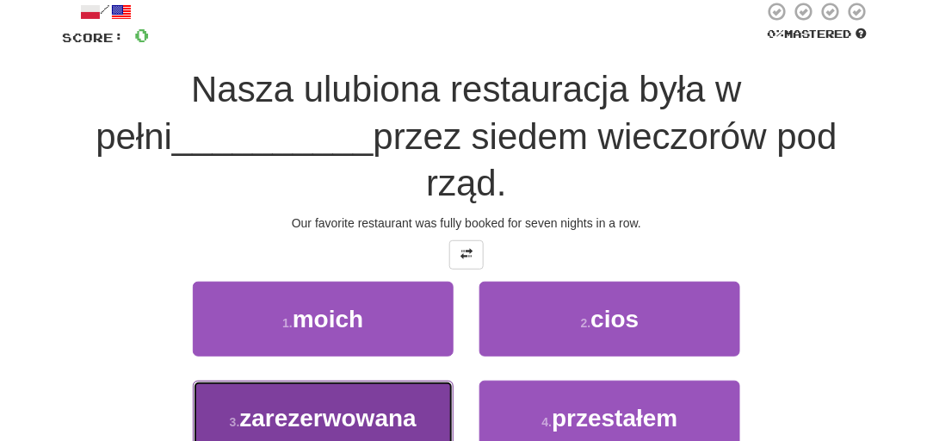
click at [371, 405] on span "zarezerwowana" at bounding box center [327, 418] width 177 height 27
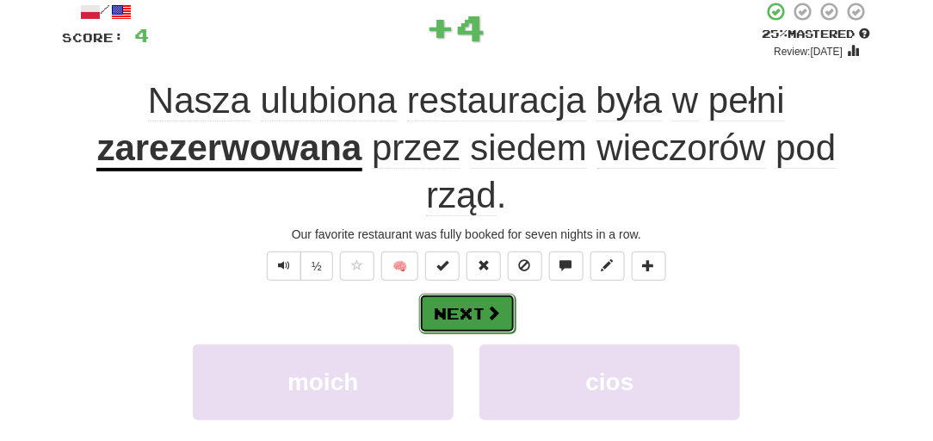
click at [446, 313] on button "Next" at bounding box center [467, 314] width 96 height 40
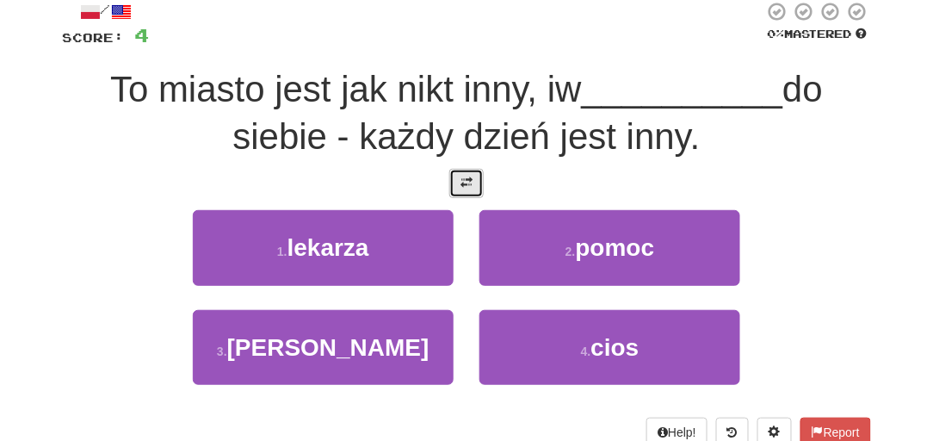
click at [461, 179] on span at bounding box center [467, 183] width 12 height 12
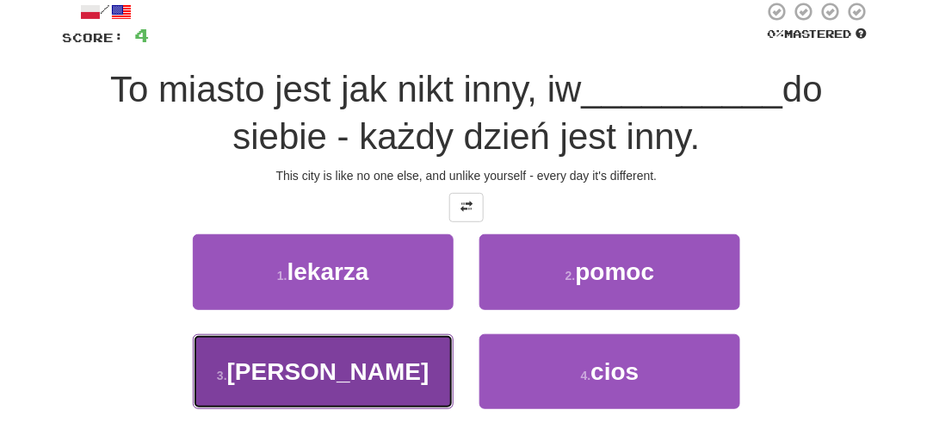
click at [426, 357] on button "3 . przeciwieństwie" at bounding box center [323, 371] width 261 height 75
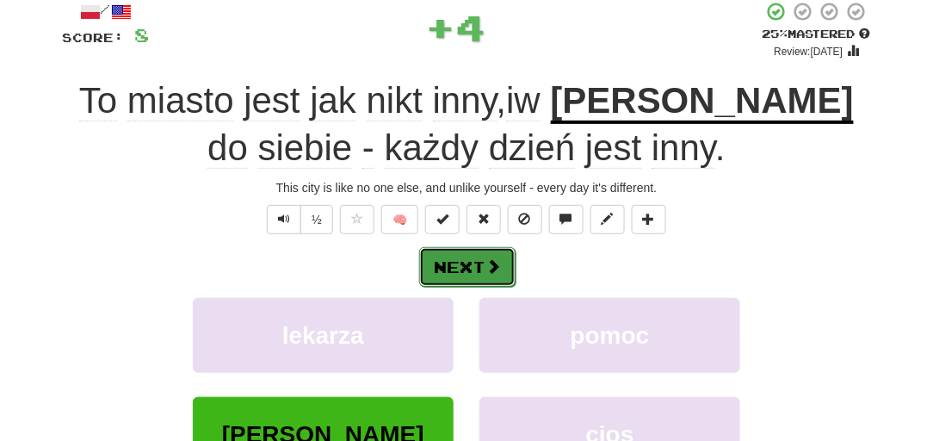
click at [458, 251] on button "Next" at bounding box center [467, 267] width 96 height 40
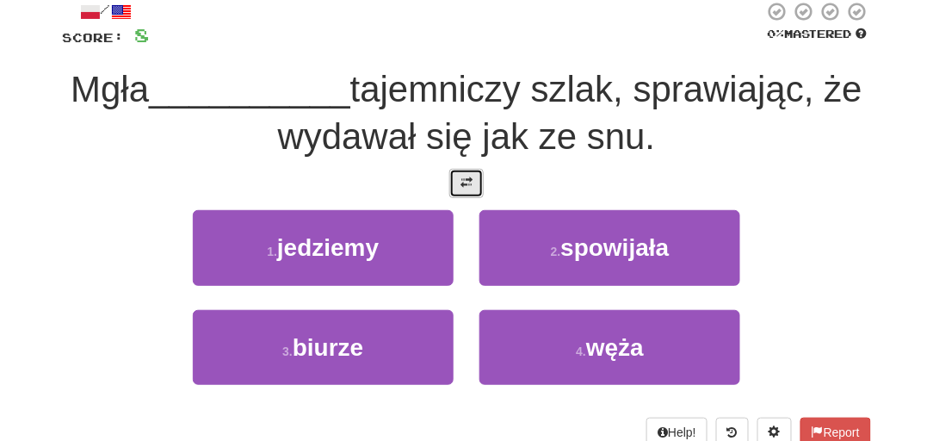
click at [450, 183] on button at bounding box center [466, 183] width 34 height 29
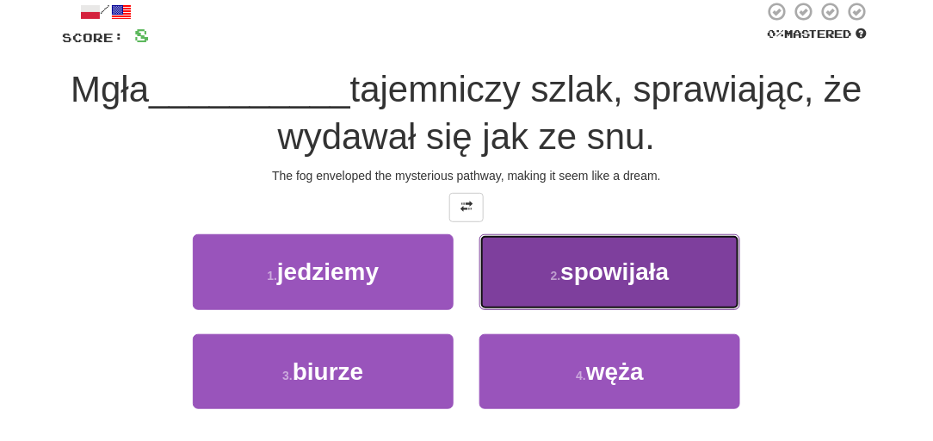
click at [557, 287] on button "2 . spowijała" at bounding box center [610, 271] width 261 height 75
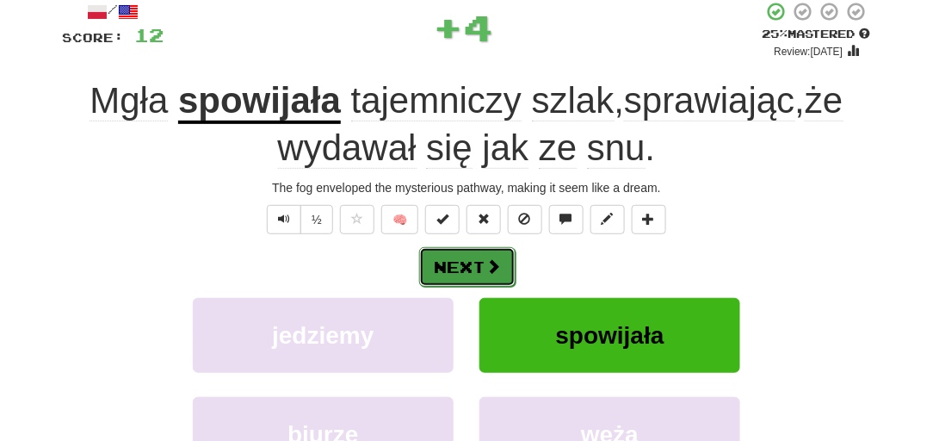
click at [474, 252] on button "Next" at bounding box center [467, 267] width 96 height 40
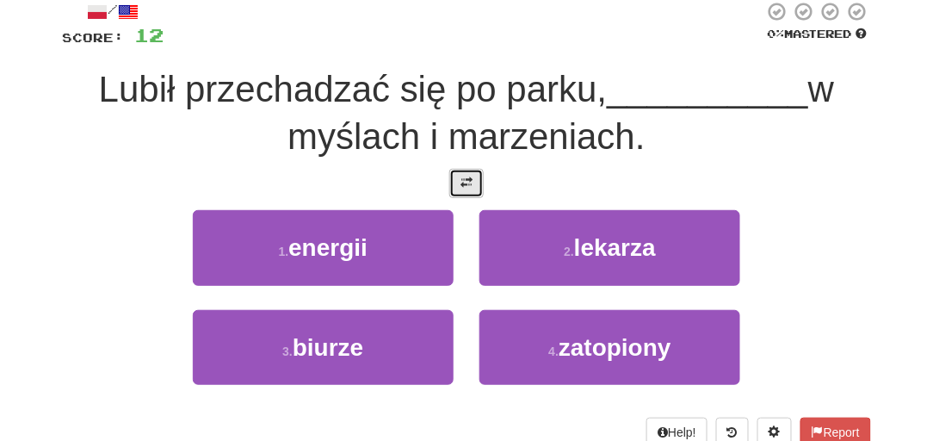
click at [475, 192] on button at bounding box center [466, 183] width 34 height 29
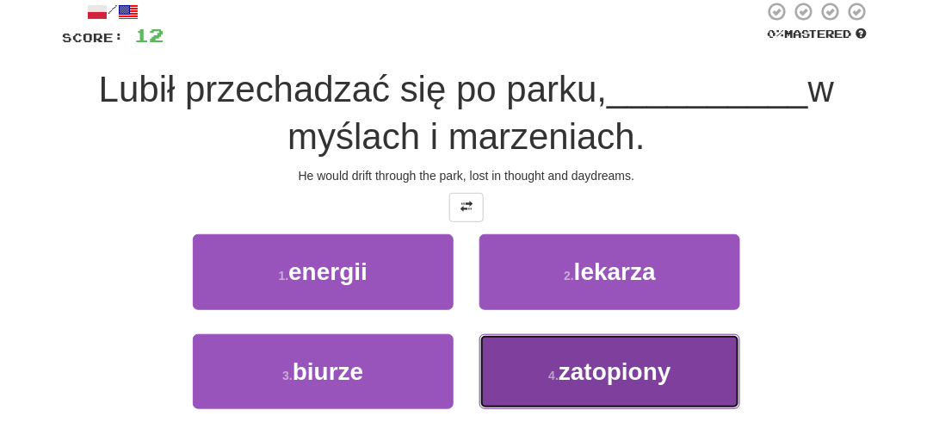
click at [548, 351] on button "4 . zatopiony" at bounding box center [610, 371] width 261 height 75
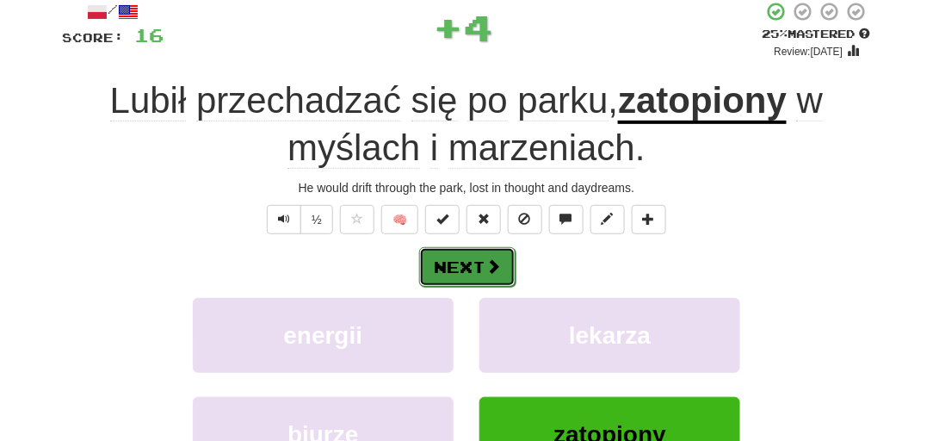
click at [463, 261] on button "Next" at bounding box center [467, 267] width 96 height 40
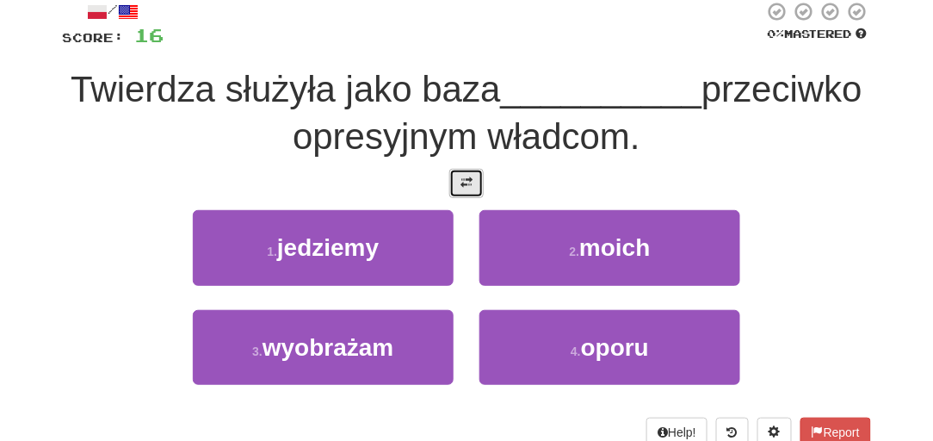
click at [458, 185] on button at bounding box center [466, 183] width 34 height 29
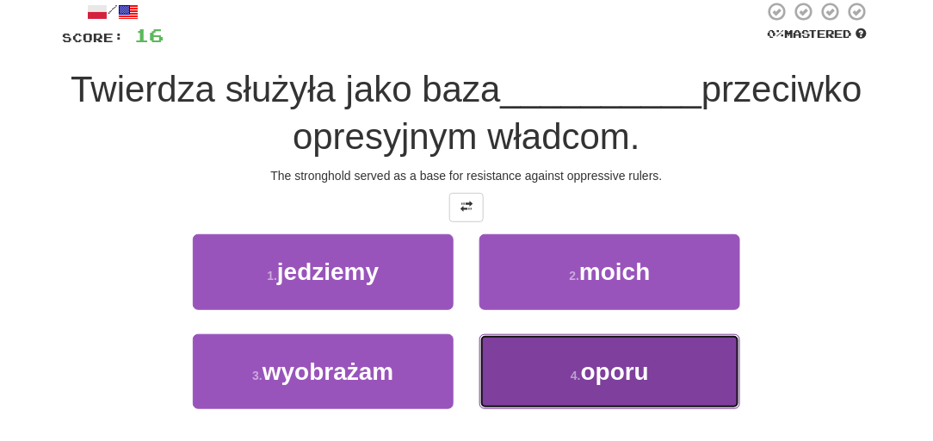
click at [554, 356] on button "4 . oporu" at bounding box center [610, 371] width 261 height 75
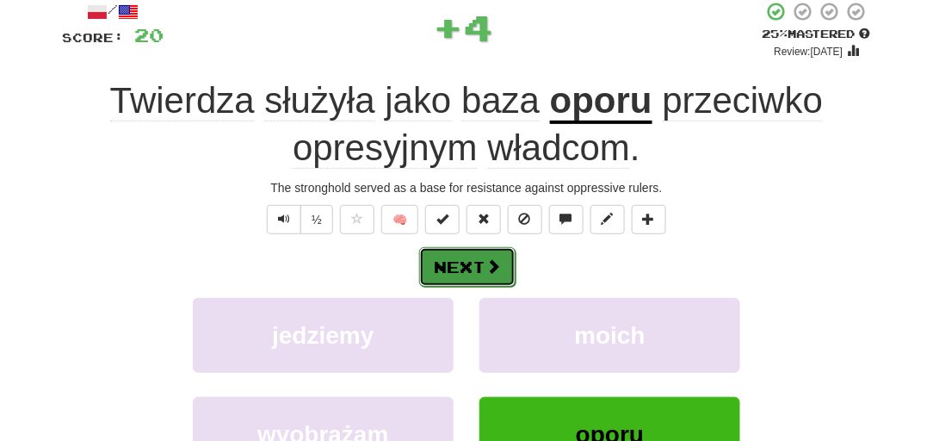
click at [486, 268] on span at bounding box center [493, 265] width 15 height 15
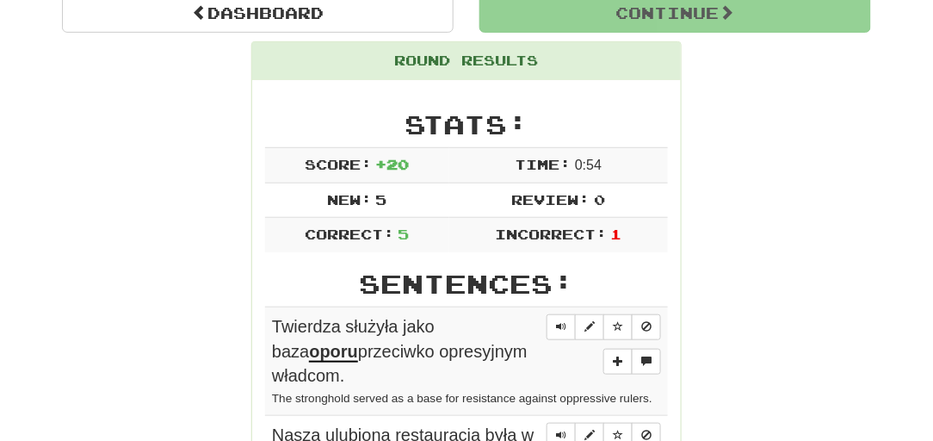
scroll to position [179, 0]
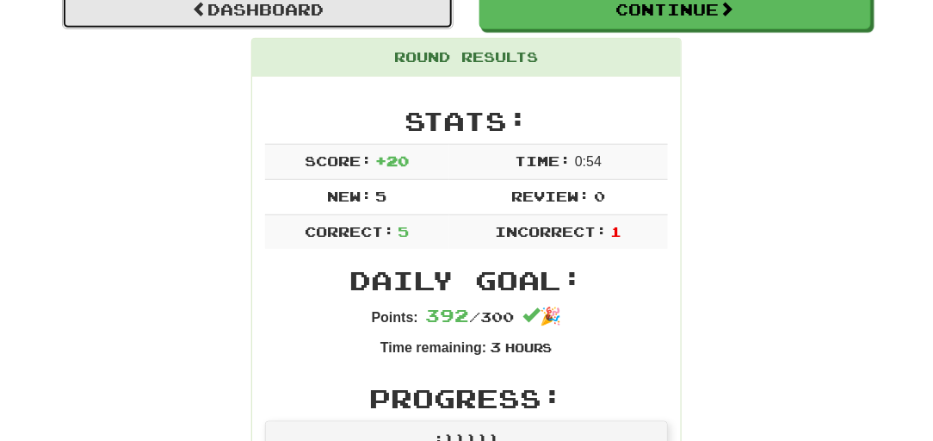
click at [388, 15] on link "Dashboard" at bounding box center [258, 10] width 392 height 40
